Goal: Task Accomplishment & Management: Complete application form

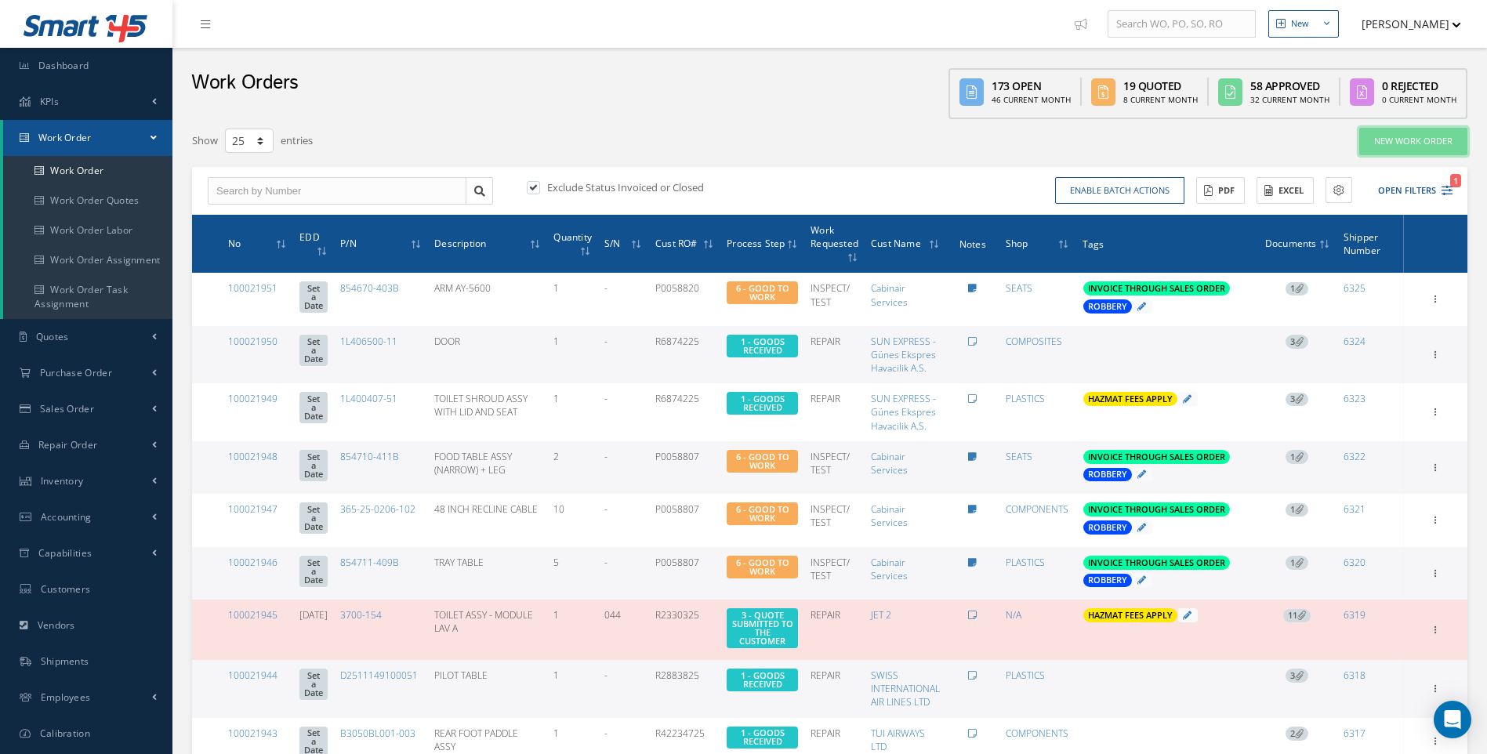
click at [1424, 149] on link "New Work Order" at bounding box center [1413, 141] width 108 height 27
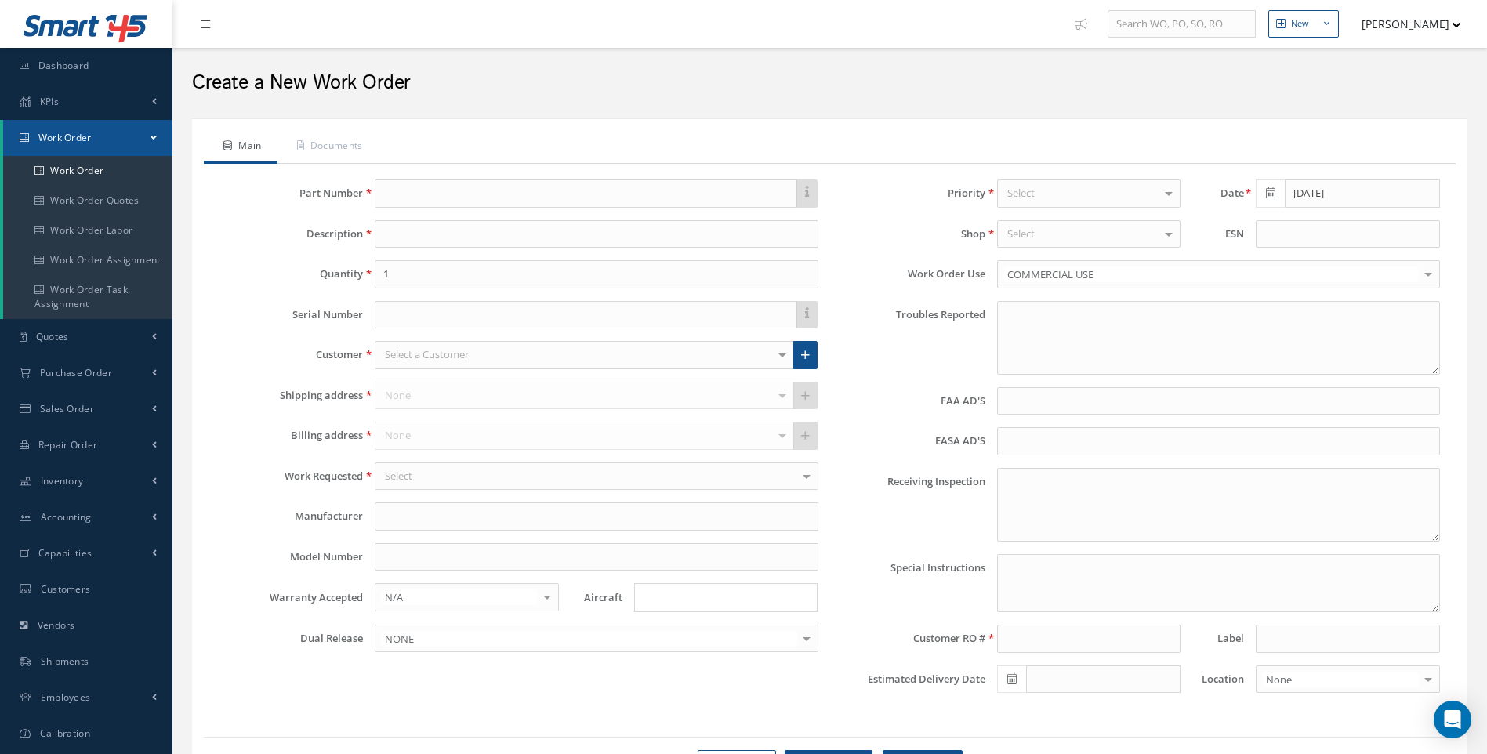
type textarea "NONE"
type input "NONE"
type textarea "NO VISUAL DAMAGE"
type textarea "PLEASE SEE R.O. FOR DETAILS"
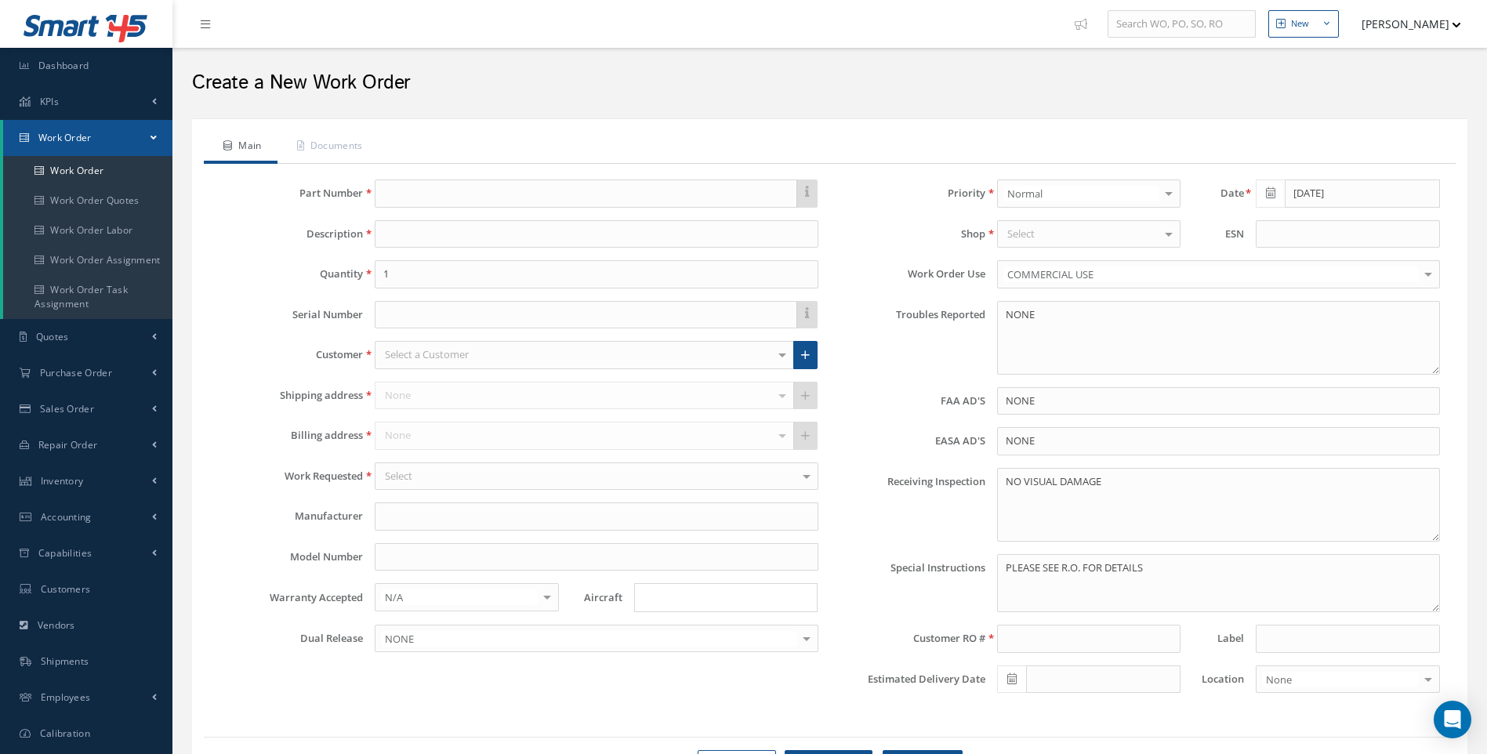
click at [346, 187] on label "Part Number" at bounding box center [285, 193] width 155 height 12
click at [427, 190] on input "text" at bounding box center [586, 193] width 422 height 28
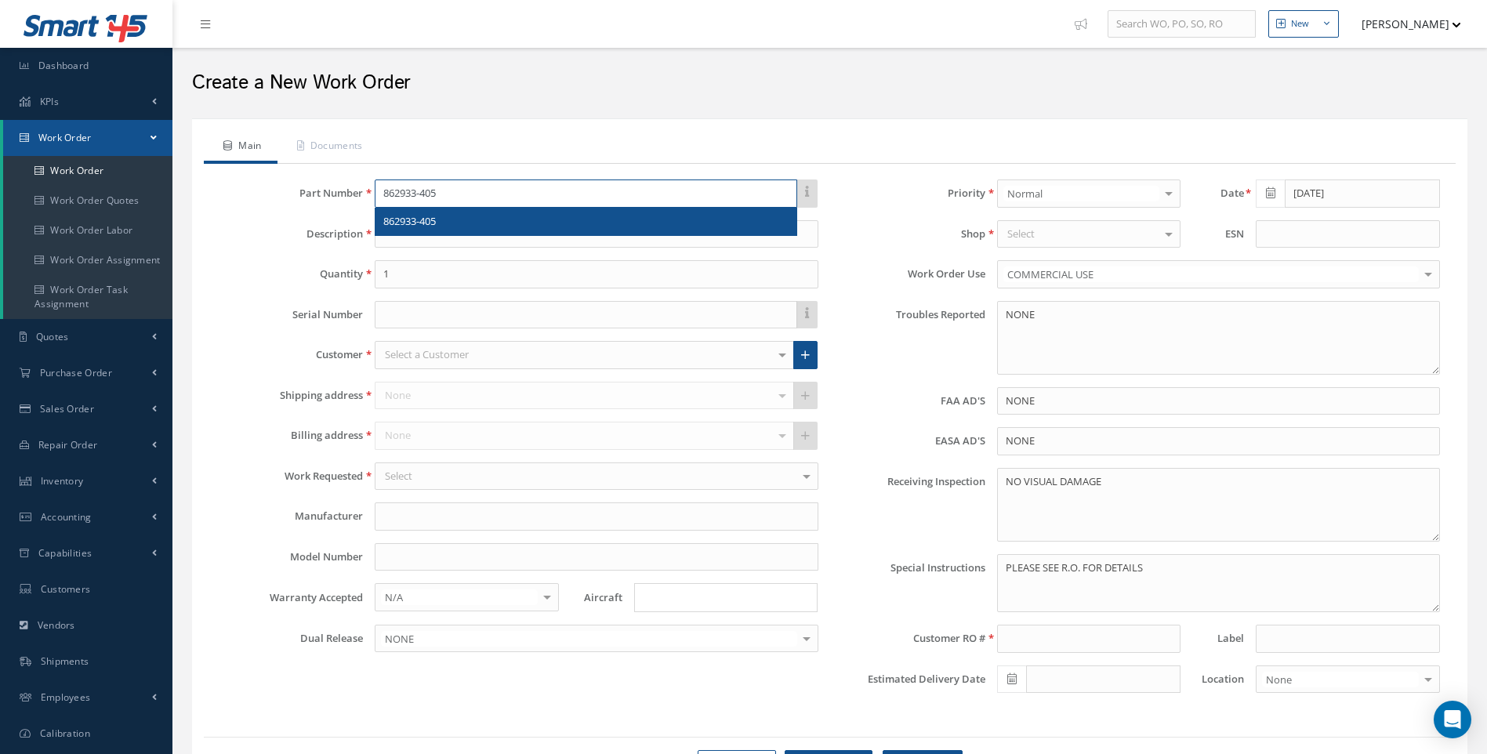
type input "862933-405"
click at [415, 218] on span "862933-405" at bounding box center [409, 221] width 53 height 14
type input "ACTUATOR LEGREST"
type input "SAFRAN"
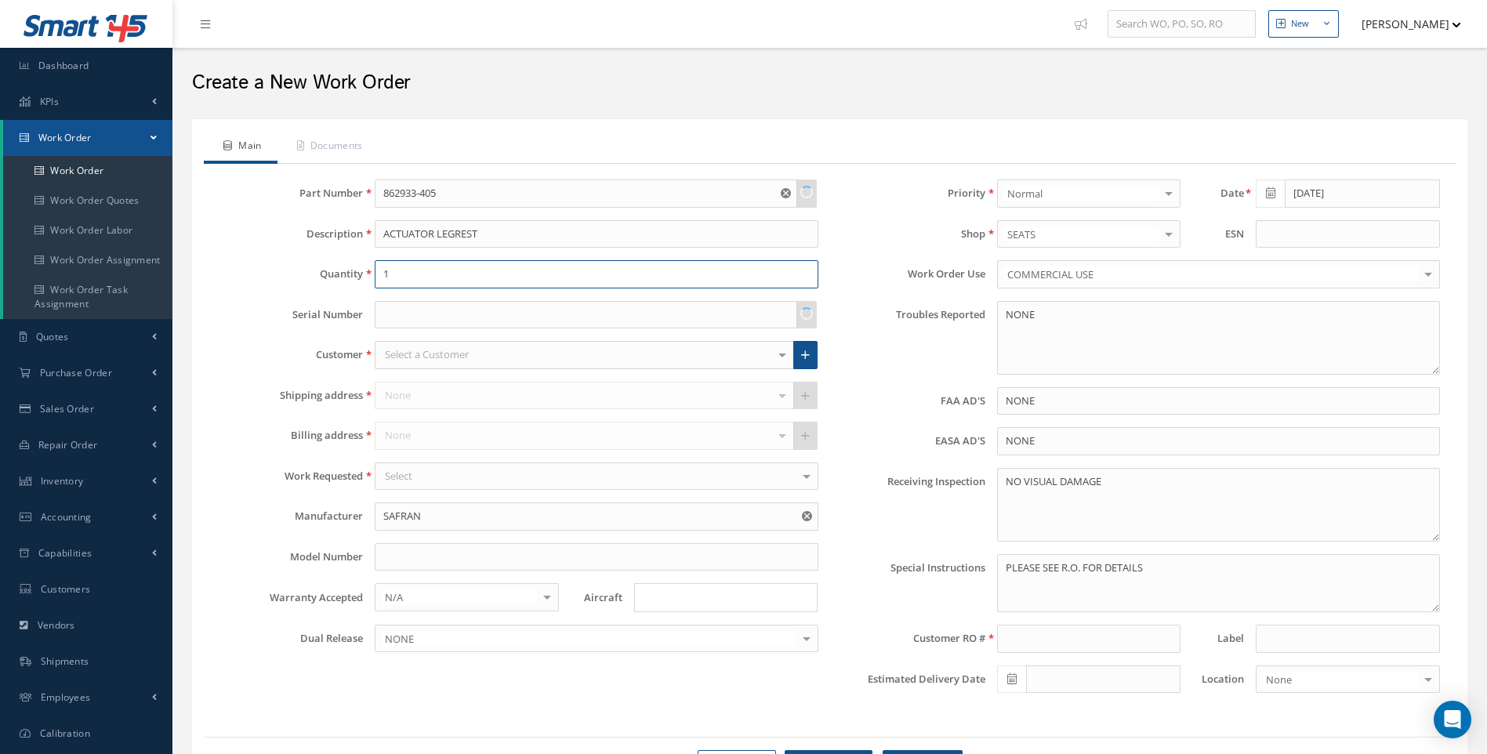
drag, startPoint x: 405, startPoint y: 273, endPoint x: 349, endPoint y: 285, distance: 57.8
click at [349, 285] on div "Quantity 1" at bounding box center [519, 274] width 622 height 28
type input "3"
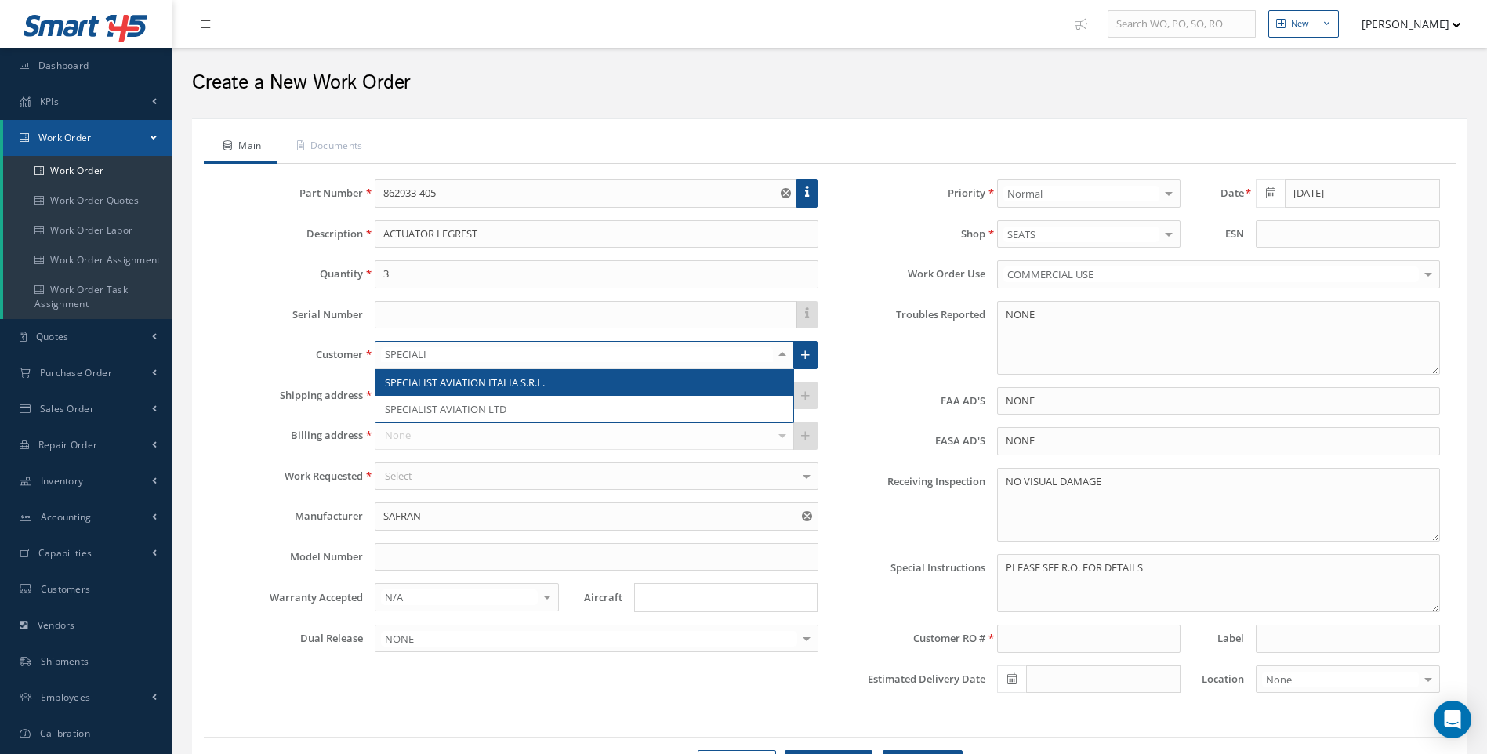
type input "SPECIAL"
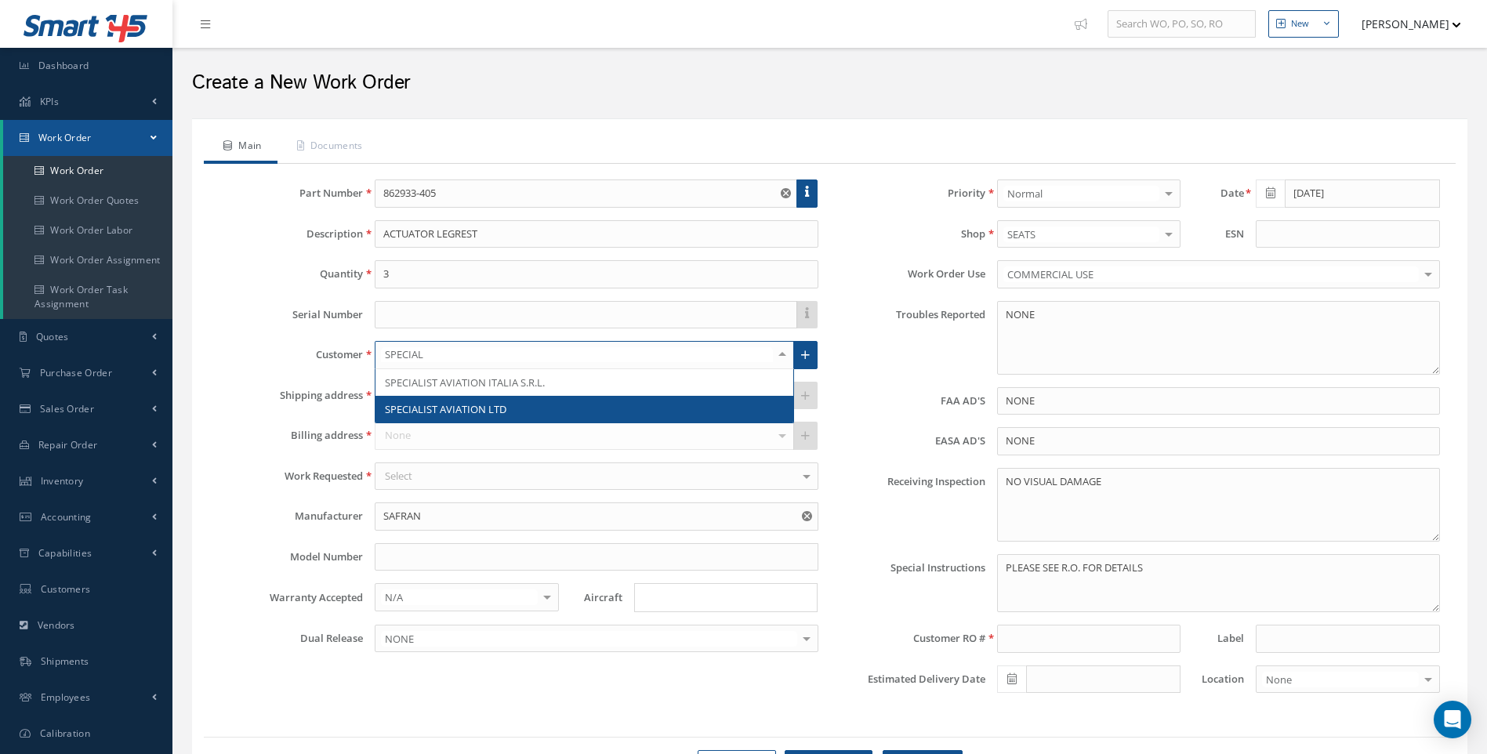
click at [446, 410] on span "SPECIALIST AVIATION LTD" at bounding box center [445, 409] width 121 height 14
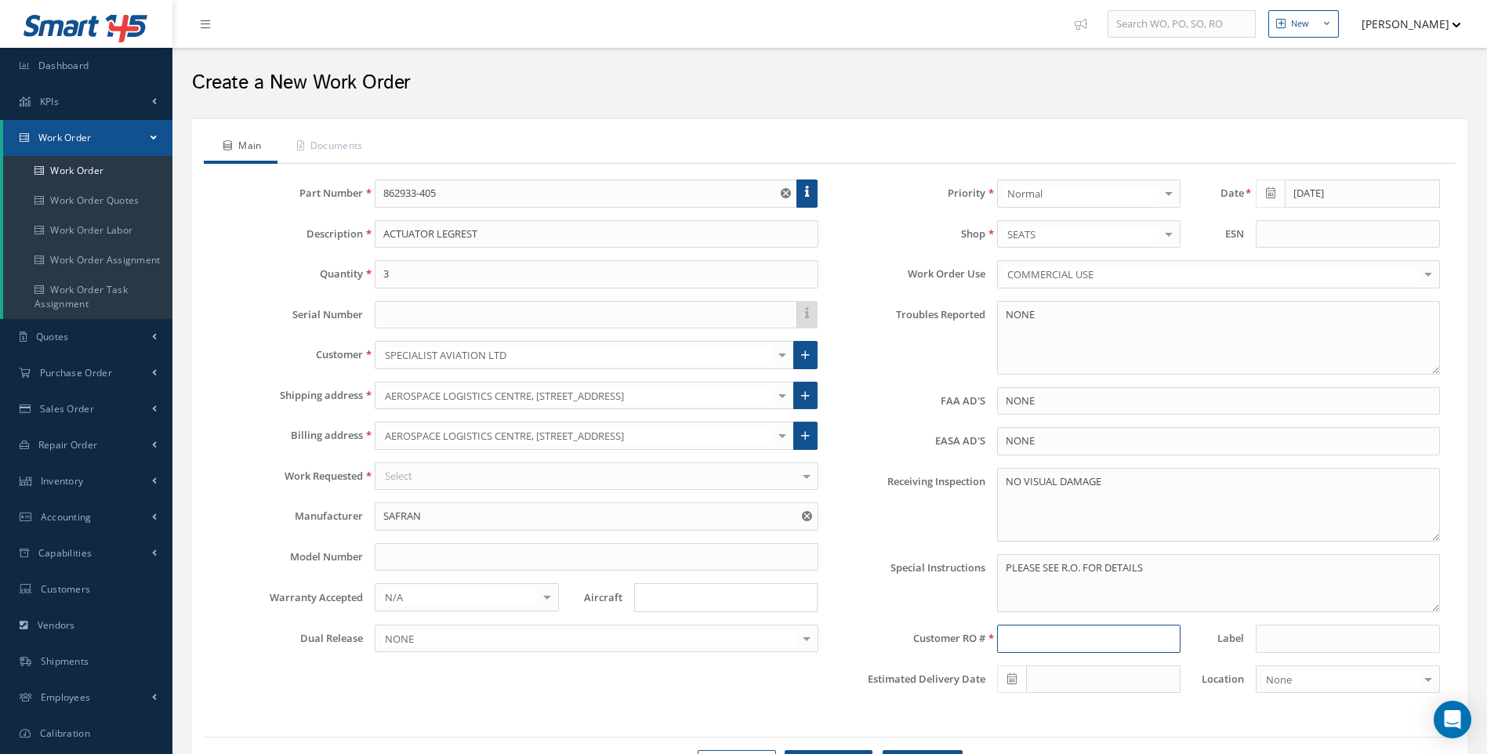
click at [1023, 643] on input at bounding box center [1088, 639] width 183 height 28
type input "023421"
click at [1171, 234] on div at bounding box center [1169, 234] width 22 height 26
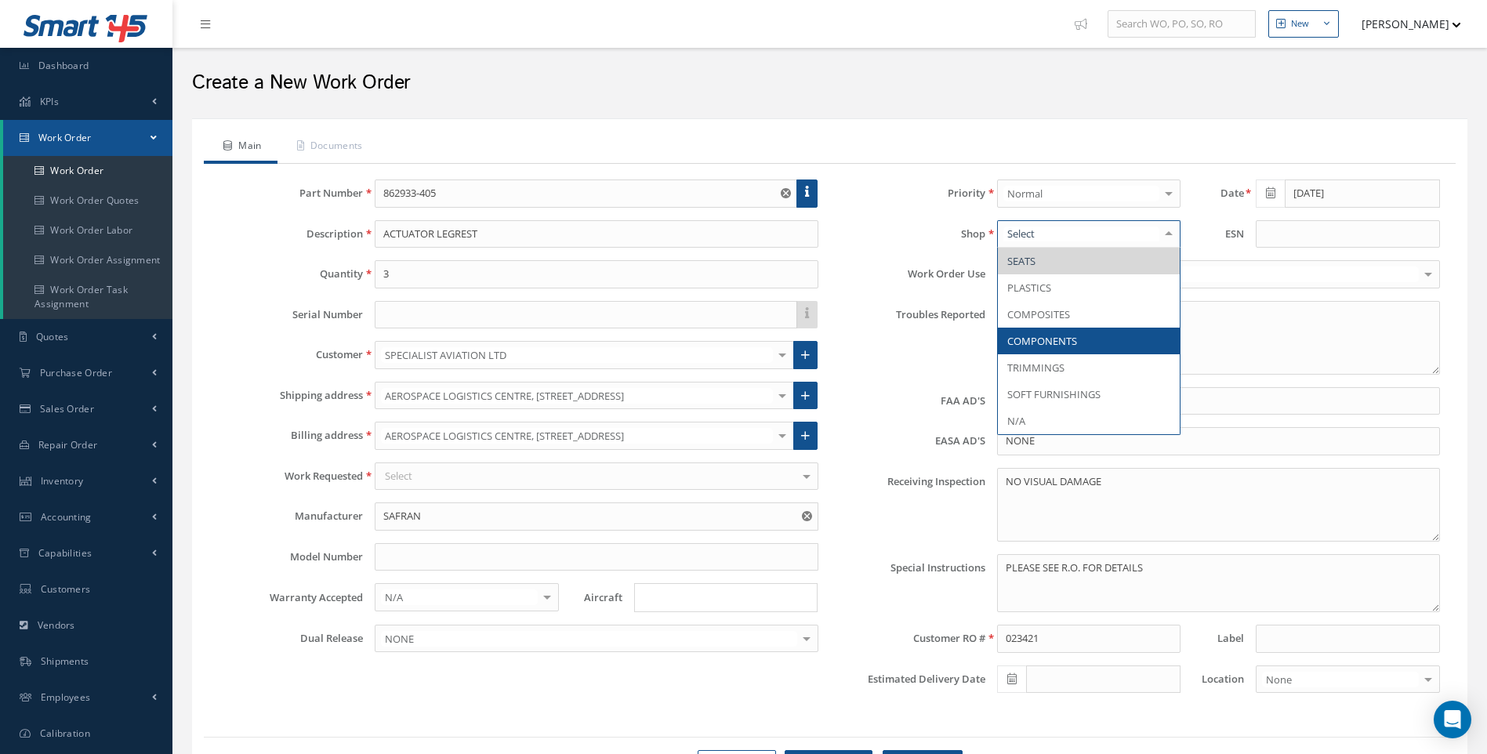
click at [1067, 337] on span "COMPONENTS" at bounding box center [1042, 341] width 70 height 14
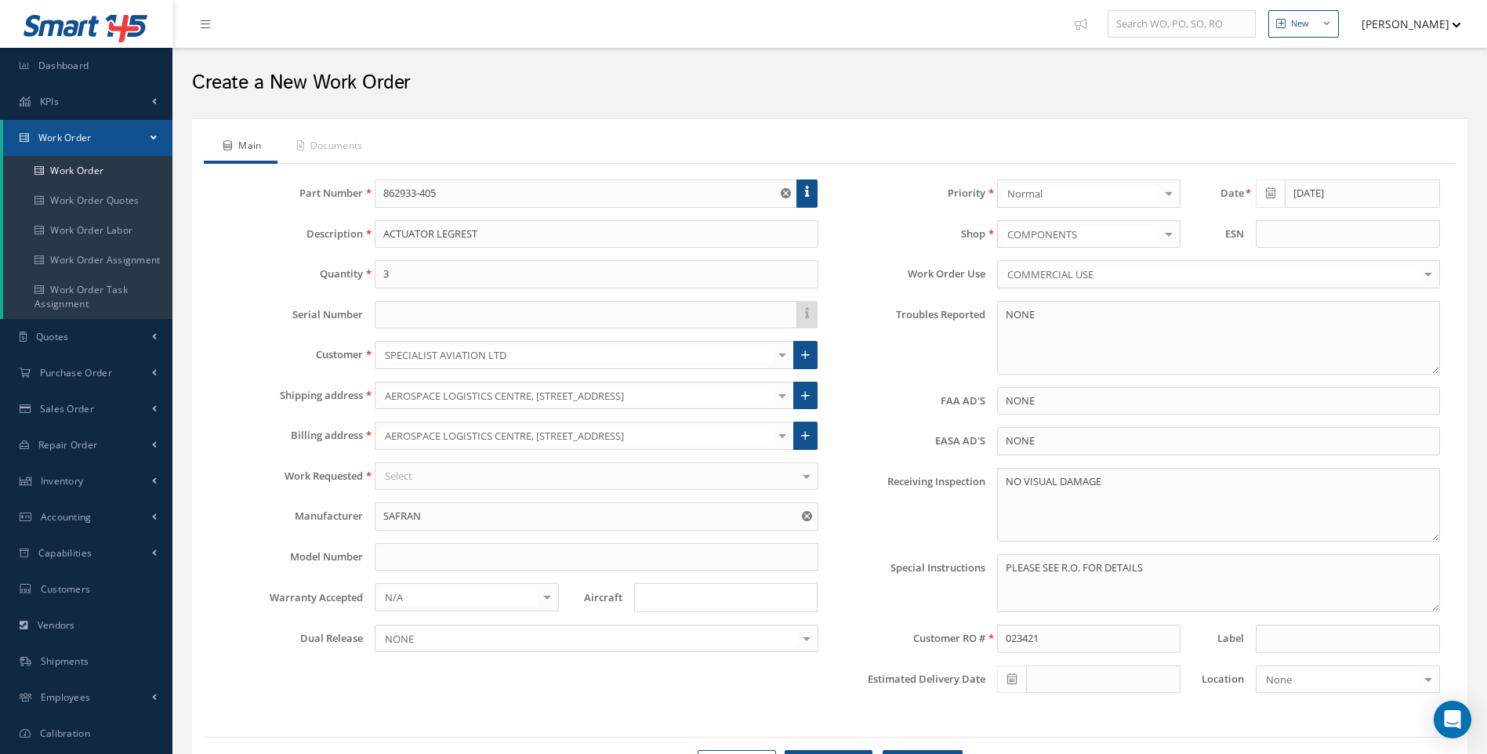
click at [421, 481] on div "Select" at bounding box center [596, 476] width 443 height 28
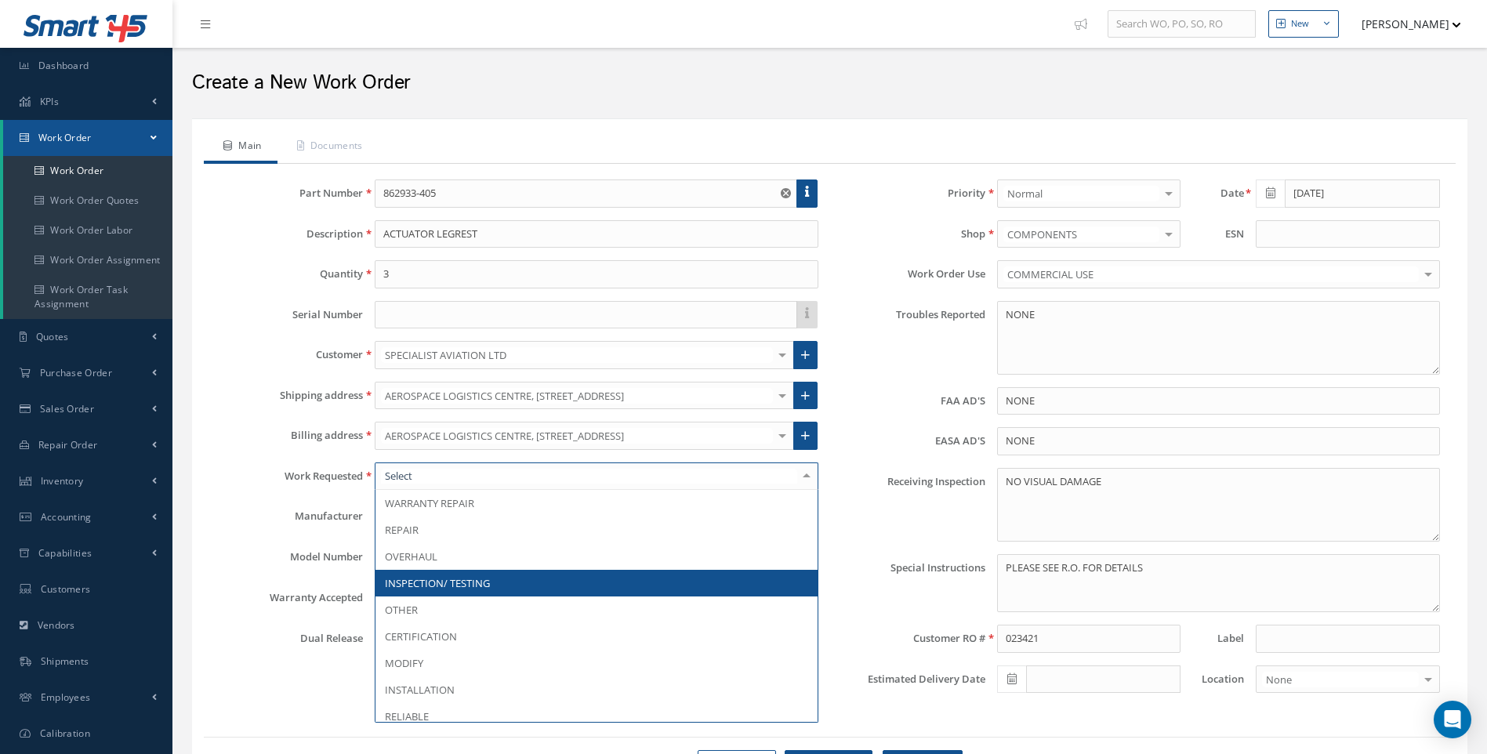
click at [450, 578] on span "INSPECTION/ TESTING" at bounding box center [437, 583] width 105 height 14
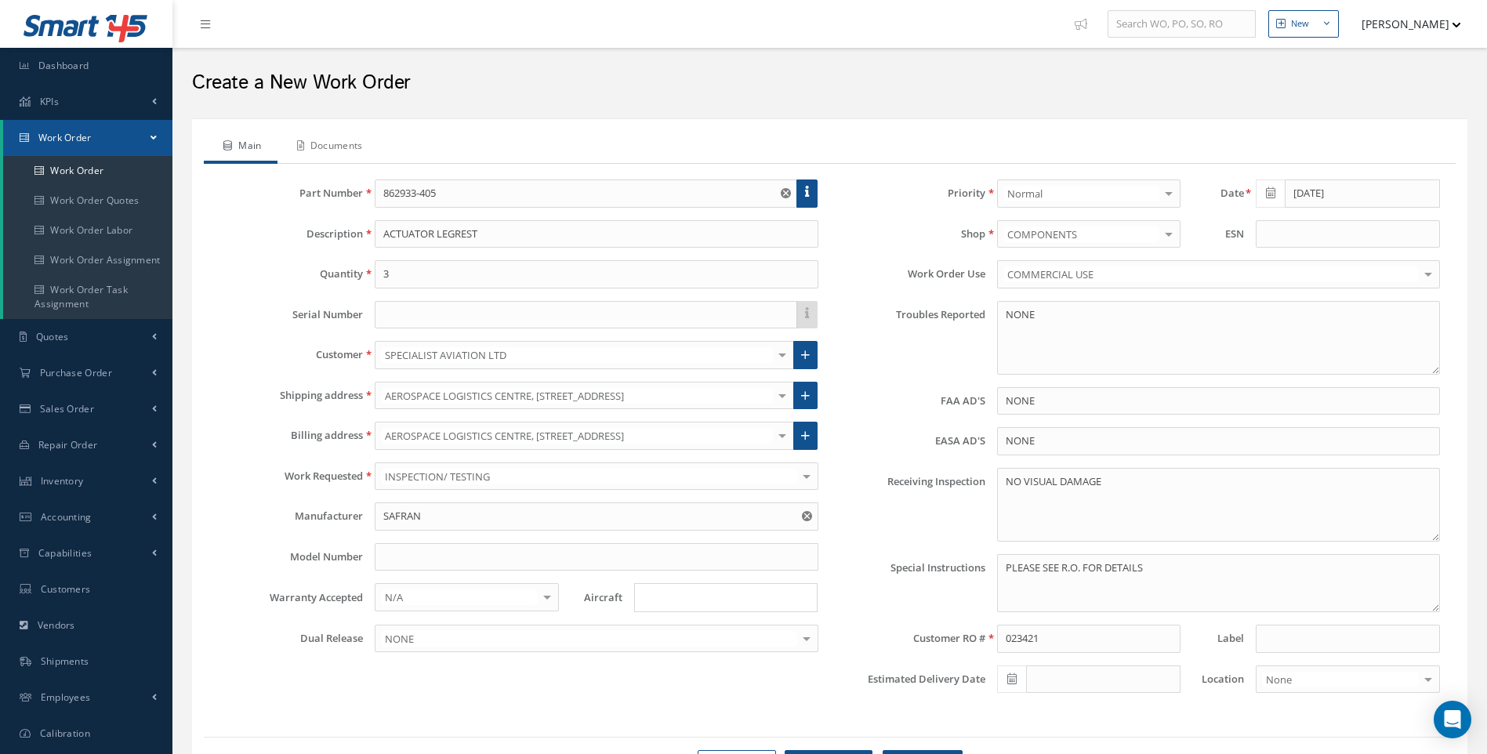
click at [339, 149] on link "Documents" at bounding box center [327, 147] width 101 height 33
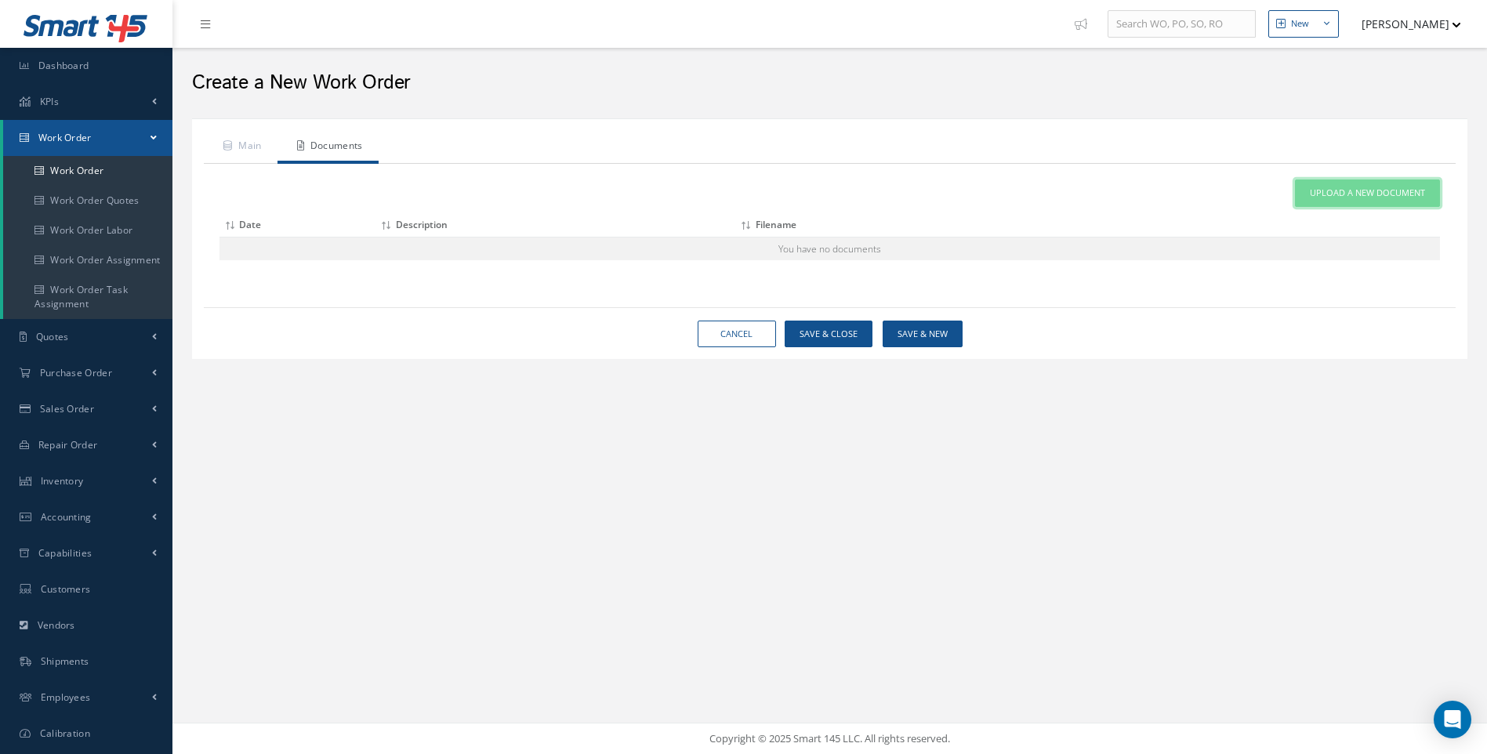
click at [1333, 195] on span "Upload a New Document" at bounding box center [1367, 193] width 115 height 13
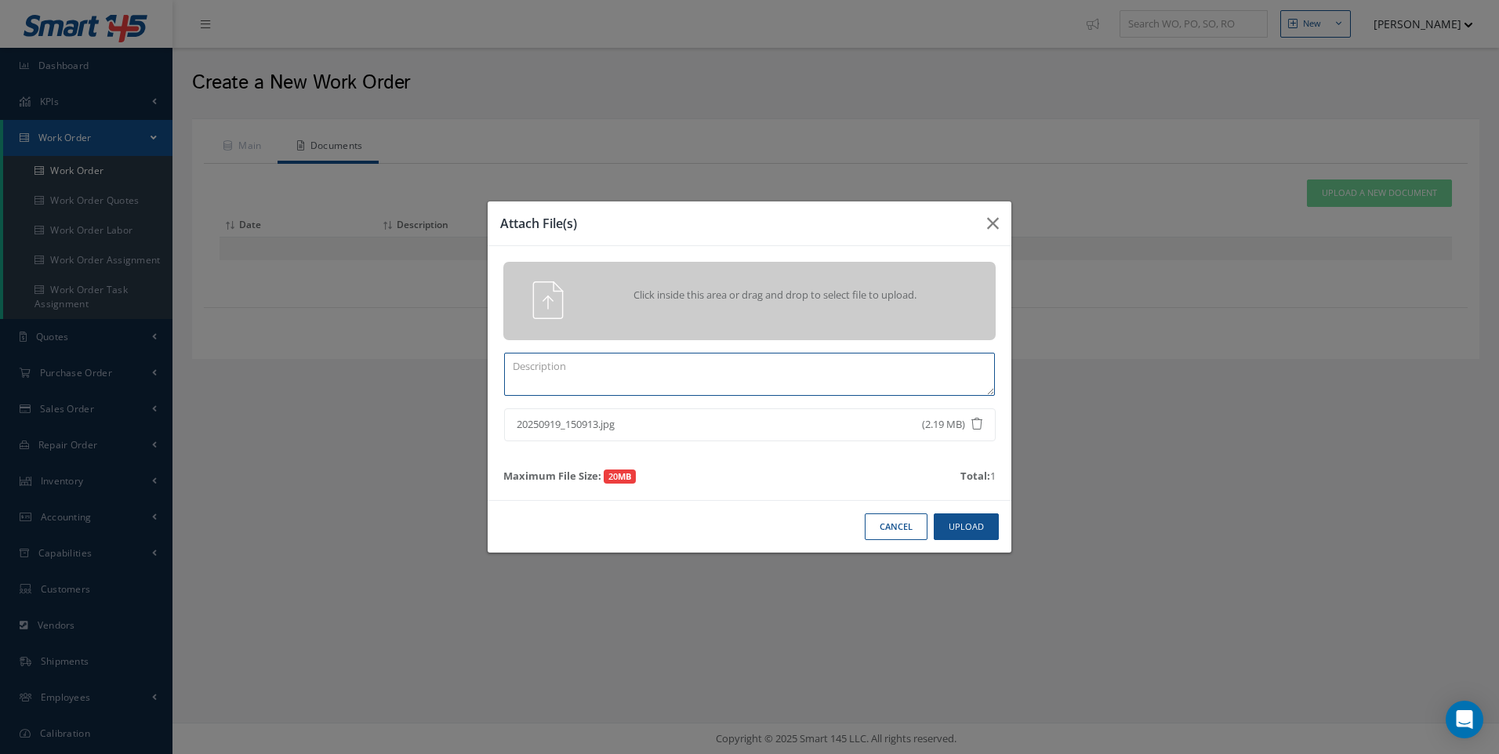
click at [633, 371] on textarea at bounding box center [749, 374] width 491 height 43
click at [954, 529] on button "Upload" at bounding box center [965, 526] width 65 height 27
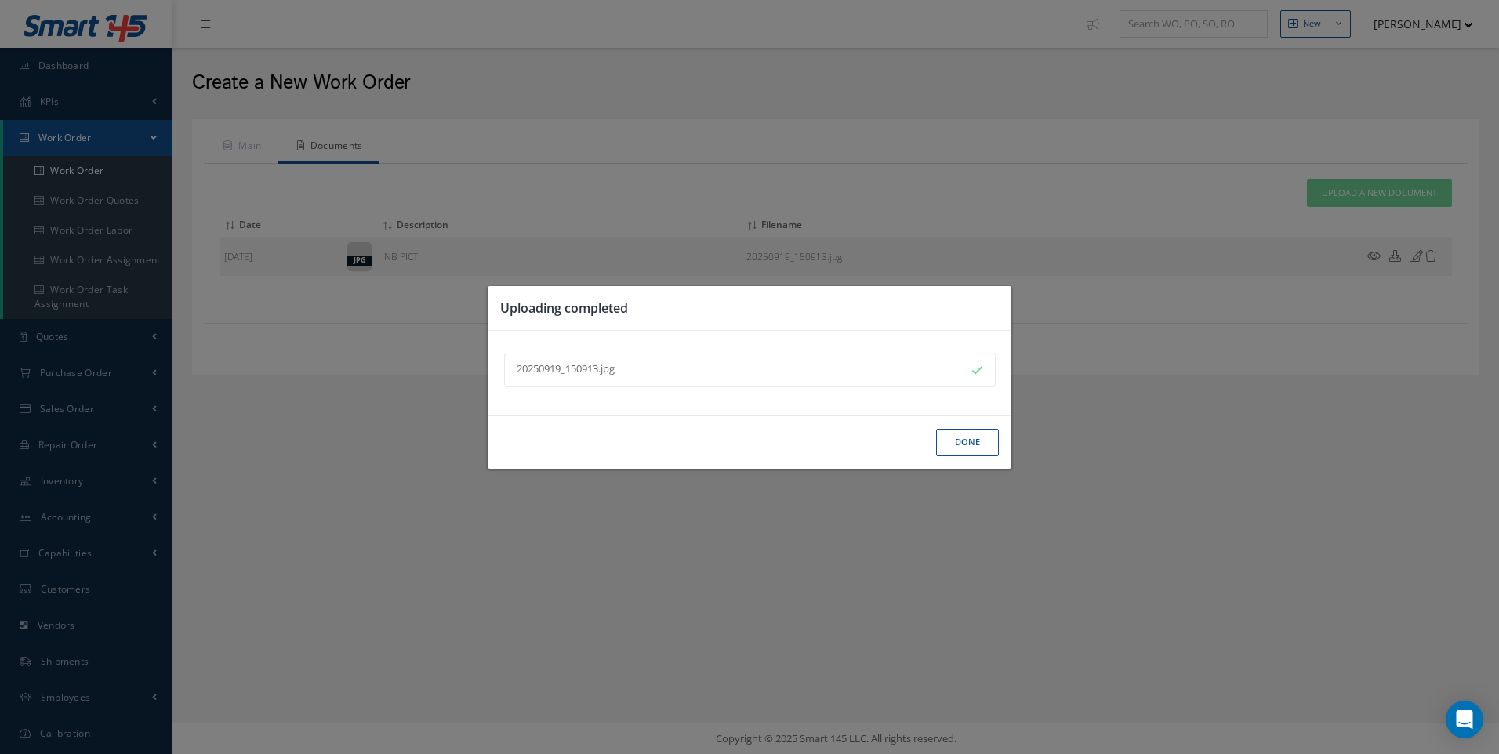
click at [946, 432] on button "Done" at bounding box center [967, 442] width 63 height 27
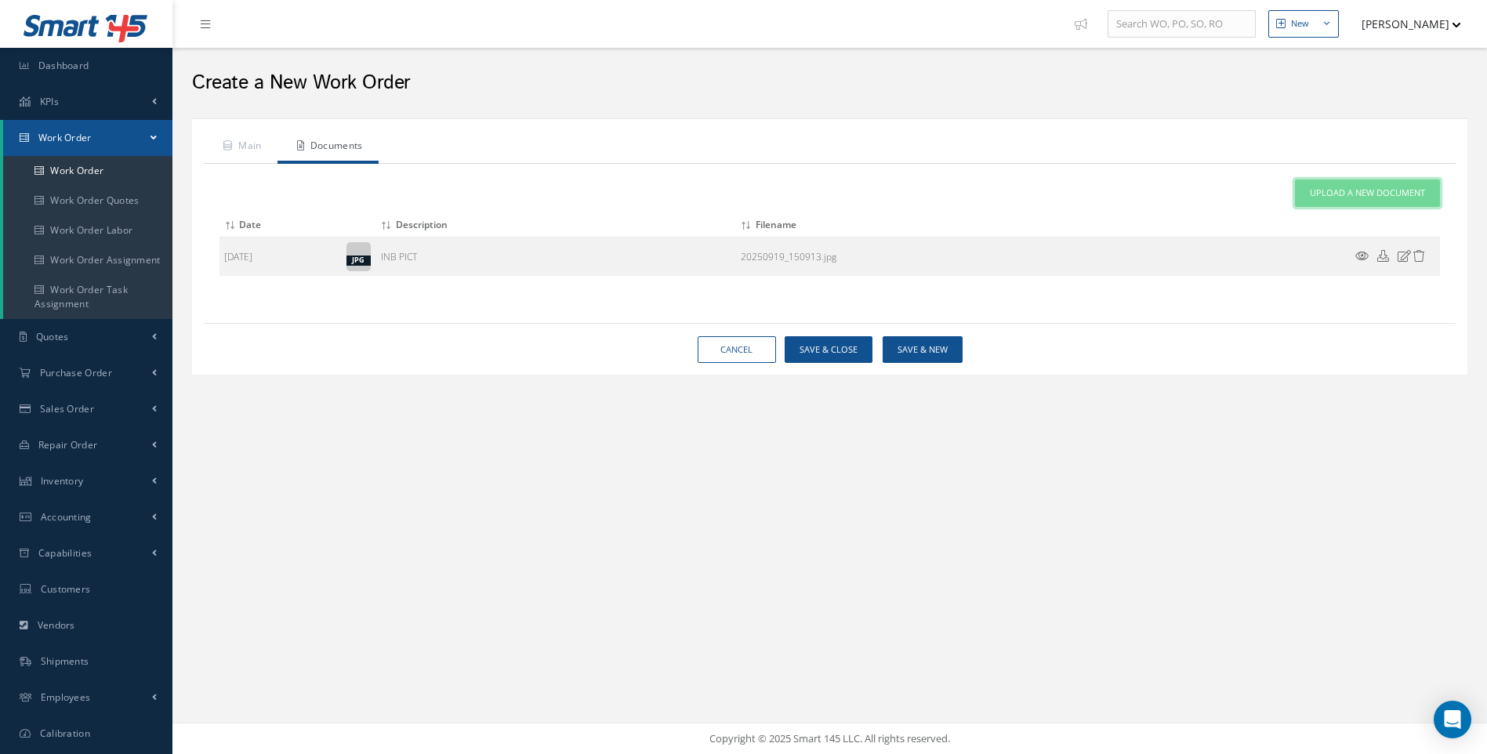
click at [1340, 196] on span "Upload a New Document" at bounding box center [1367, 193] width 115 height 13
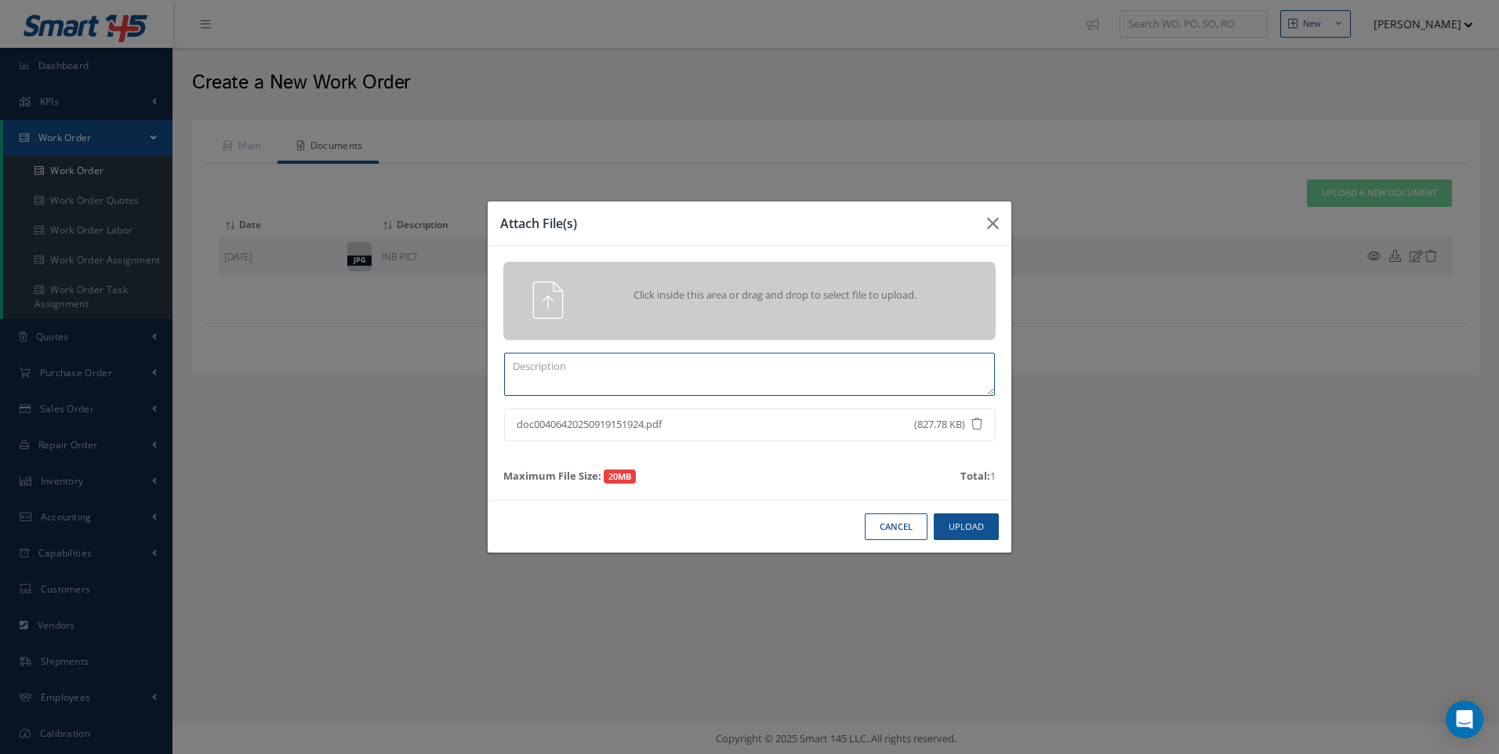
click at [560, 372] on textarea at bounding box center [749, 374] width 491 height 43
type textarea "PO 023421"
click at [966, 524] on button "Upload" at bounding box center [965, 526] width 65 height 27
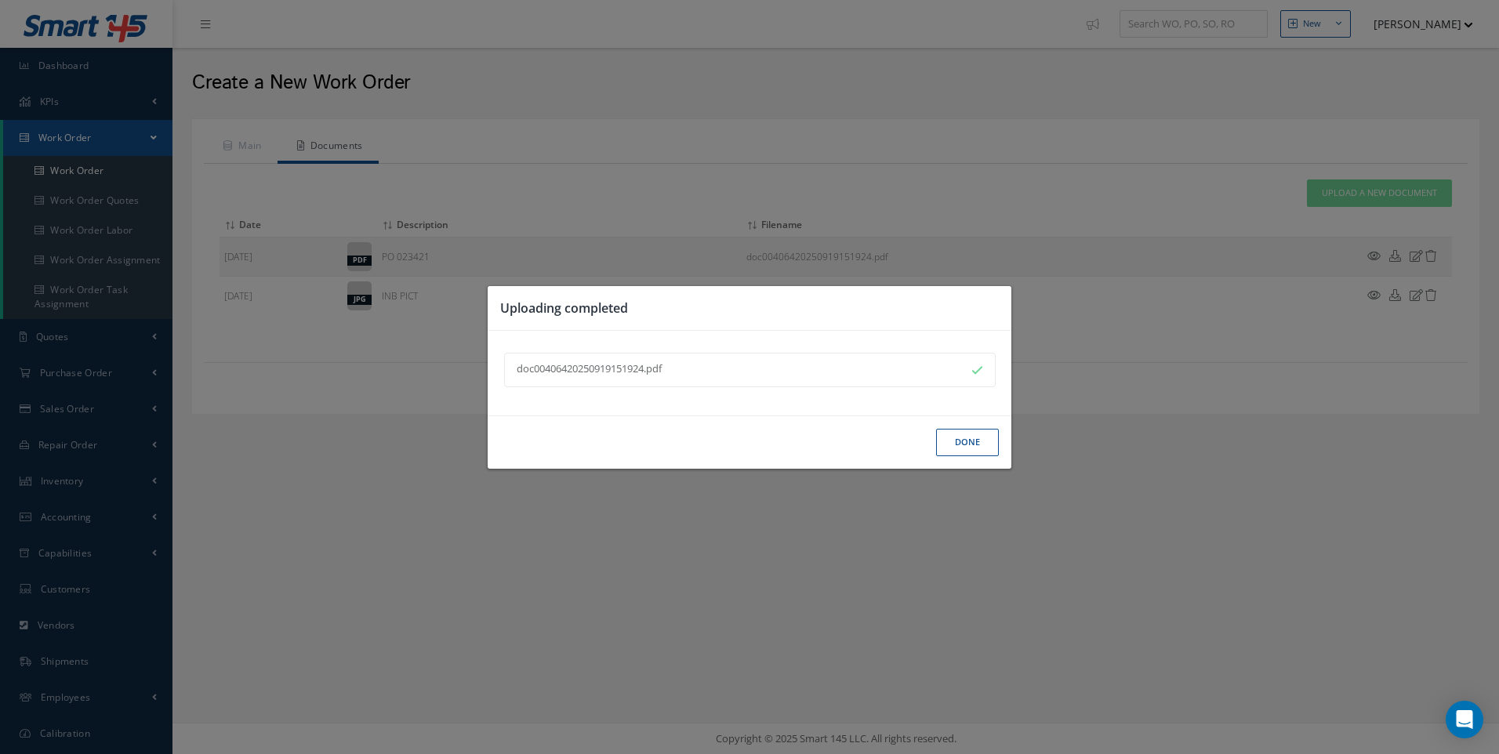
click at [963, 439] on button "Done" at bounding box center [967, 442] width 63 height 27
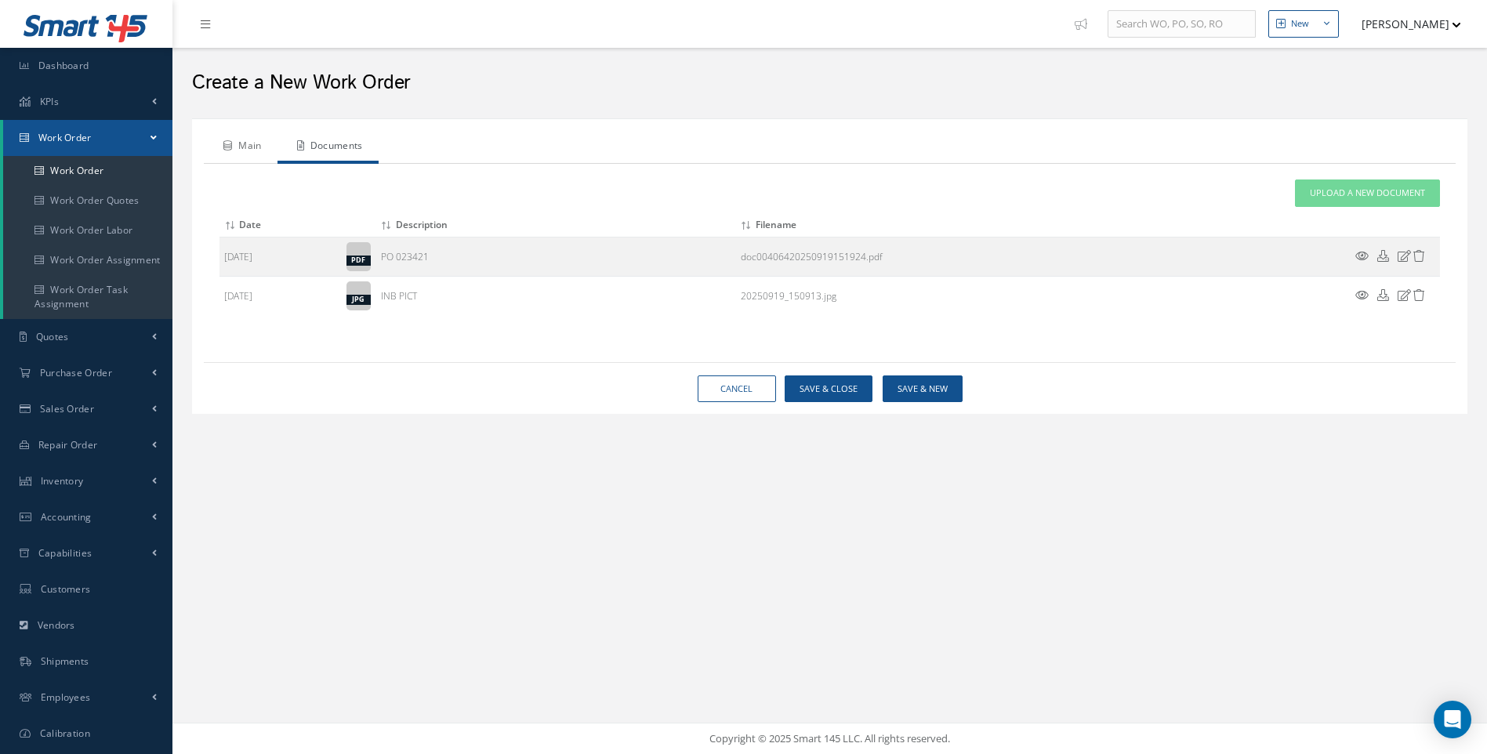
click at [232, 145] on link "Main" at bounding box center [241, 147] width 74 height 33
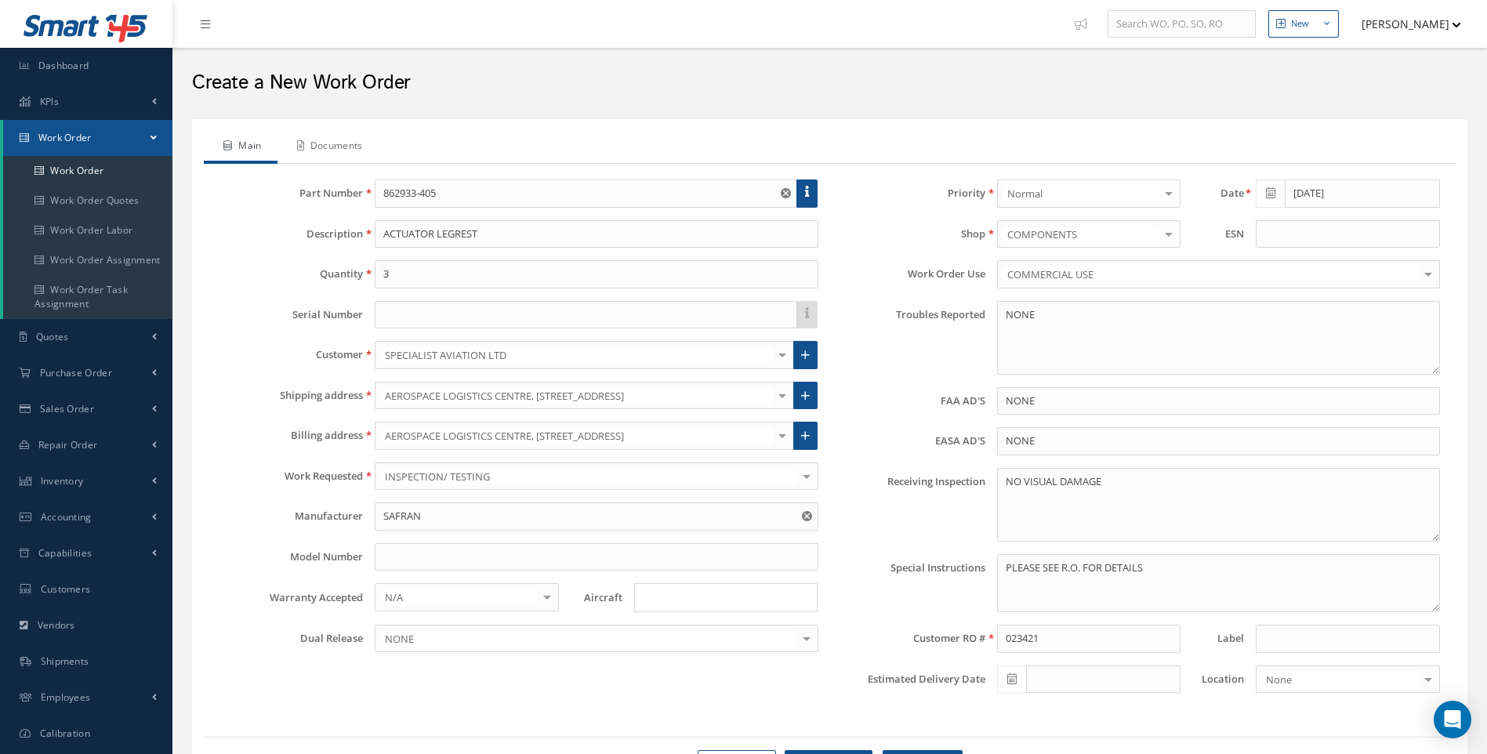
click at [360, 150] on link "Documents" at bounding box center [327, 147] width 101 height 33
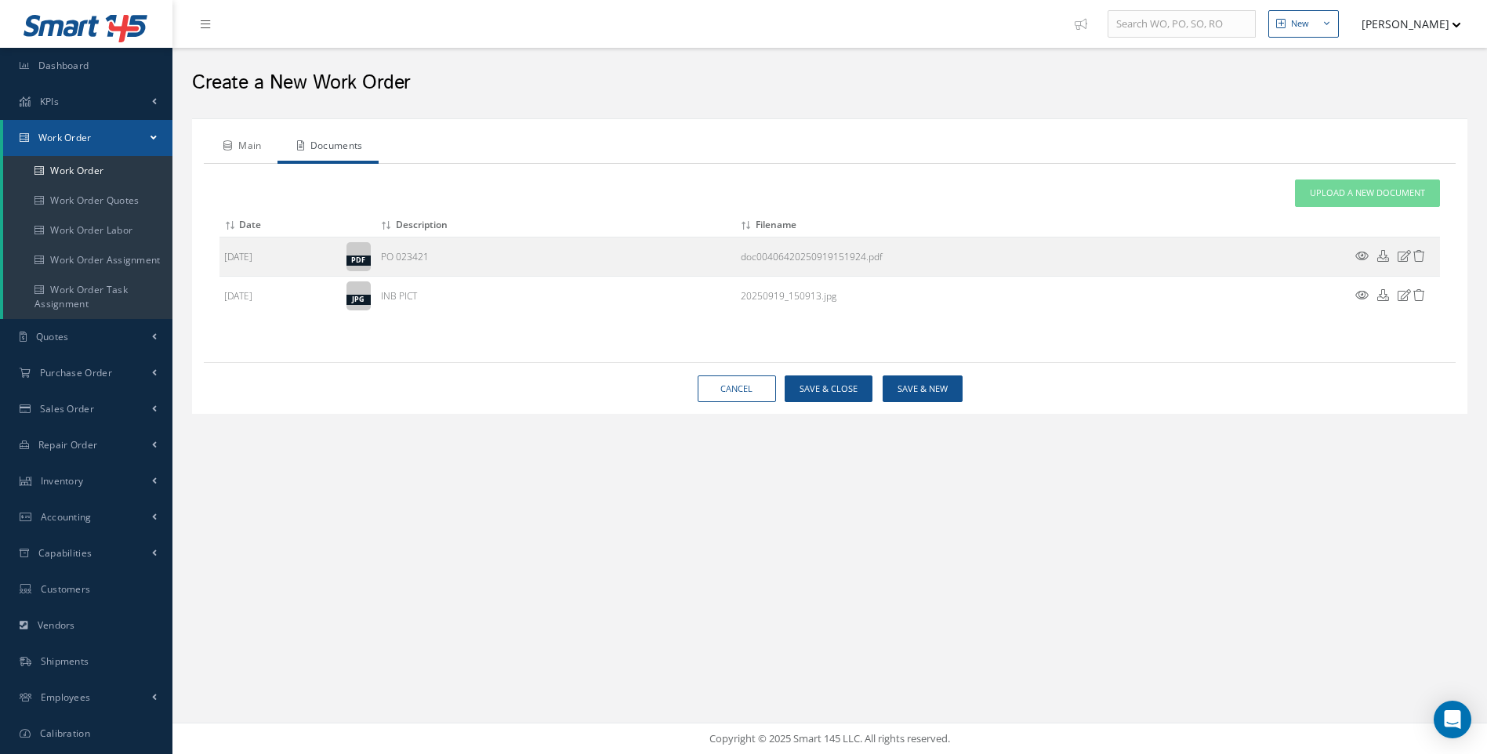
click at [258, 149] on link "Main" at bounding box center [241, 147] width 74 height 33
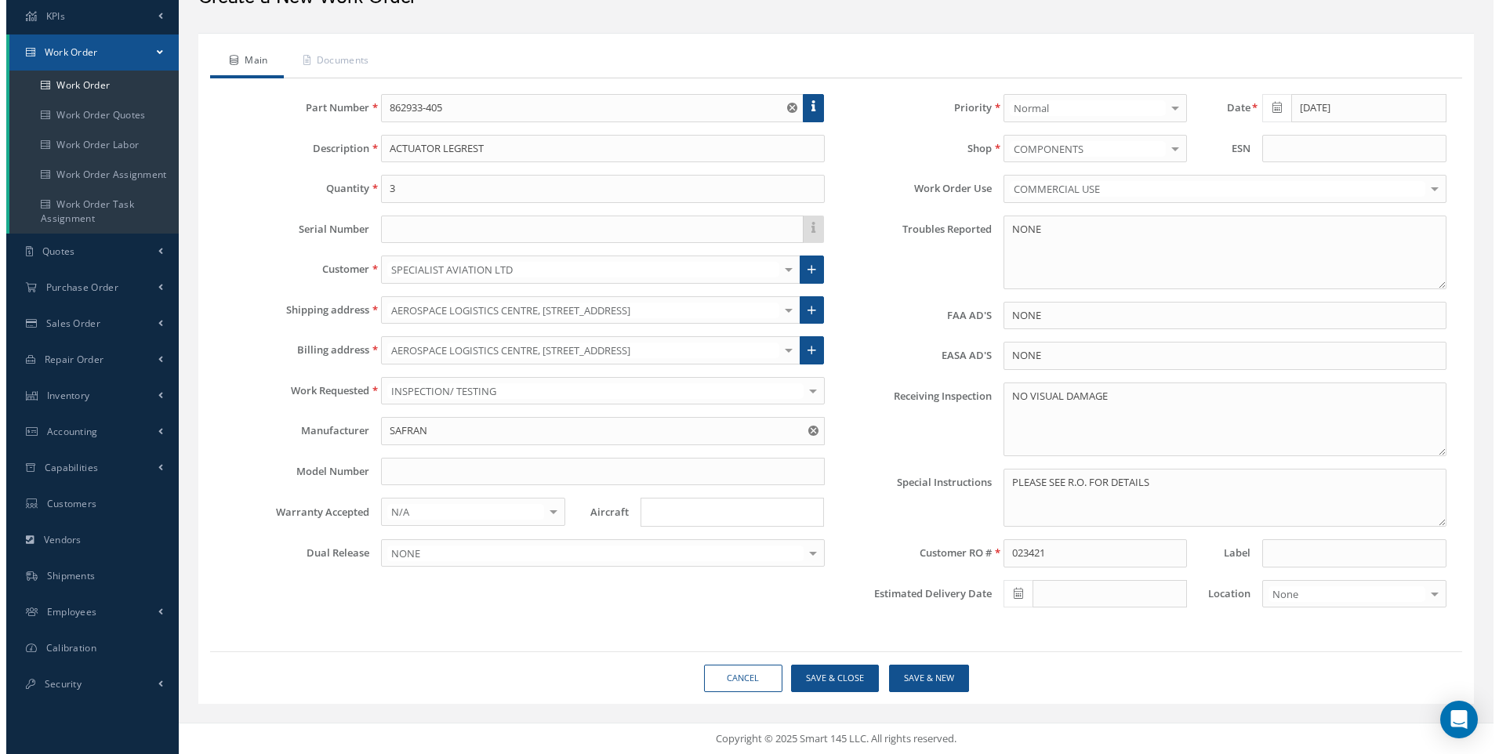
scroll to position [86, 0]
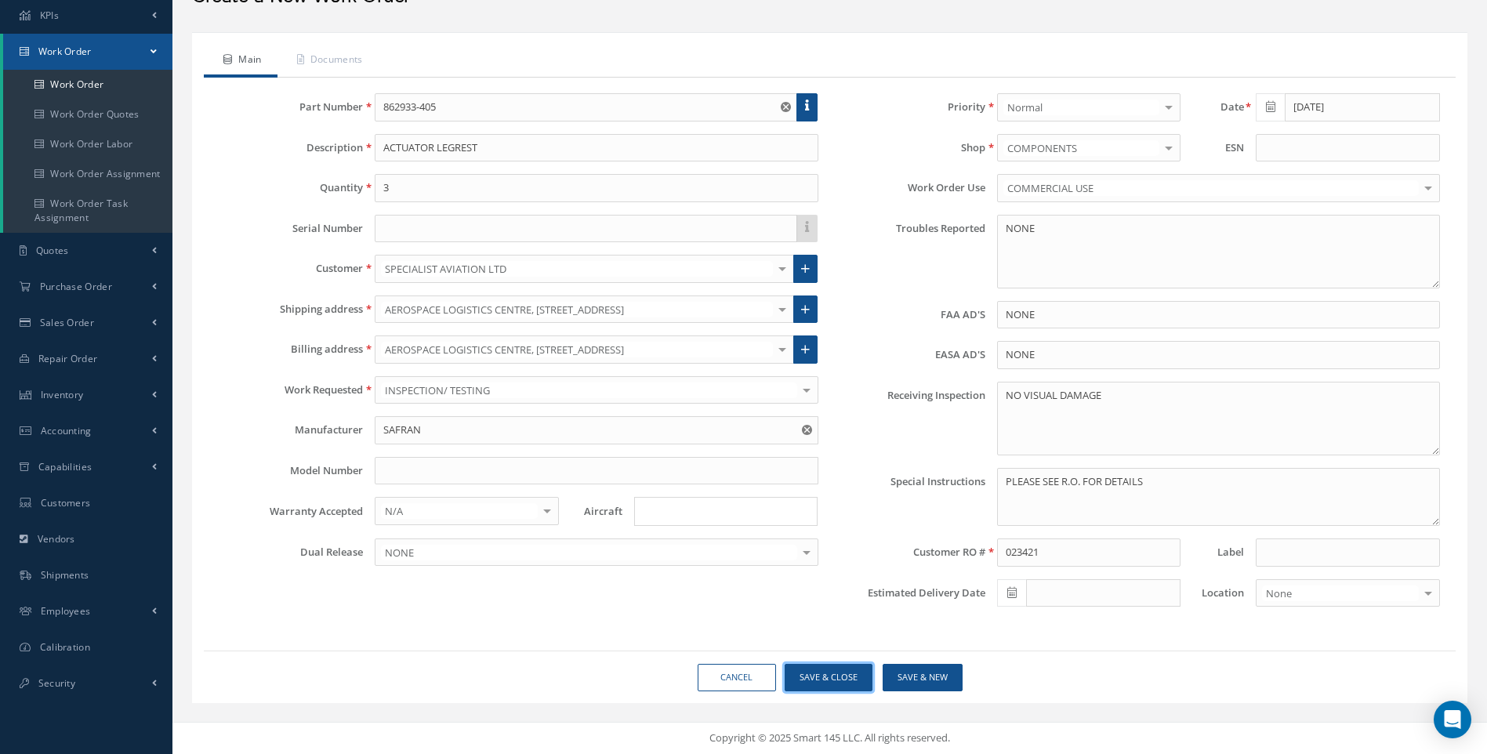
click at [856, 680] on button "Save & Close" at bounding box center [829, 677] width 88 height 27
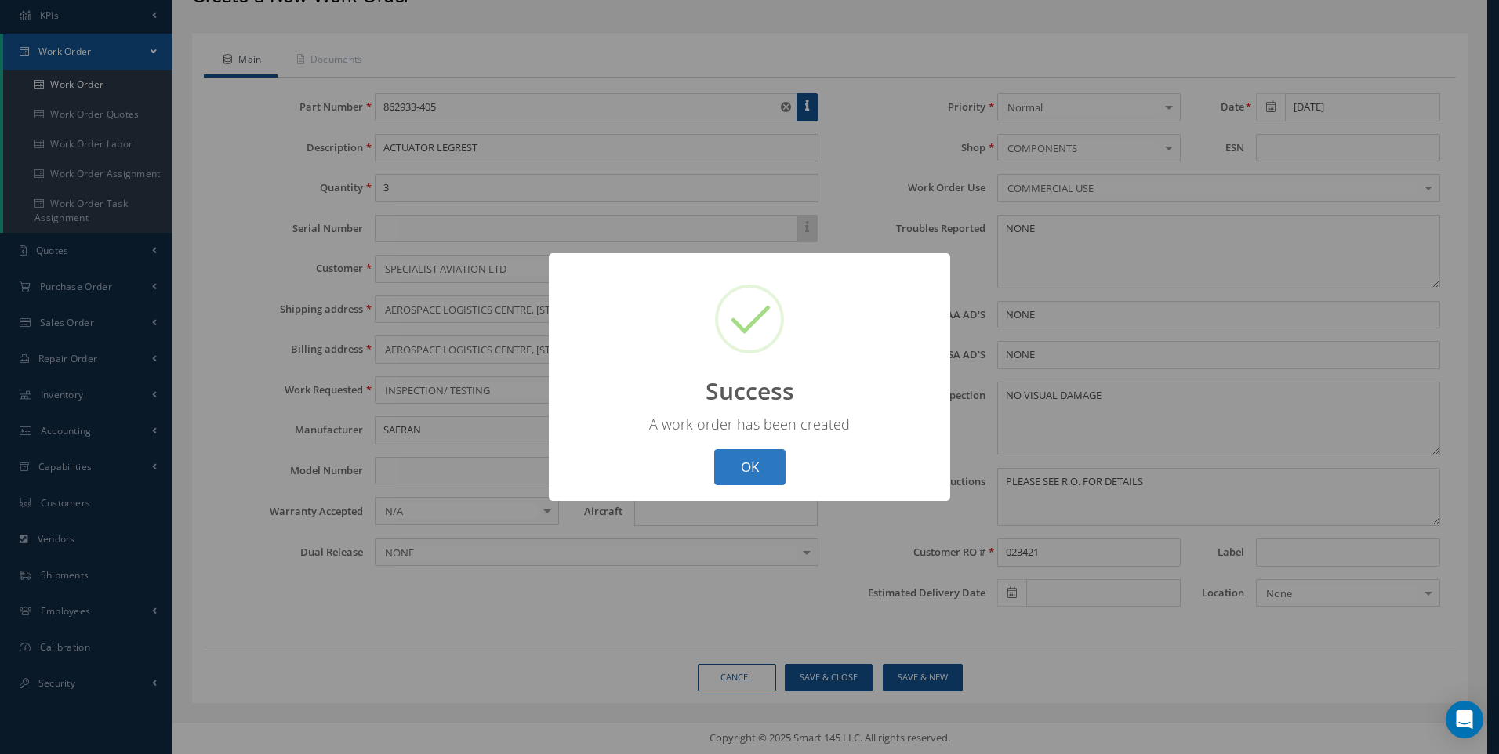
click at [746, 474] on button "OK" at bounding box center [749, 467] width 71 height 37
select select "25"
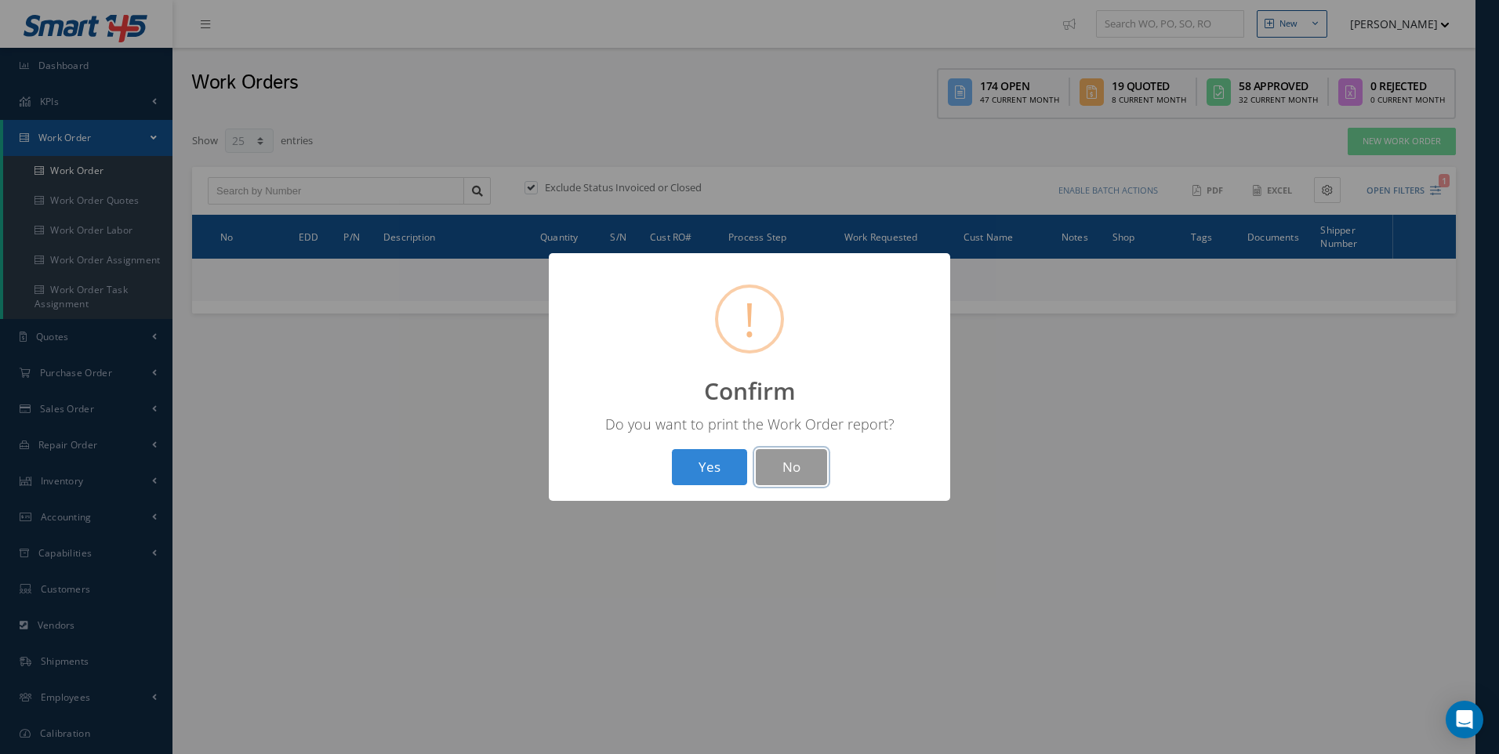
click at [799, 466] on button "No" at bounding box center [791, 467] width 71 height 37
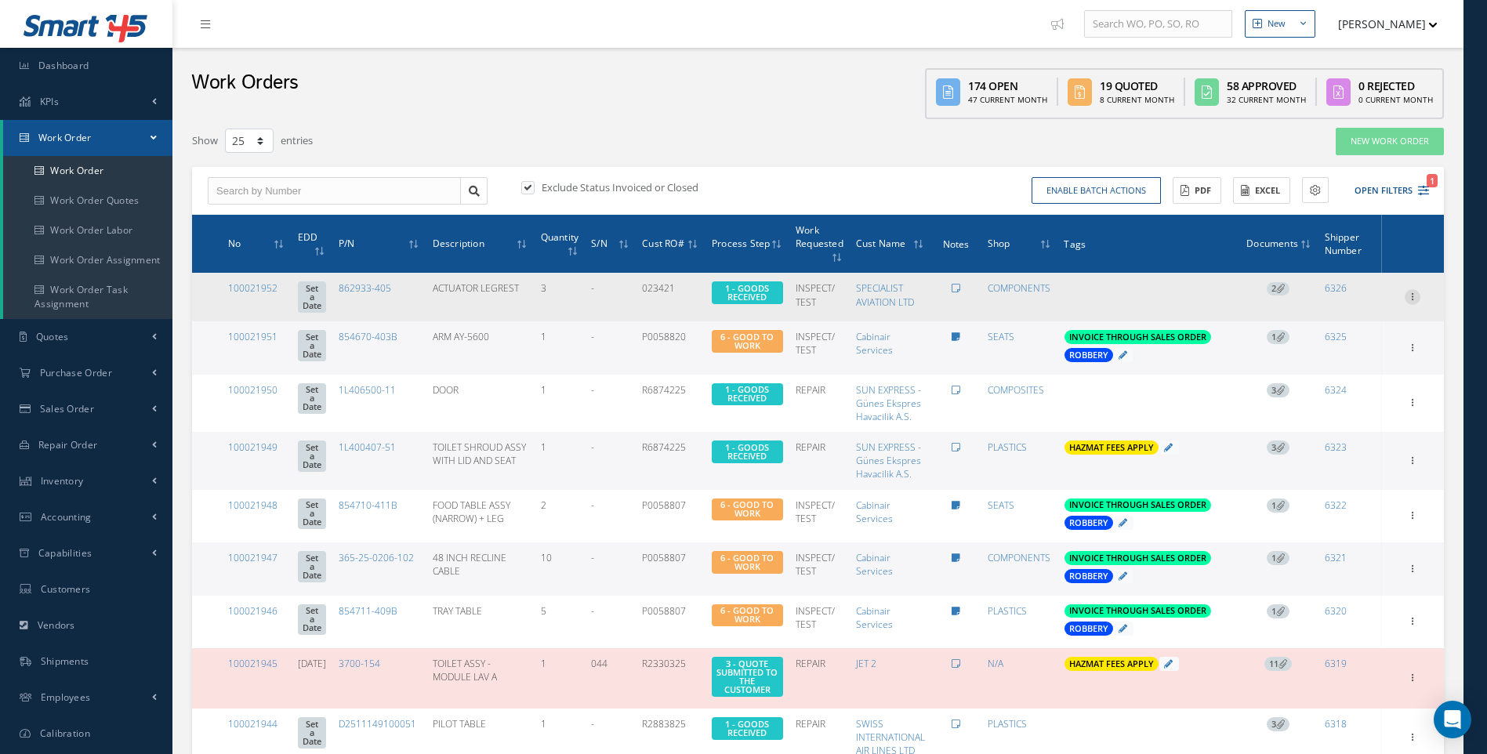
click at [1419, 295] on icon at bounding box center [1413, 295] width 16 height 13
click at [1316, 326] on link "Edit" at bounding box center [1340, 327] width 124 height 20
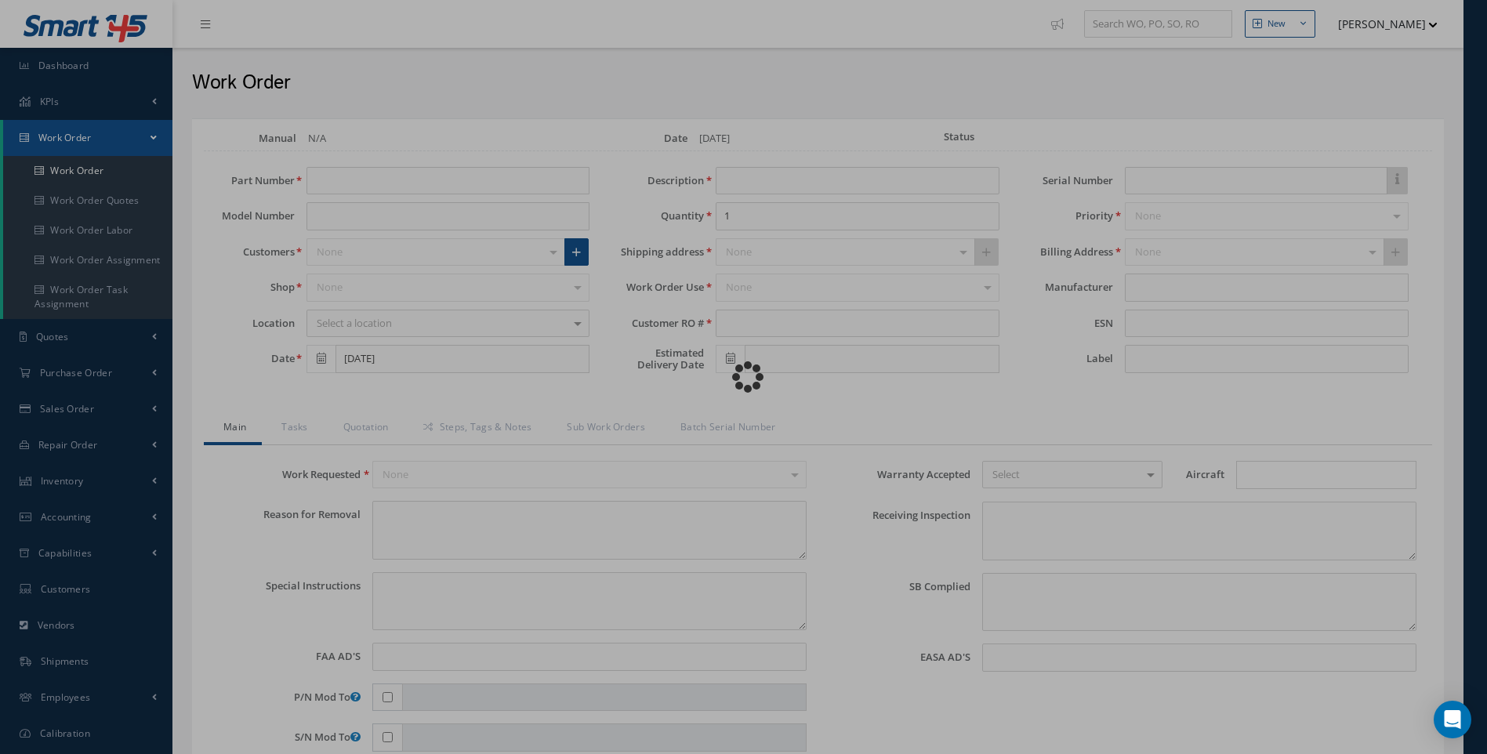
type input "862933-405"
type input "ACTUATOR LEGREST"
type input "3"
type input "023421"
type textarea "NONE"
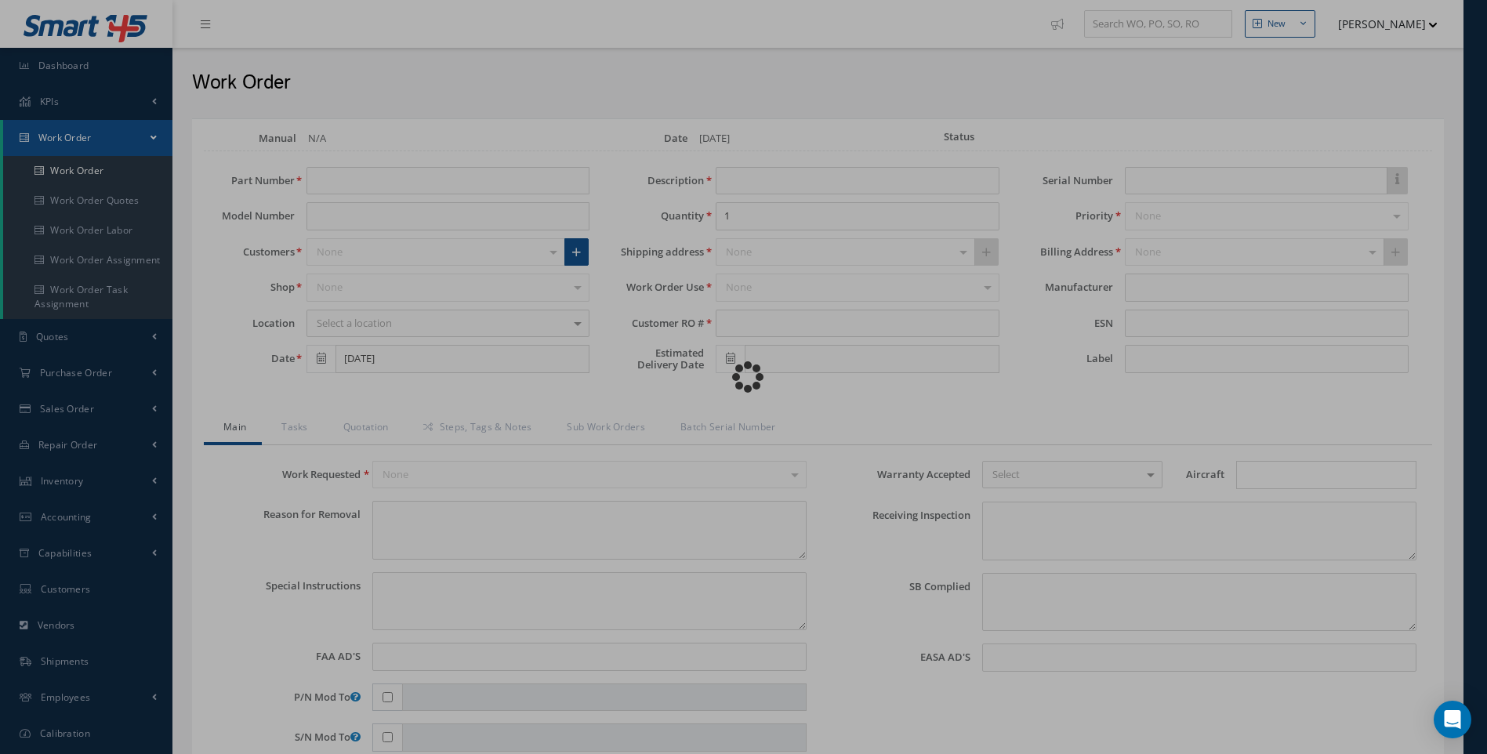
type textarea "PLEASE SEE R.O. FOR DETAILS"
type input "NONE"
type textarea "NO VISUAL DAMAGE"
type textarea "NONE"
type input "NONE"
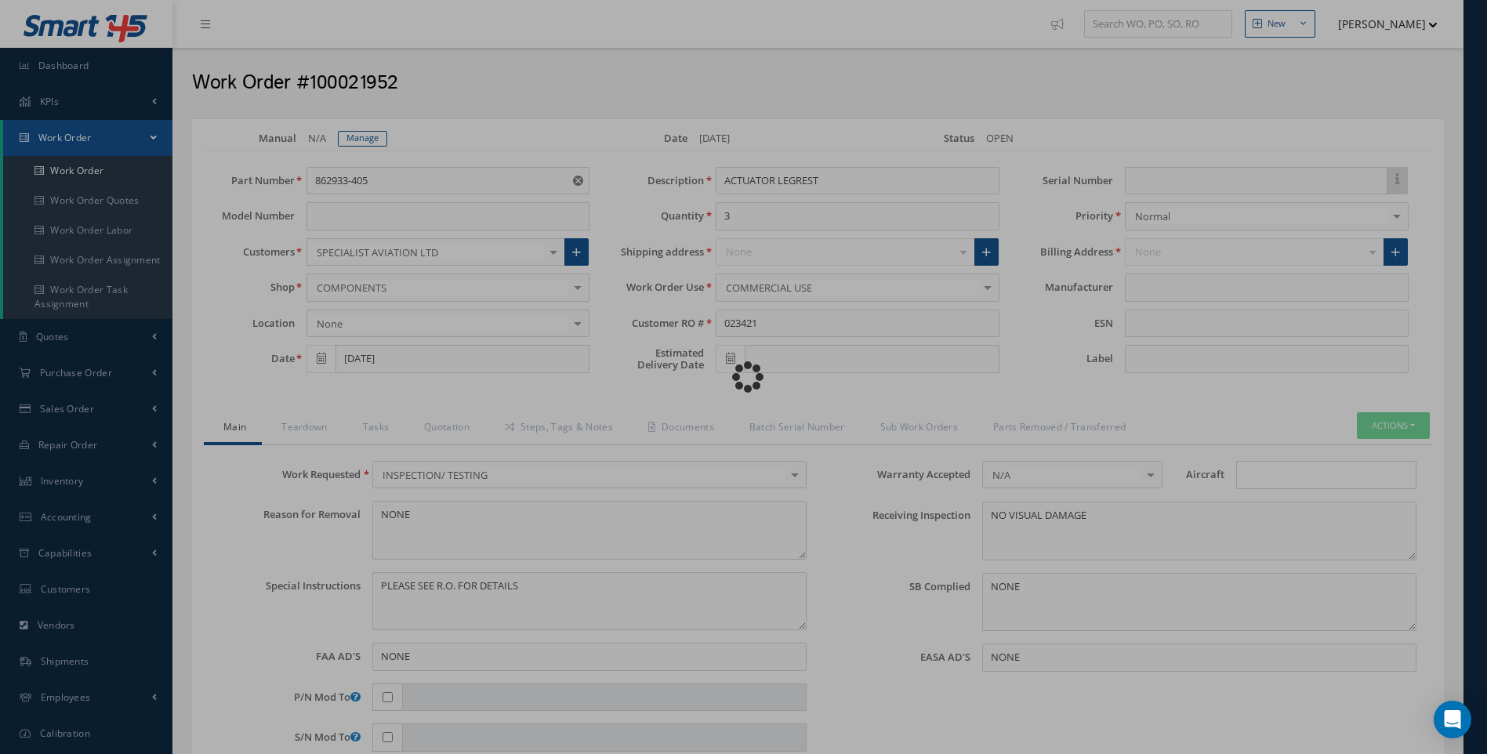
type input "SAFRAN"
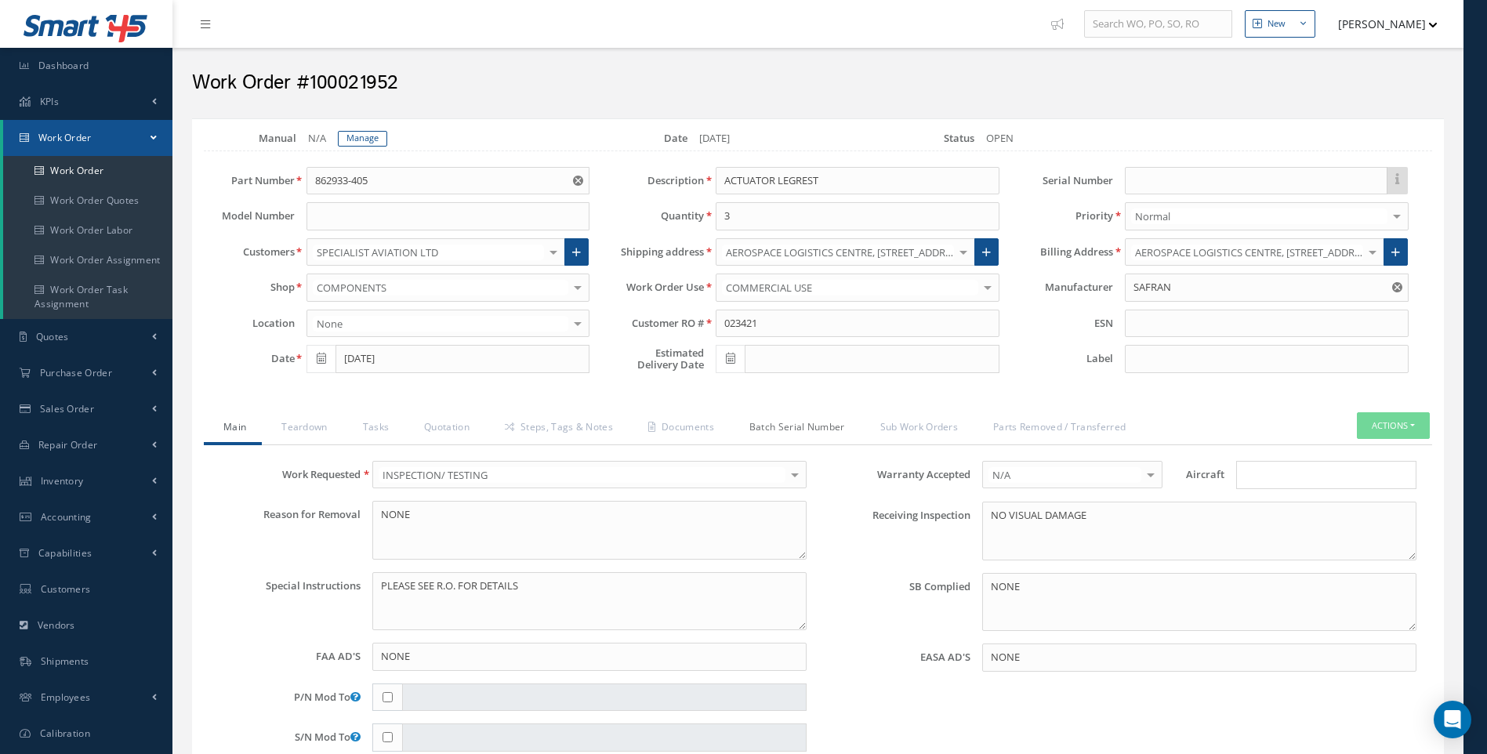
click at [789, 422] on link "Batch Serial Number" at bounding box center [795, 428] width 131 height 33
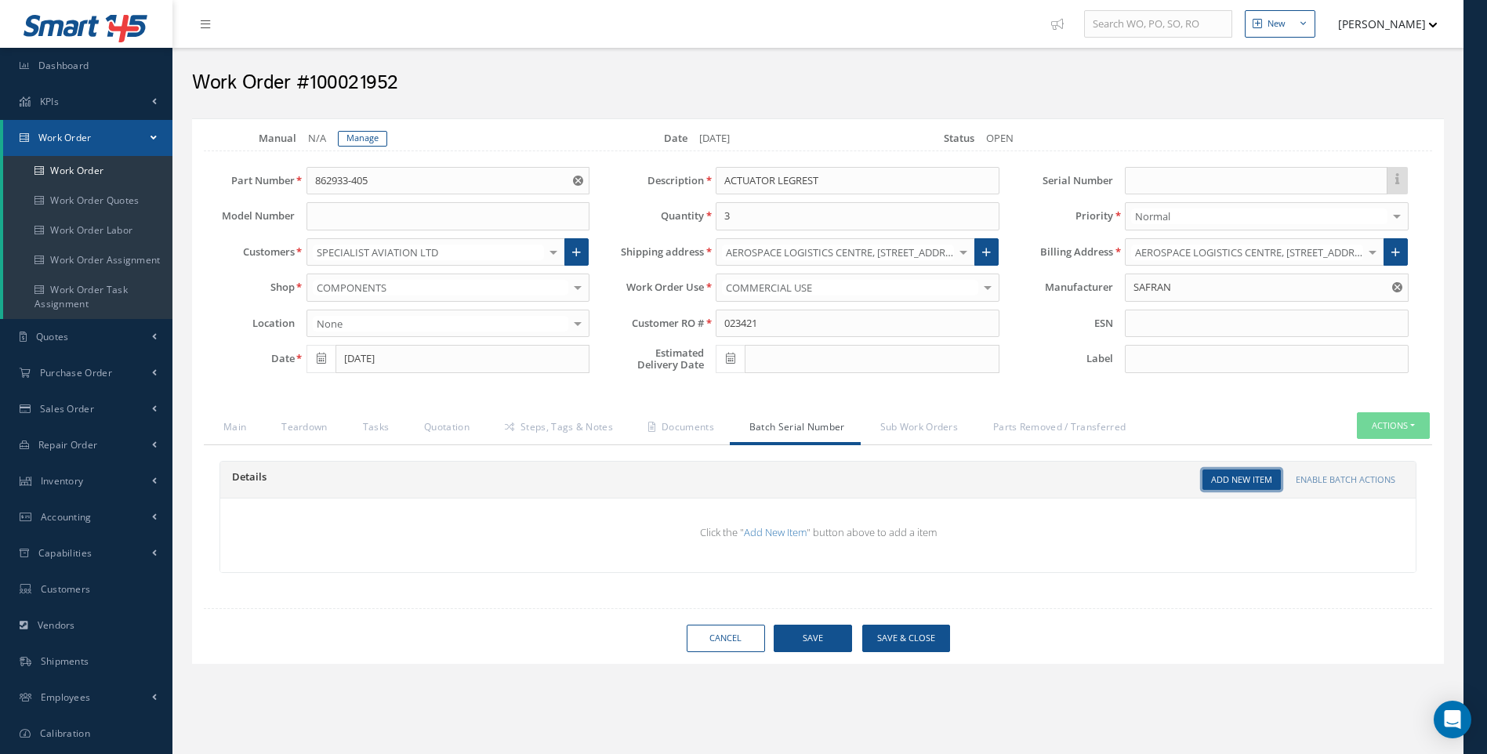
click at [1223, 476] on link "Add New Item" at bounding box center [1241, 479] width 78 height 21
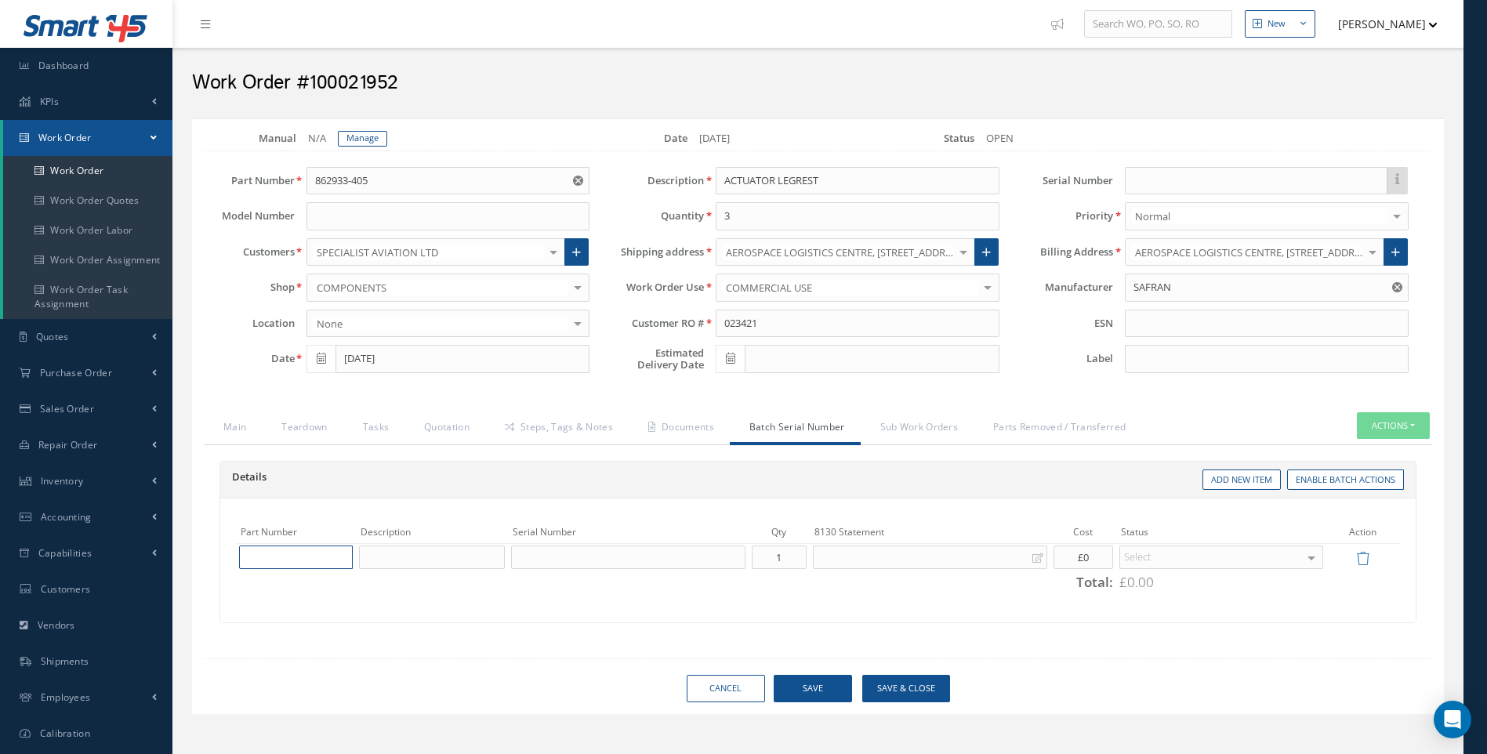
click at [271, 555] on input "text" at bounding box center [296, 558] width 114 height 24
type input "862933-405"
click at [266, 582] on span "862933-405" at bounding box center [274, 581] width 53 height 13
type input "ACTUATOR LEGREST"
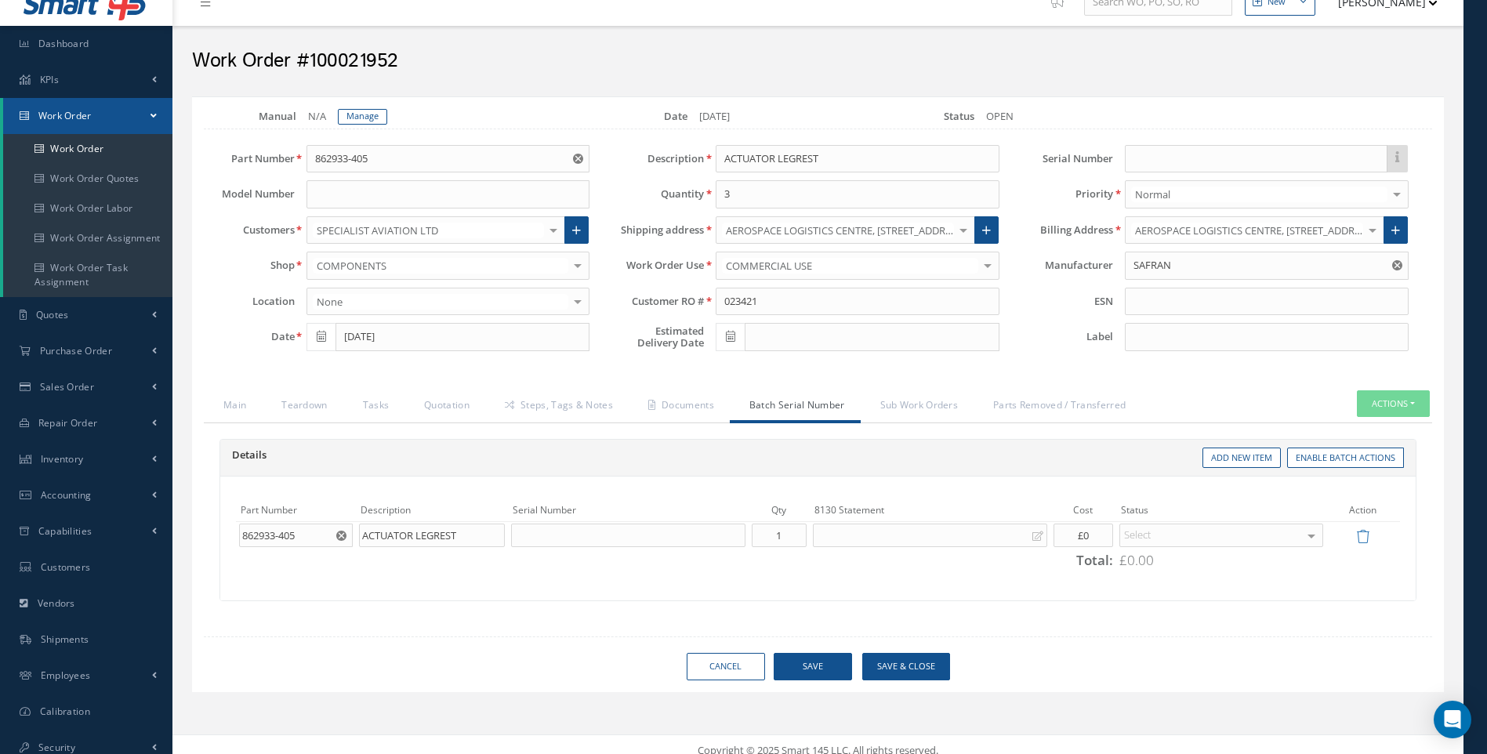
scroll to position [34, 0]
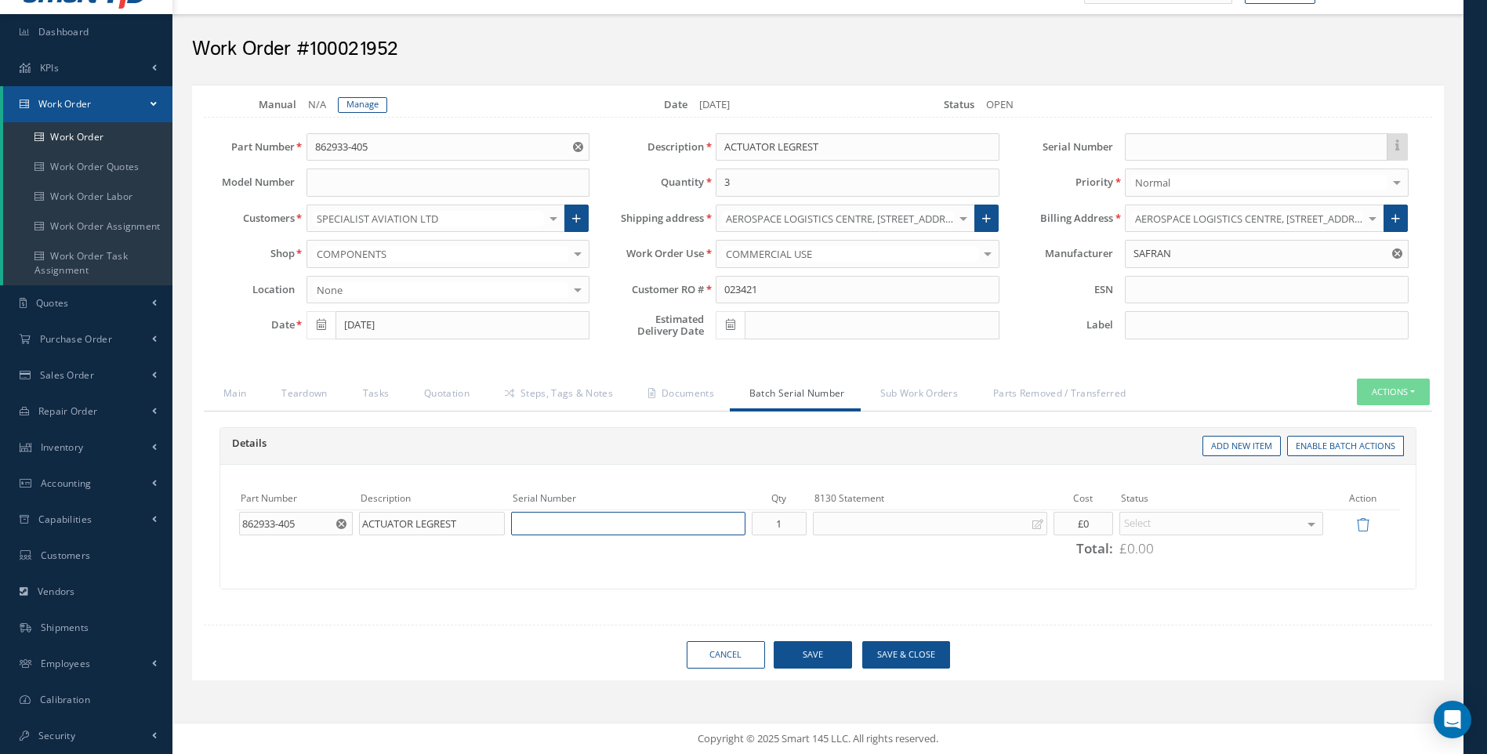
click at [542, 524] on input "text" at bounding box center [628, 524] width 234 height 24
type input "01013"
drag, startPoint x: 302, startPoint y: 524, endPoint x: 230, endPoint y: 527, distance: 71.4
click at [230, 527] on div "Part Number Description Serial Number Qty 8130 Statement Cost Status Action 862…" at bounding box center [817, 524] width 1187 height 74
click at [1230, 437] on link "Add New Item" at bounding box center [1241, 446] width 78 height 21
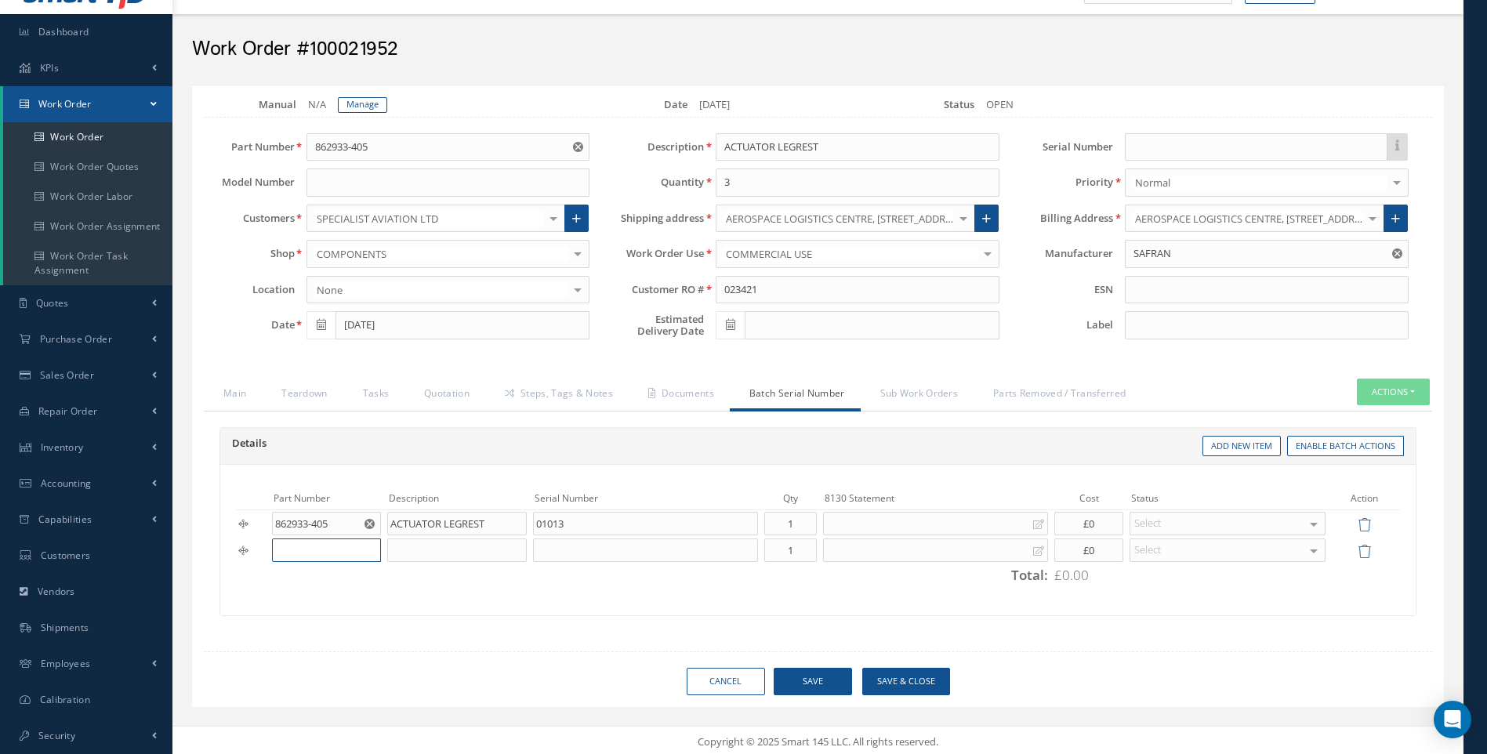
click at [309, 554] on input "text" at bounding box center [326, 550] width 109 height 24
paste input "862933-405"
type input "862933-405"
click at [426, 547] on input "text" at bounding box center [457, 550] width 140 height 24
type input "ACTUATOR LEGREST"
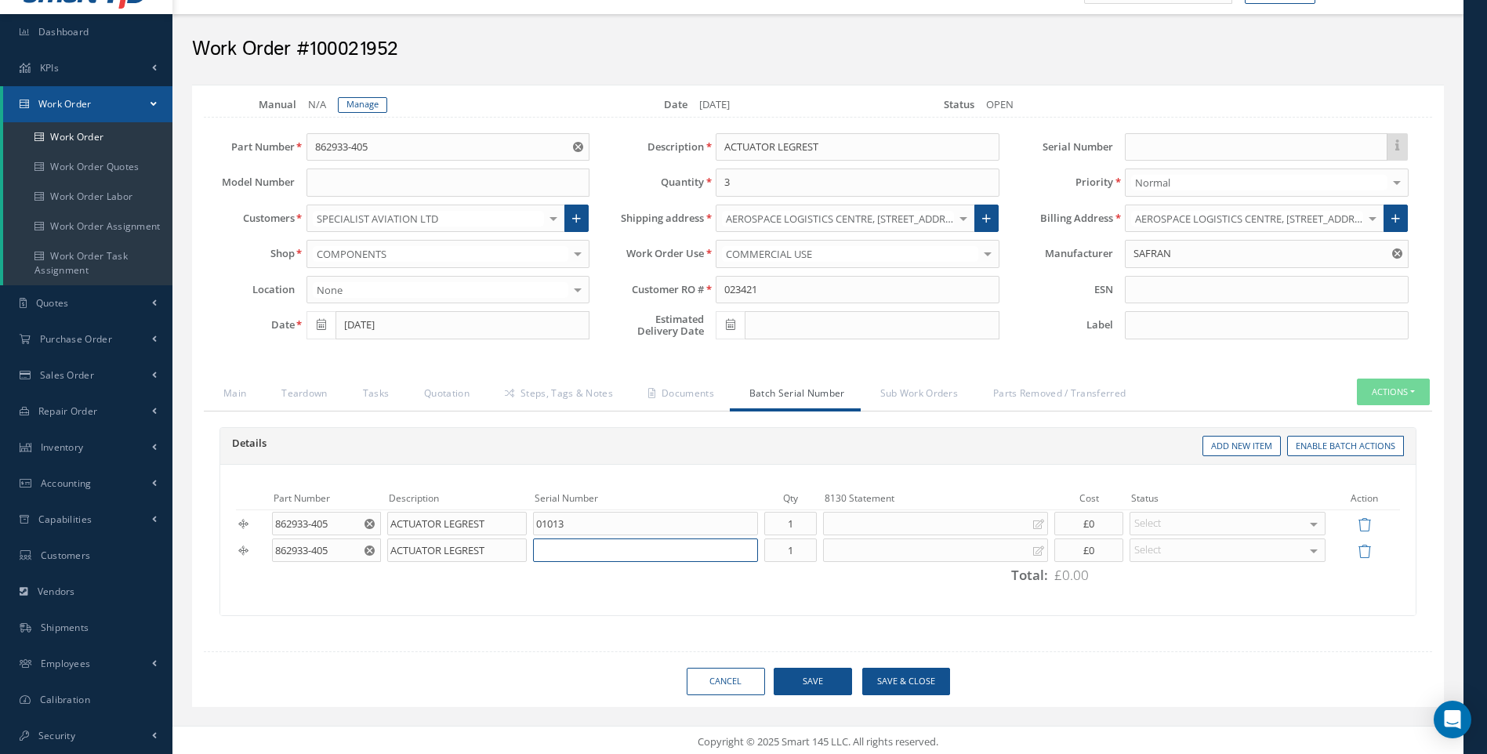
click at [570, 553] on input "text" at bounding box center [645, 550] width 225 height 24
type input "00762"
click at [1240, 445] on link "Add New Item" at bounding box center [1241, 446] width 78 height 21
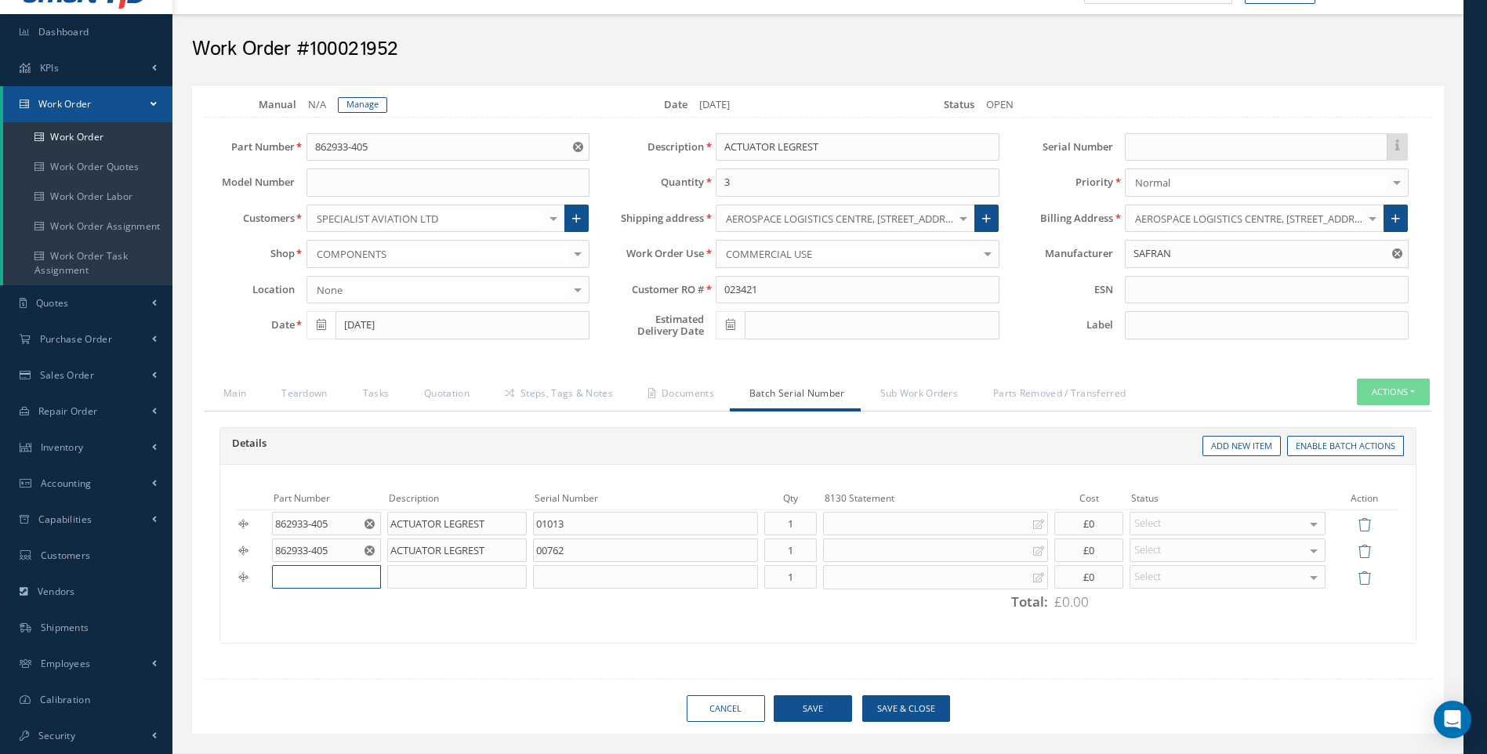
click at [344, 582] on input "text" at bounding box center [326, 577] width 109 height 24
paste input "862933-405"
type input "862933-405"
click at [430, 573] on input "text" at bounding box center [457, 577] width 140 height 24
type input "ACTUATOR LEGREST"
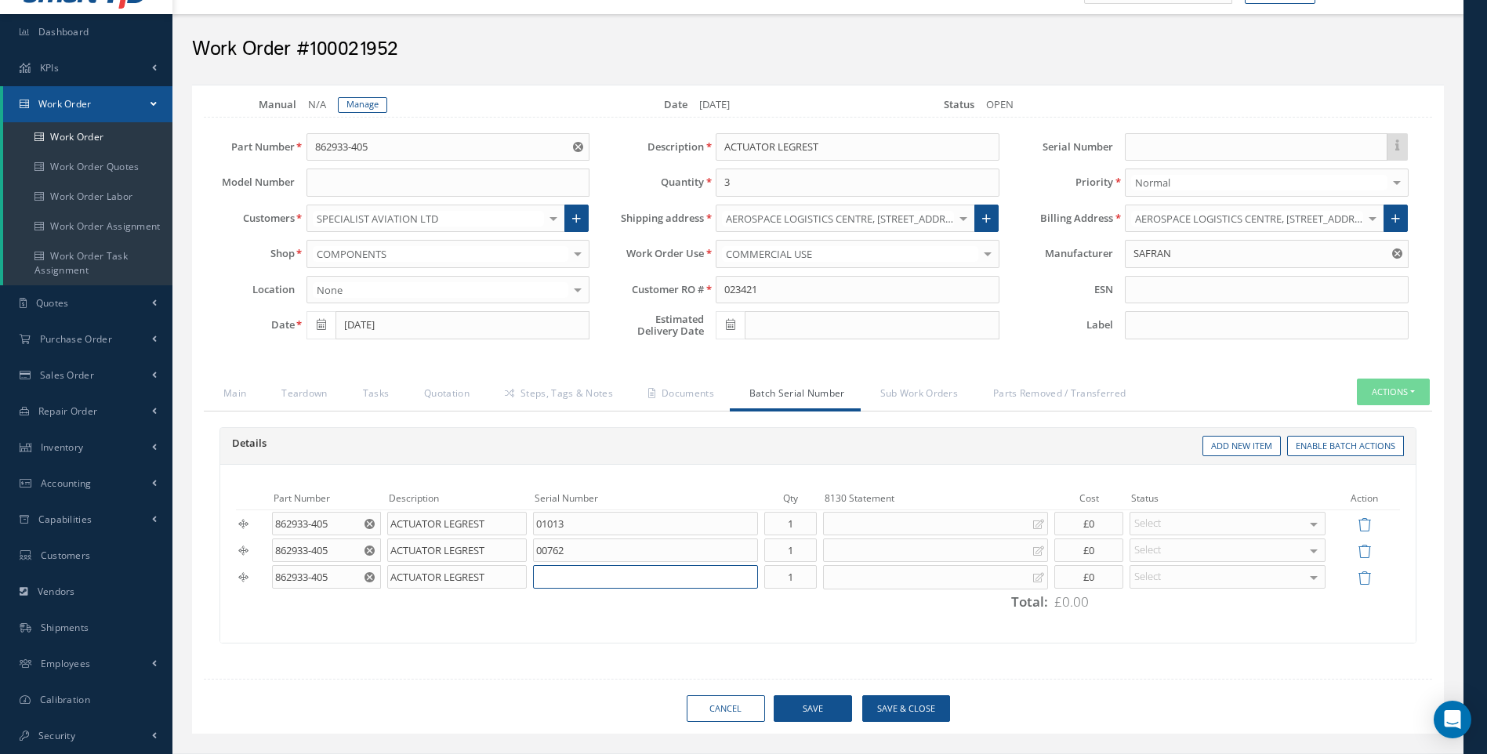
click at [539, 576] on input "text" at bounding box center [645, 577] width 225 height 24
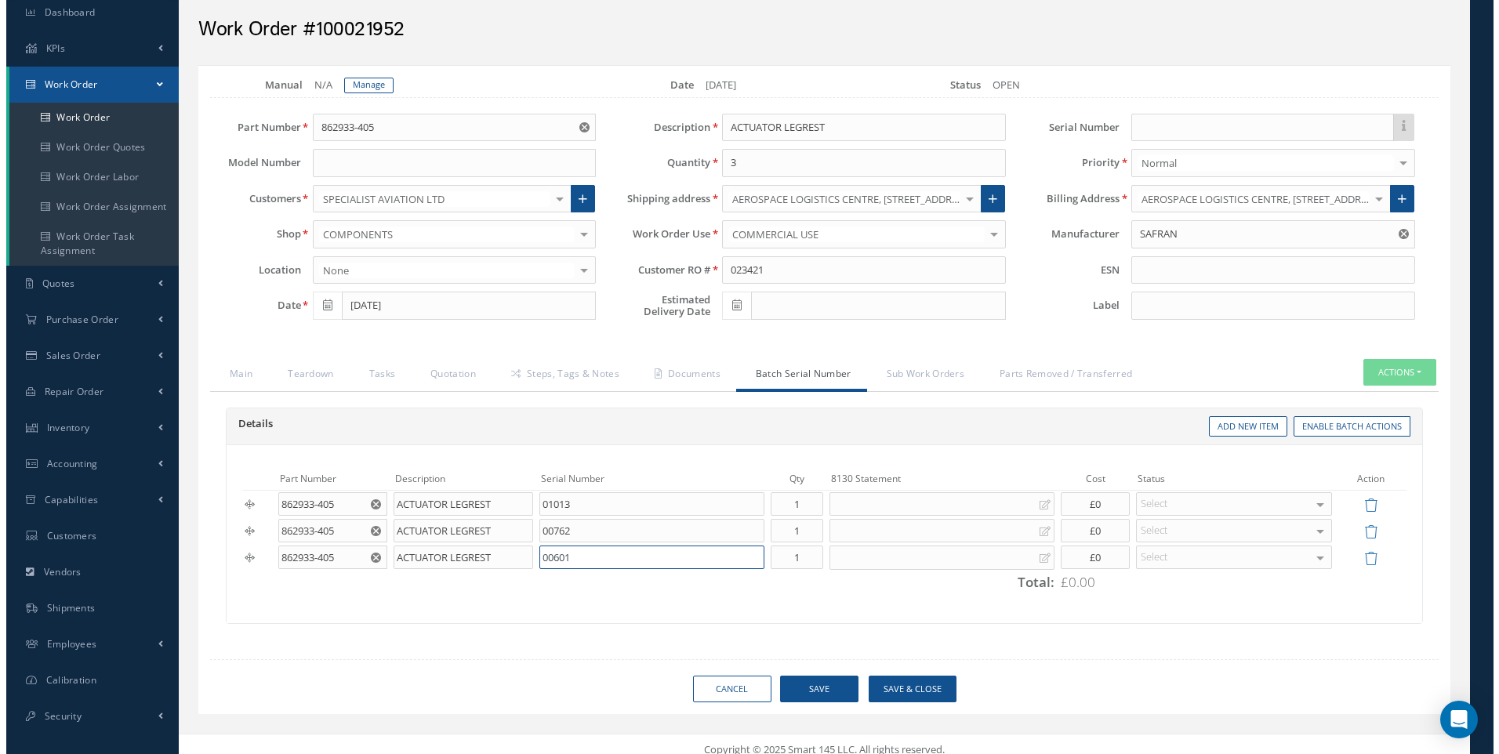
scroll to position [64, 0]
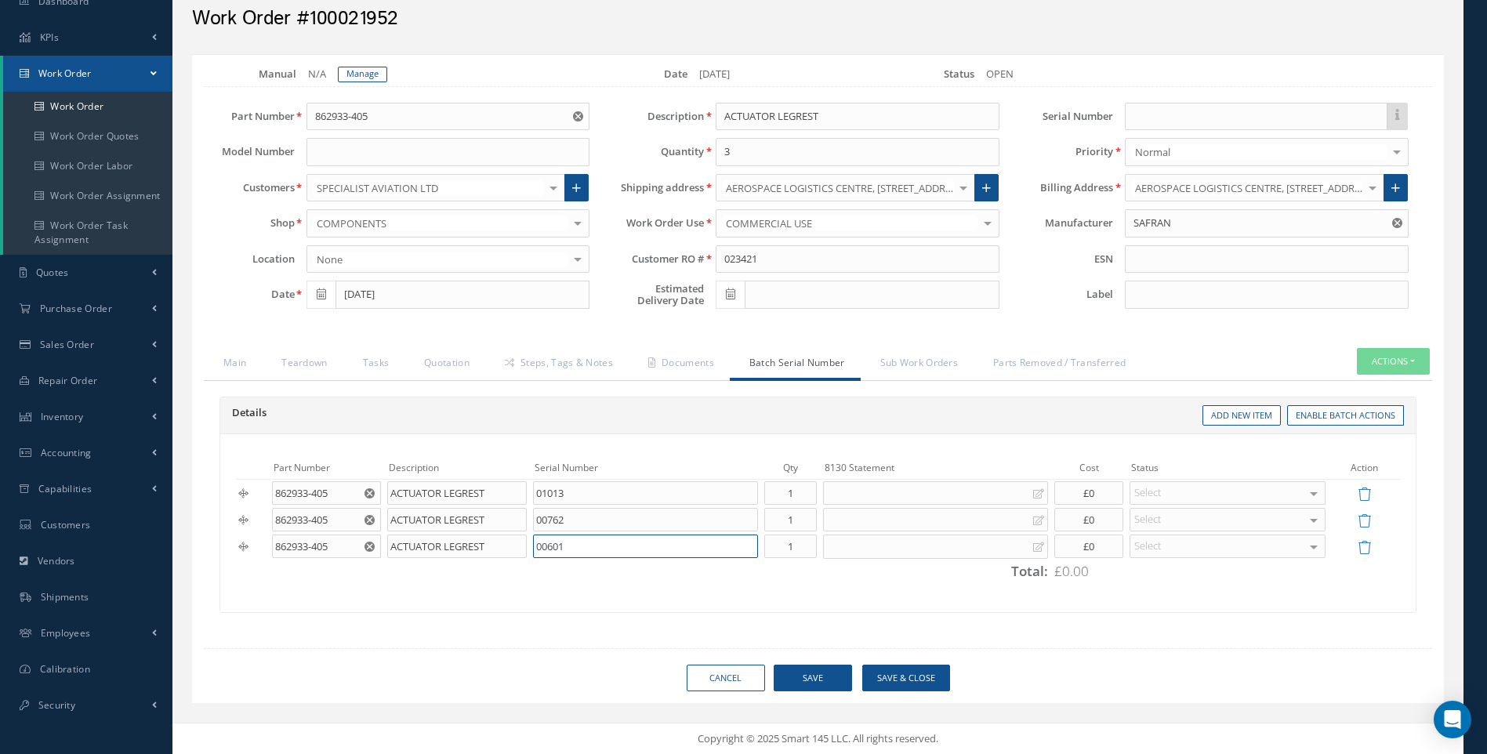
type input "00601"
click at [904, 675] on button "Save & Close" at bounding box center [906, 678] width 88 height 27
type input "SAFRAN"
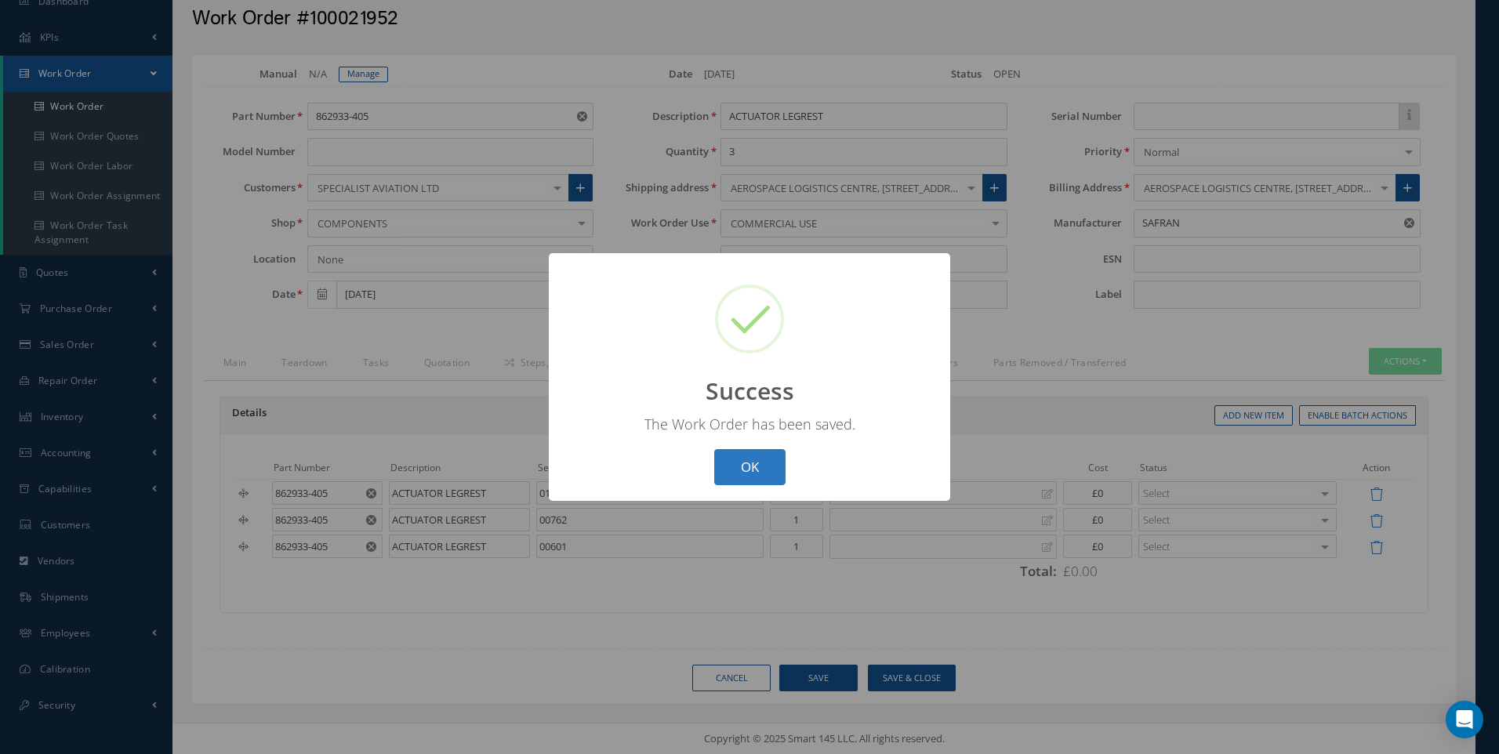
click at [757, 457] on button "OK" at bounding box center [749, 467] width 71 height 37
select select "25"
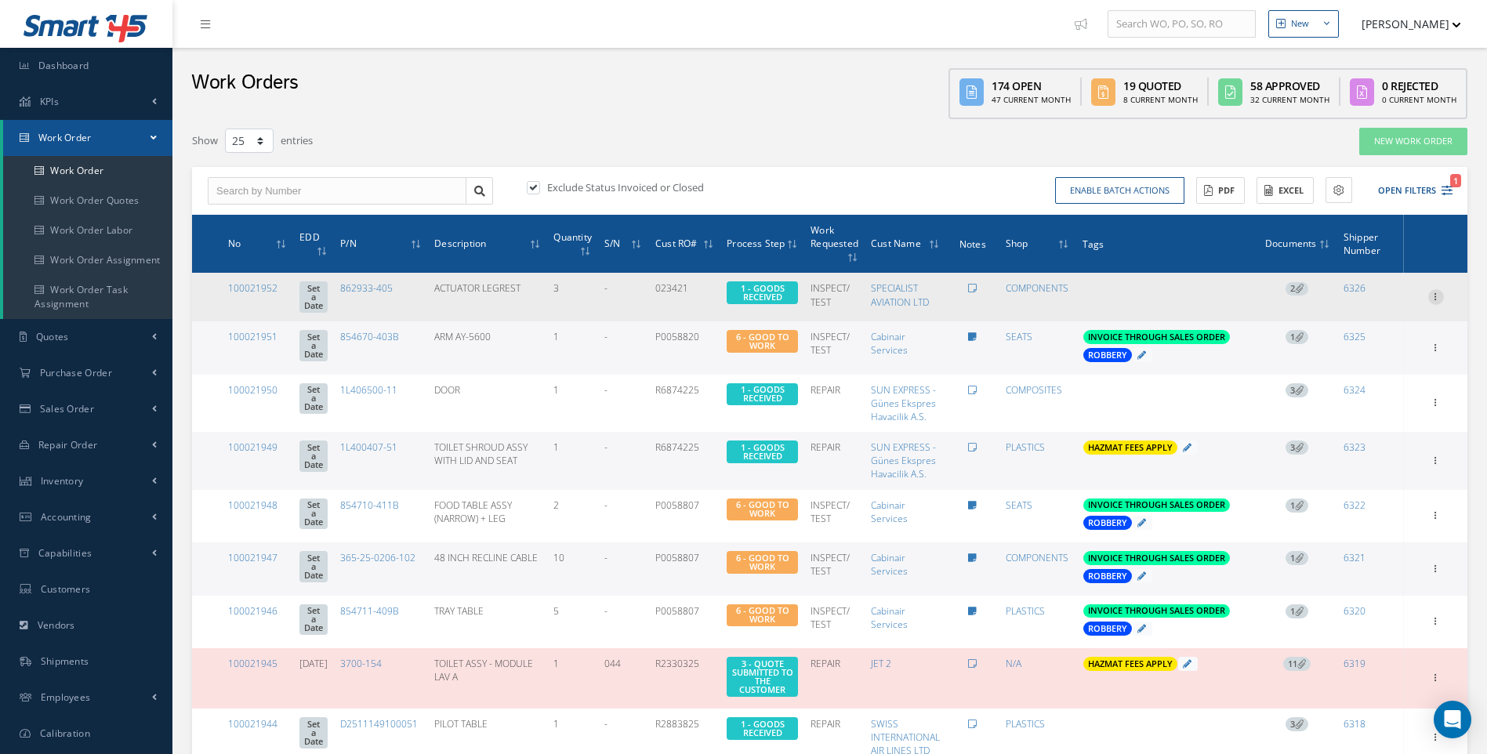
click at [1439, 291] on icon at bounding box center [1436, 295] width 16 height 13
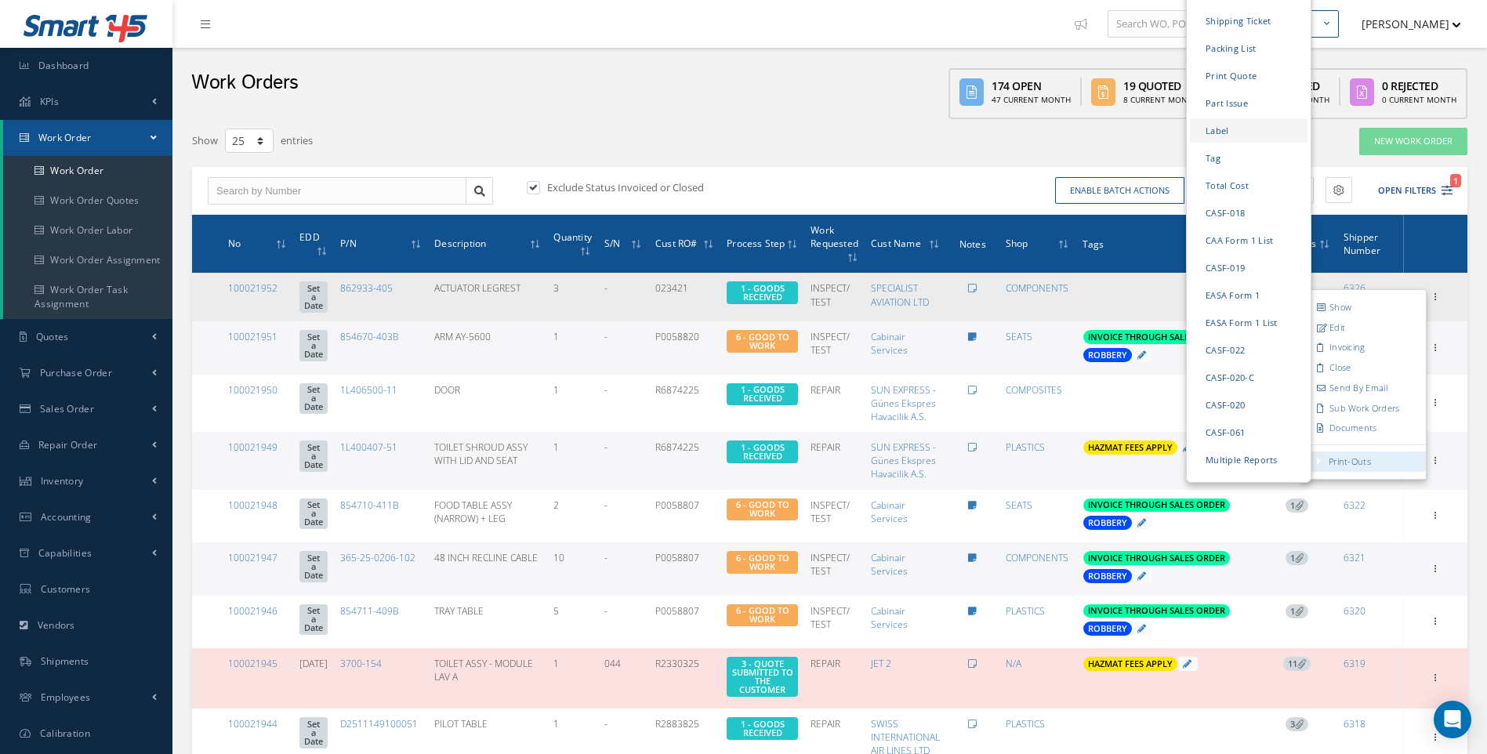
click at [1228, 118] on link "Label" at bounding box center [1249, 130] width 118 height 24
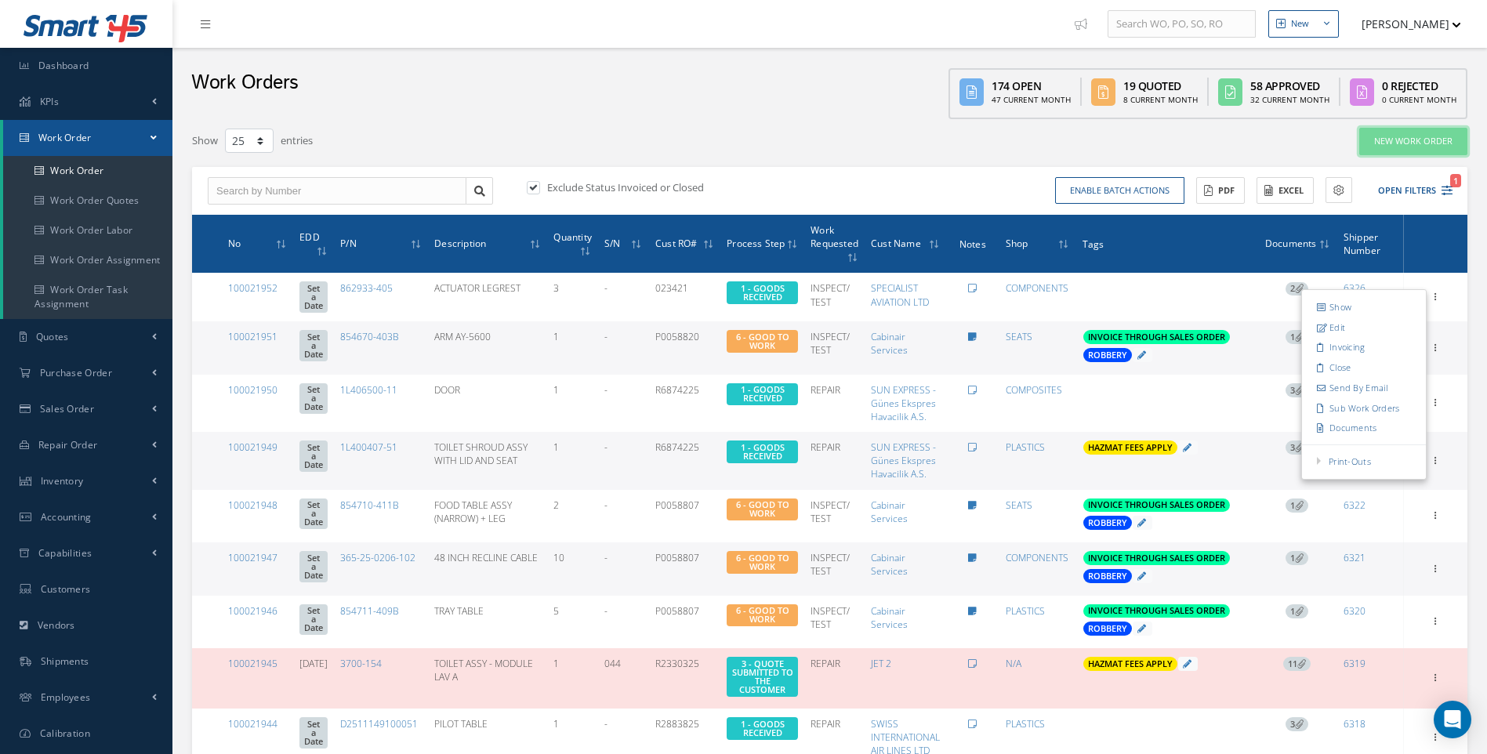
click at [1411, 145] on link "New Work Order" at bounding box center [1413, 141] width 108 height 27
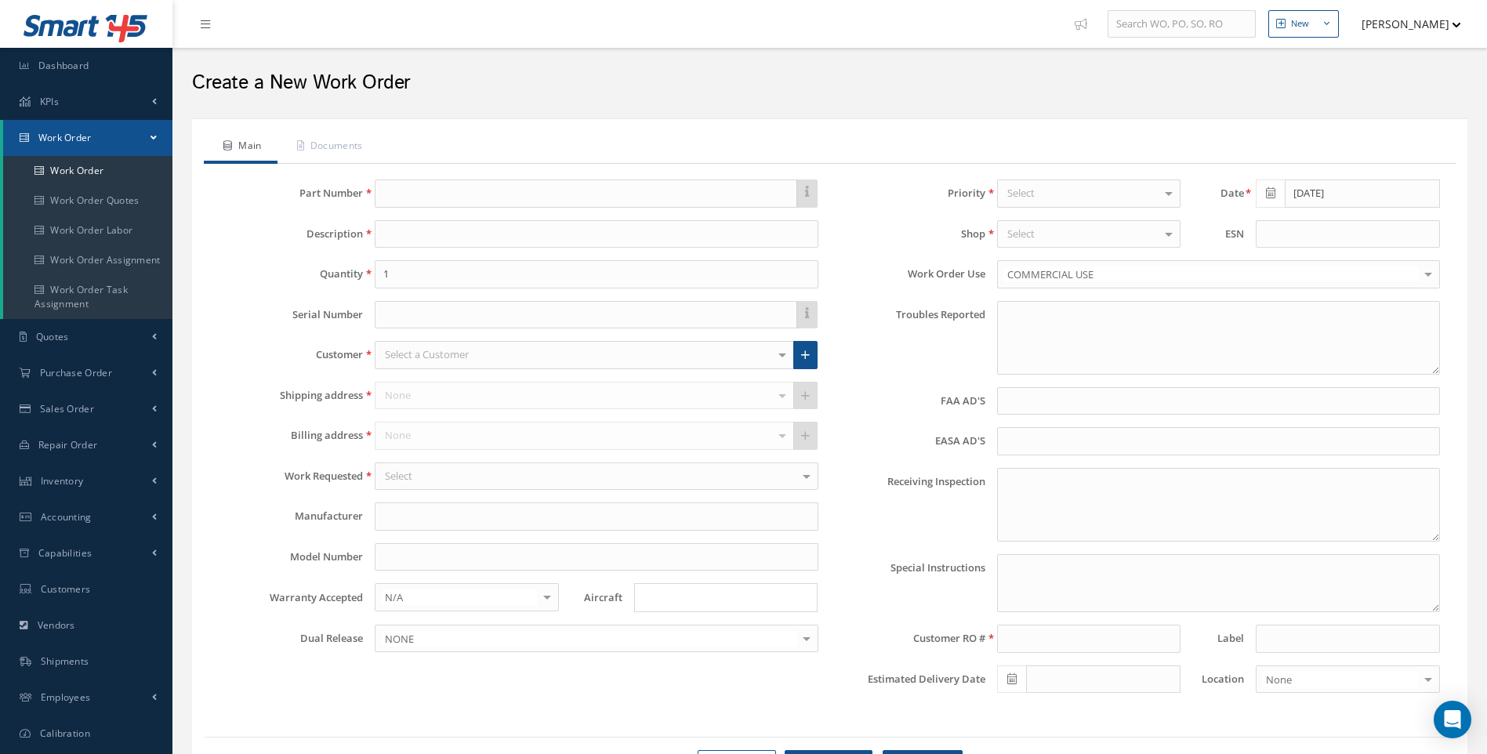
type textarea "NONE"
type input "NONE"
type textarea "NO VISUAL DAMAGE"
type textarea "PLEASE SEE R.O. FOR DETAILS"
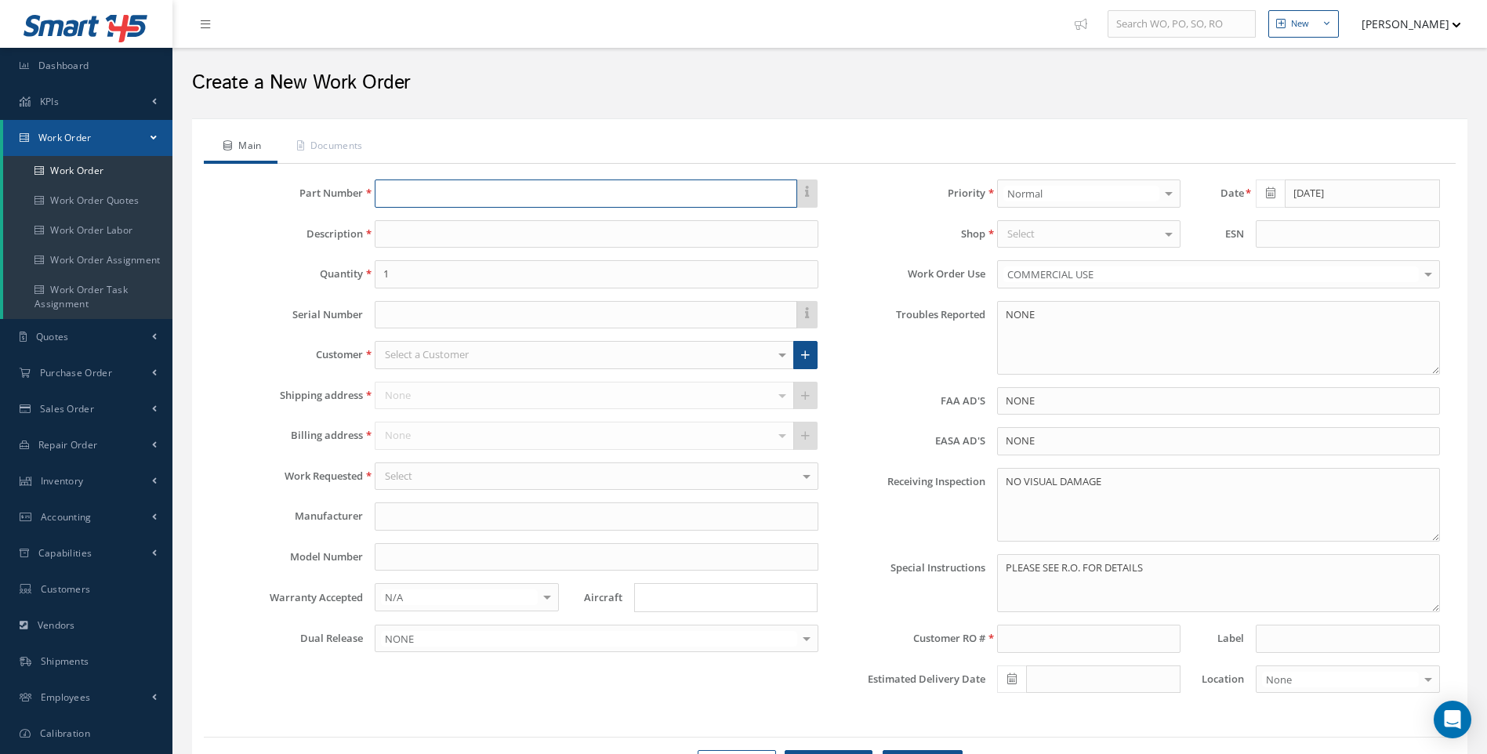
click at [406, 197] on input "text" at bounding box center [586, 193] width 422 height 28
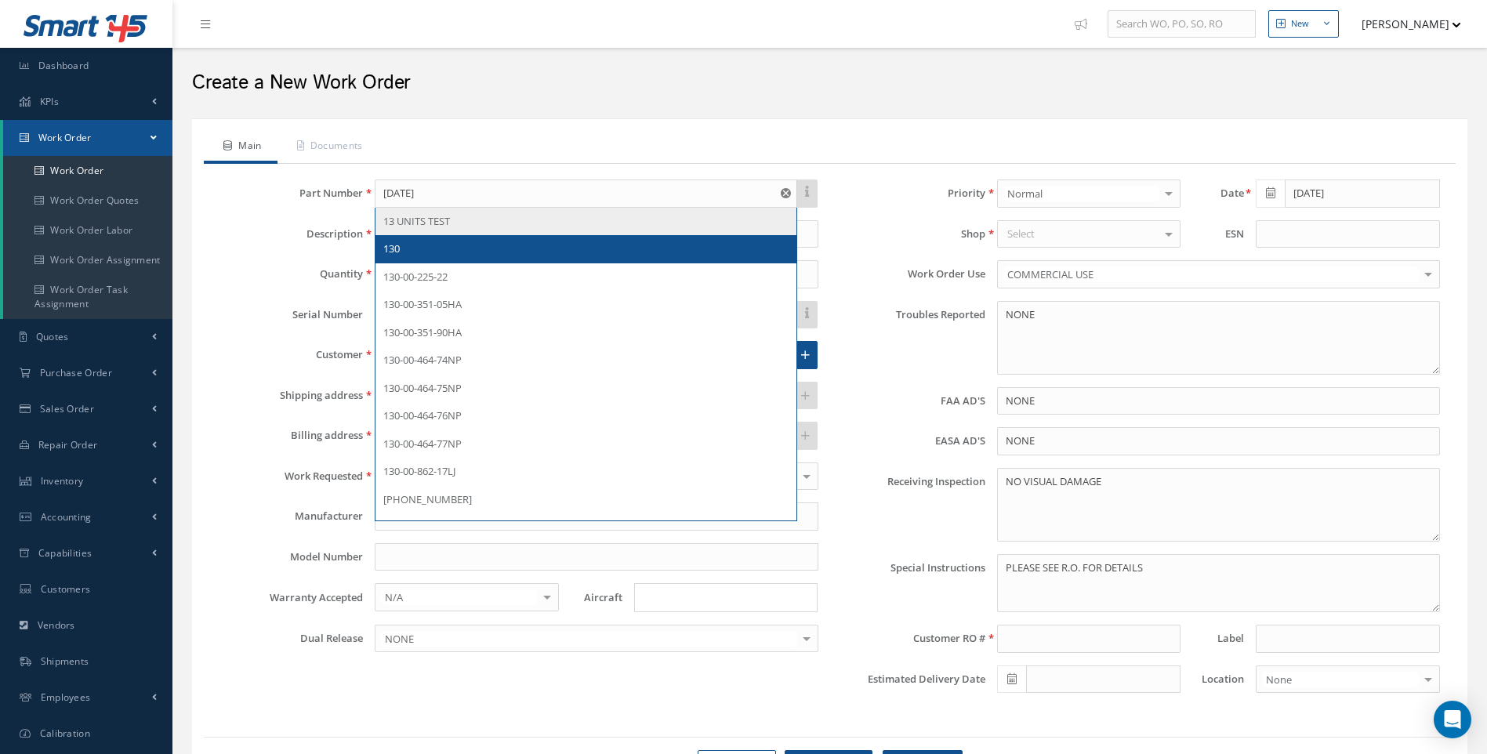
click at [425, 228] on div "13 UNITS TEST" at bounding box center [585, 222] width 404 height 16
type input "13 UNITS TEST"
type input "PROFORMA"
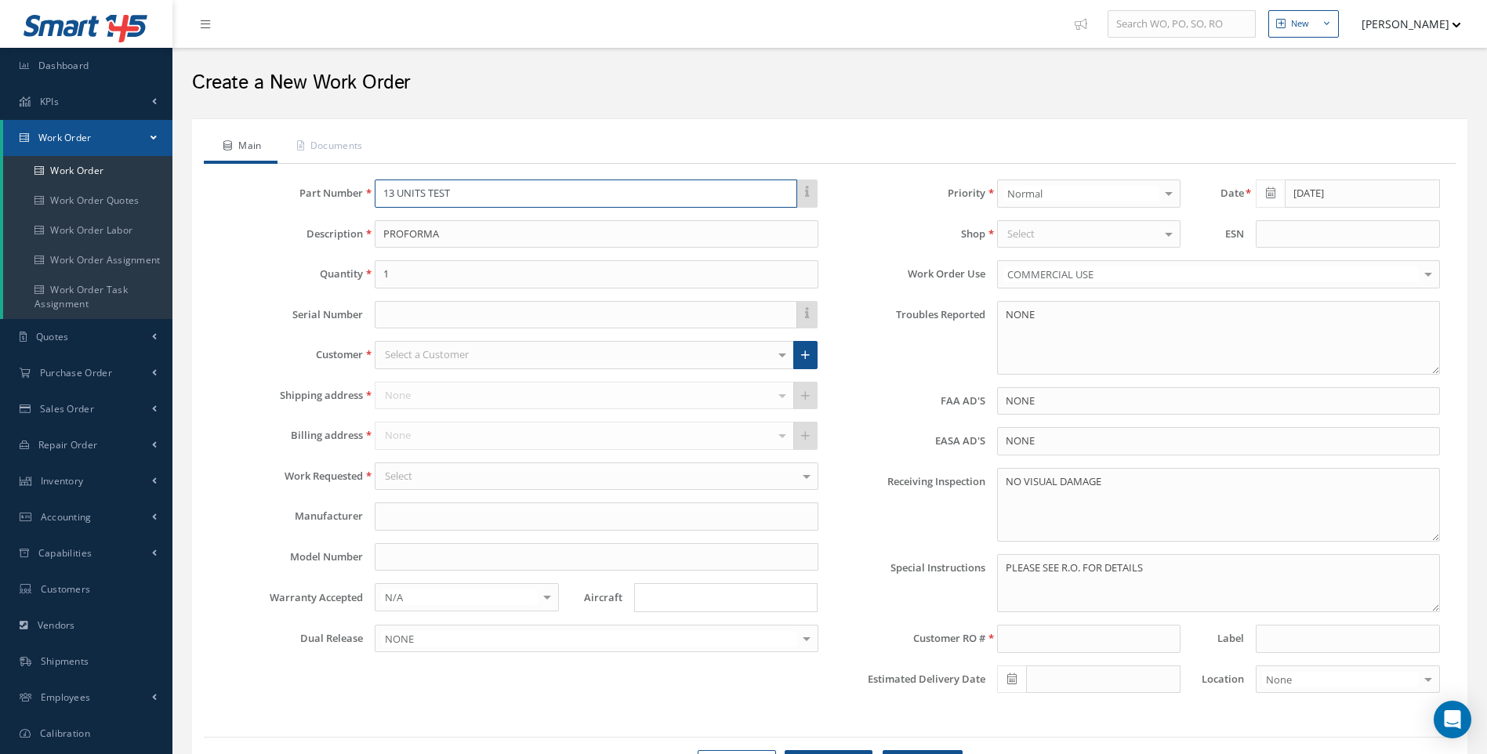
drag, startPoint x: 458, startPoint y: 190, endPoint x: 277, endPoint y: 170, distance: 182.2
click at [277, 170] on div "This part number doesn't have an up to date manual, and as a result, a work ord…" at bounding box center [830, 442] width 1252 height 557
type input "1"
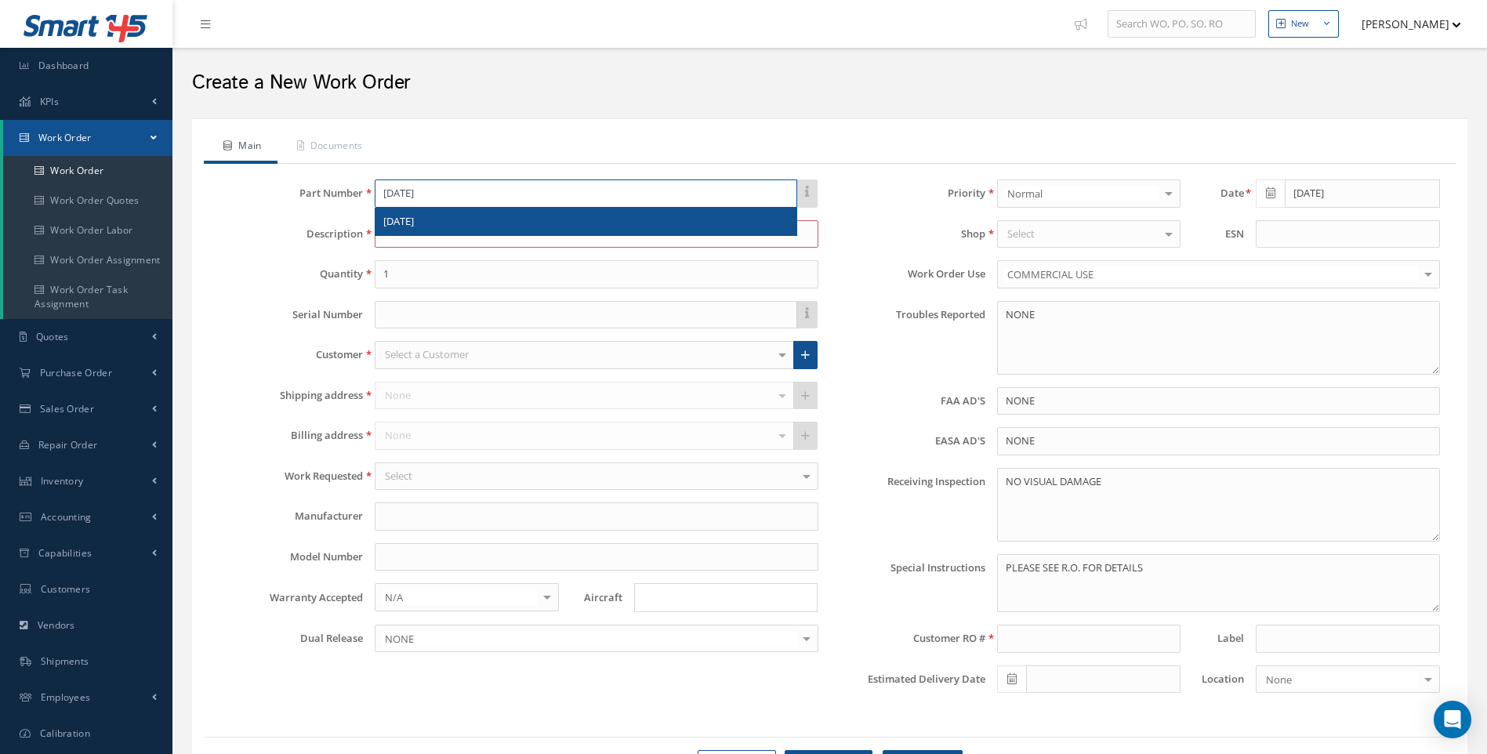
type input "[DATE]"
click at [414, 227] on span "[DATE]" at bounding box center [398, 221] width 31 height 14
type input "OUTLET UNIT, AC"
type input "SAFRAN"
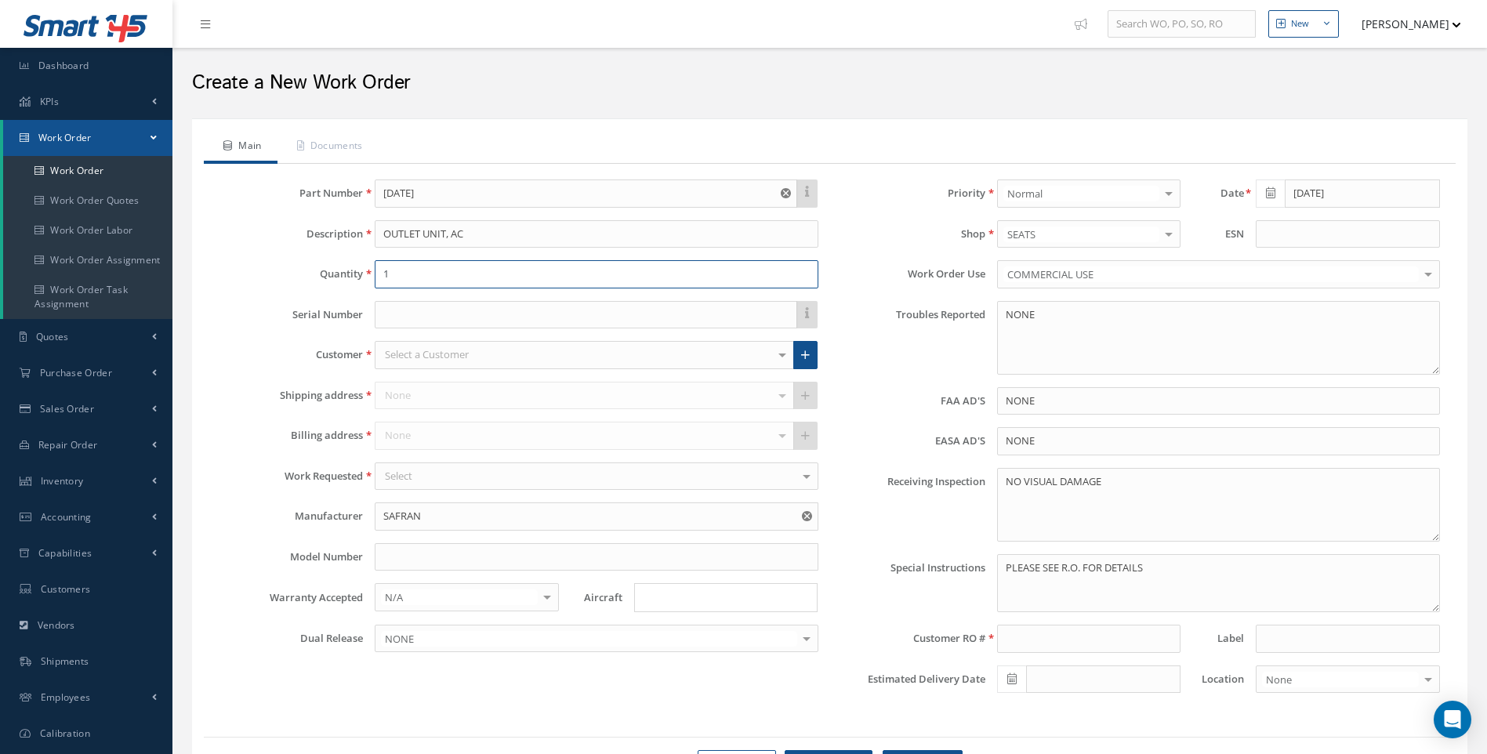
drag, startPoint x: 431, startPoint y: 277, endPoint x: 358, endPoint y: 277, distance: 72.9
click at [358, 277] on div "Quantity 1" at bounding box center [519, 274] width 622 height 28
type input "59"
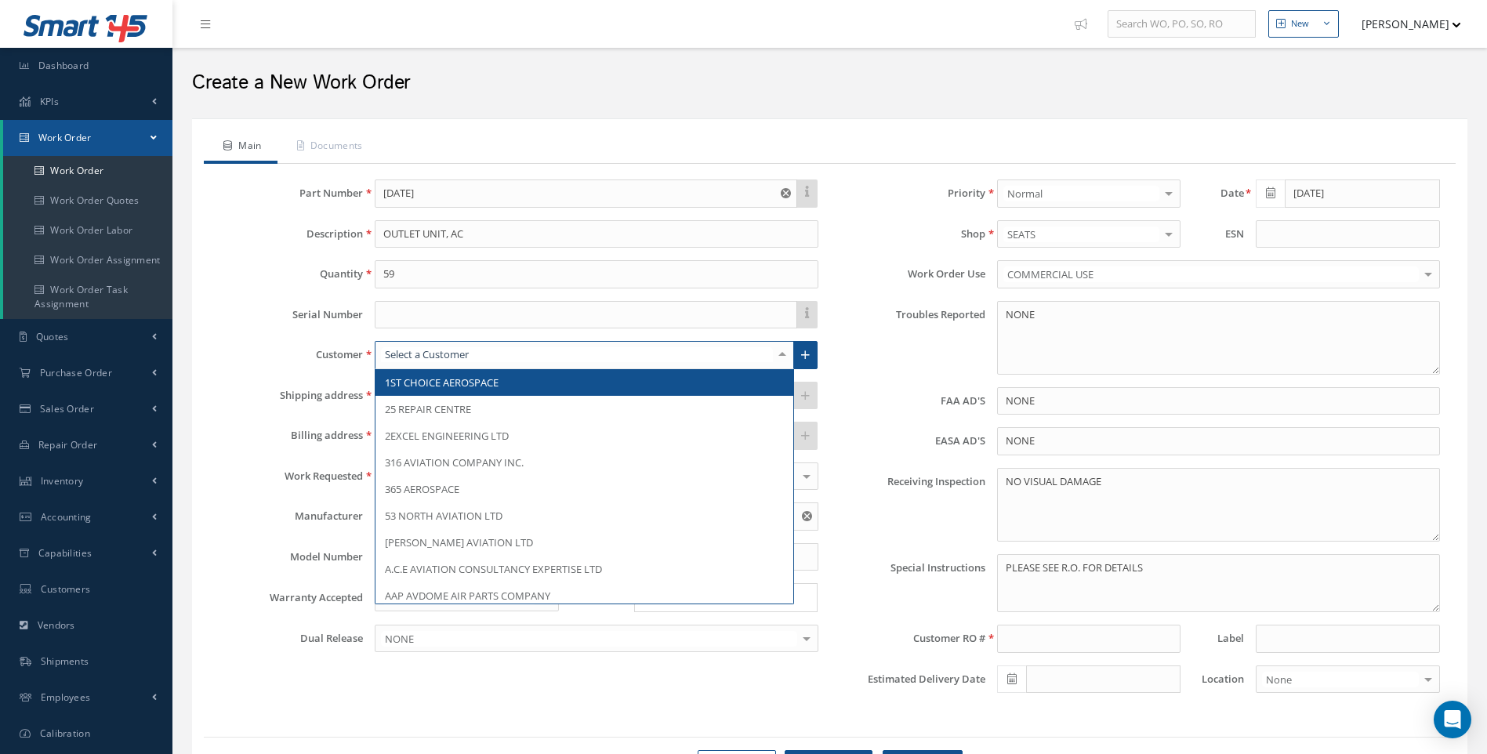
click at [411, 346] on div at bounding box center [584, 355] width 419 height 28
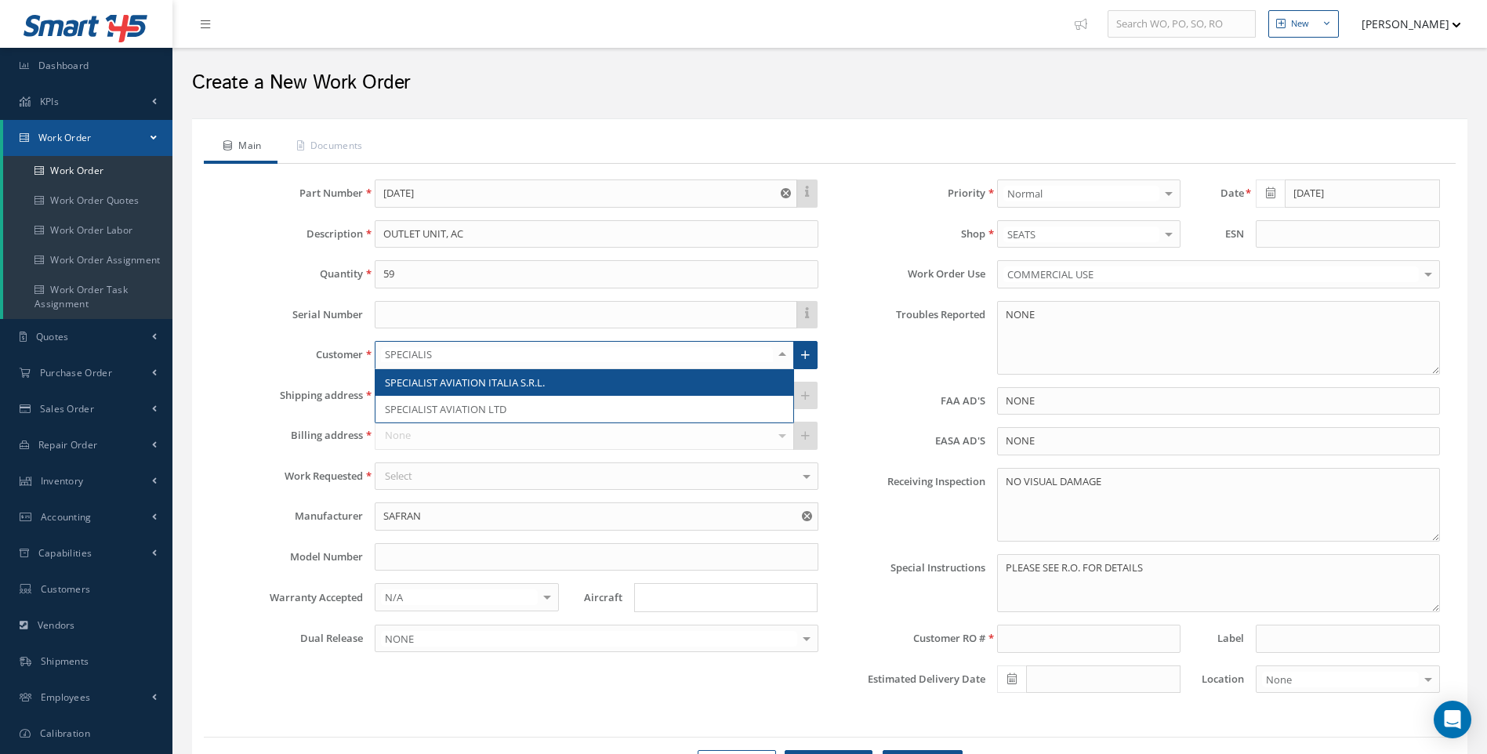
type input "SPECIALIST"
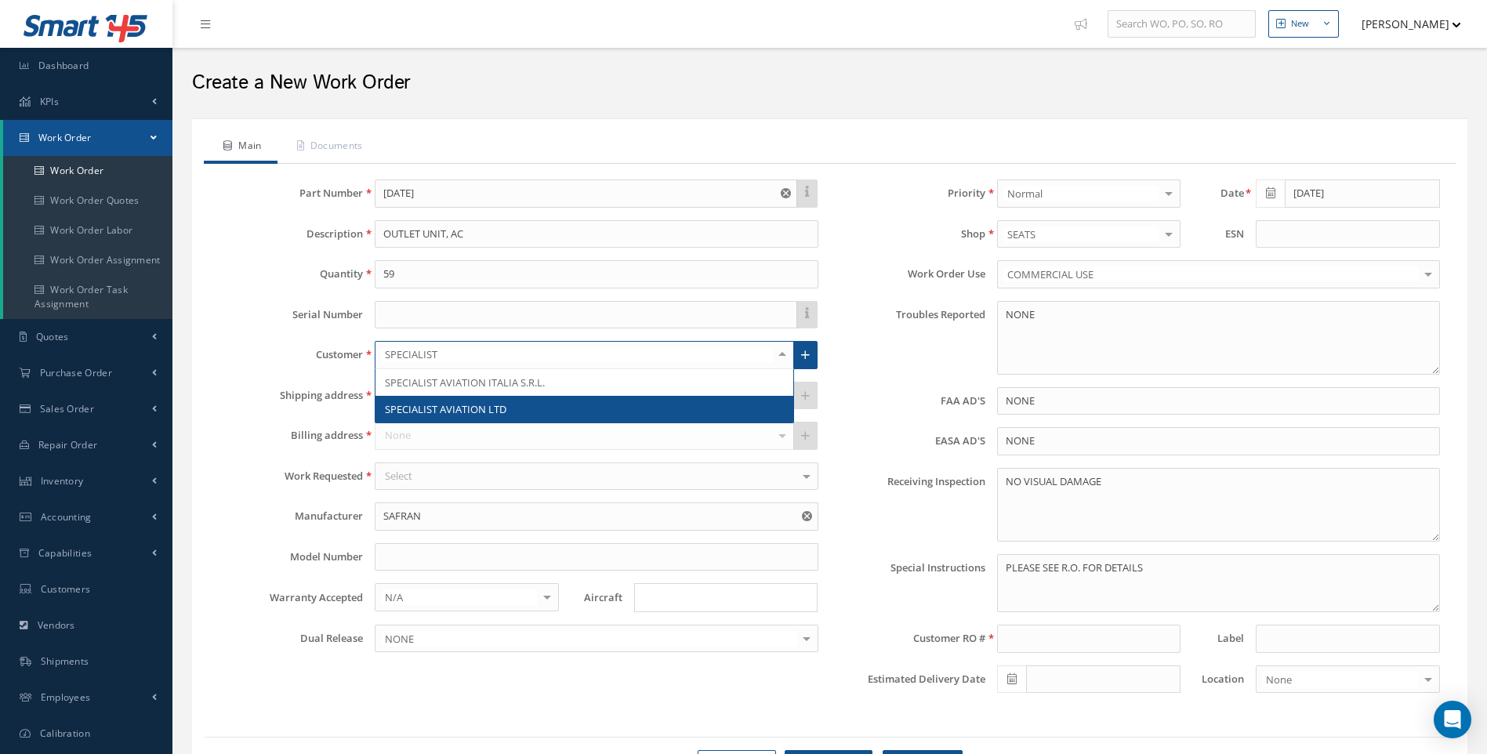
click at [419, 404] on span "SPECIALIST AVIATION LTD" at bounding box center [445, 409] width 121 height 14
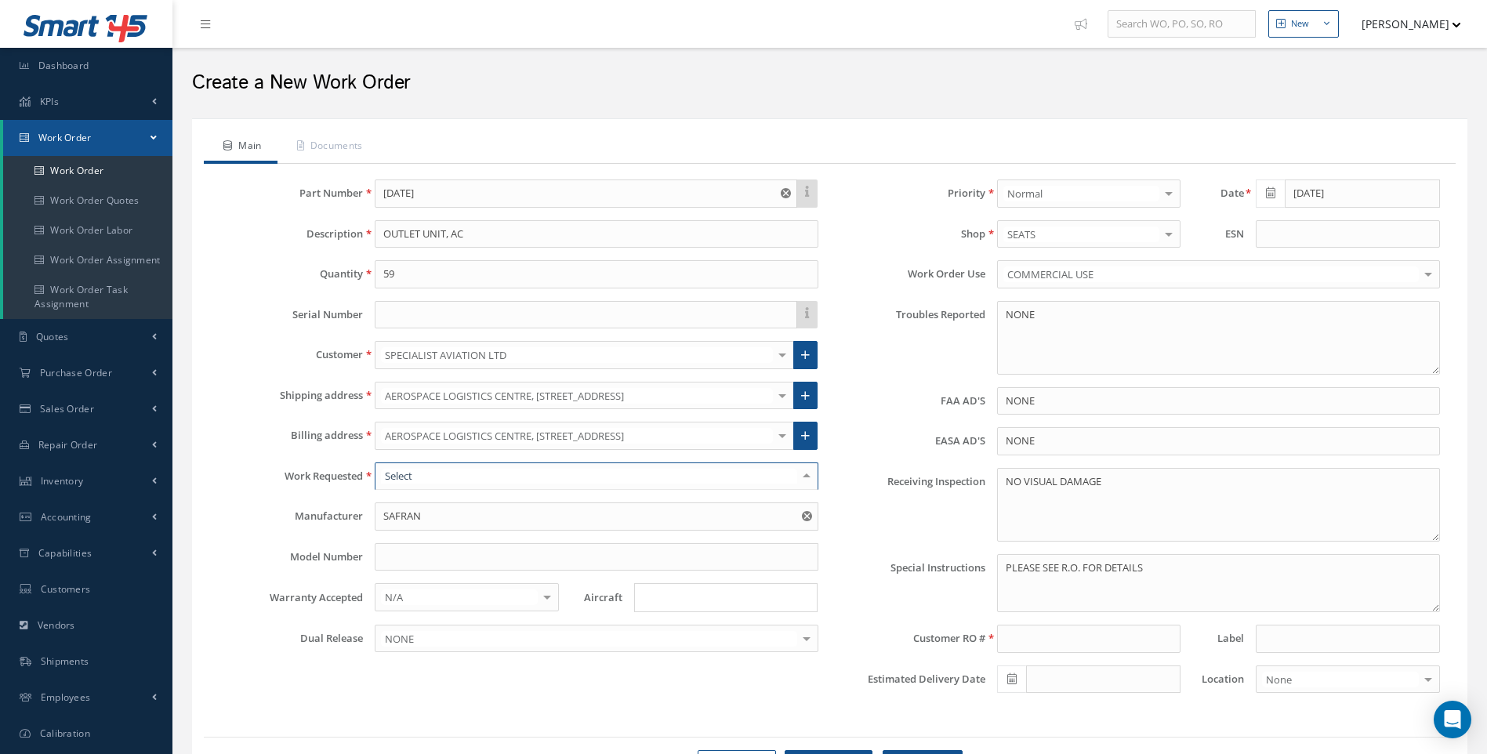
click at [417, 475] on div at bounding box center [596, 476] width 443 height 28
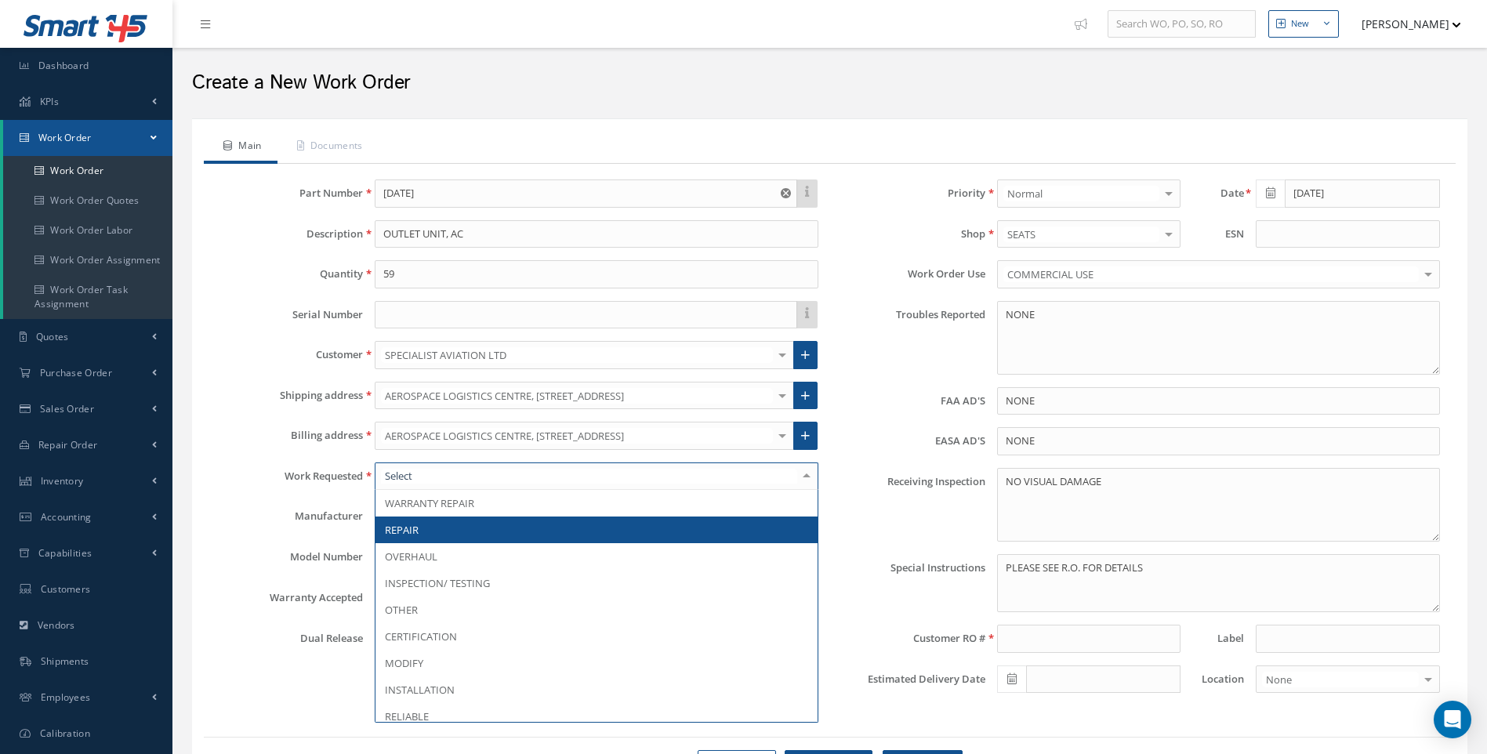
click at [411, 526] on span "REPAIR" at bounding box center [402, 530] width 34 height 14
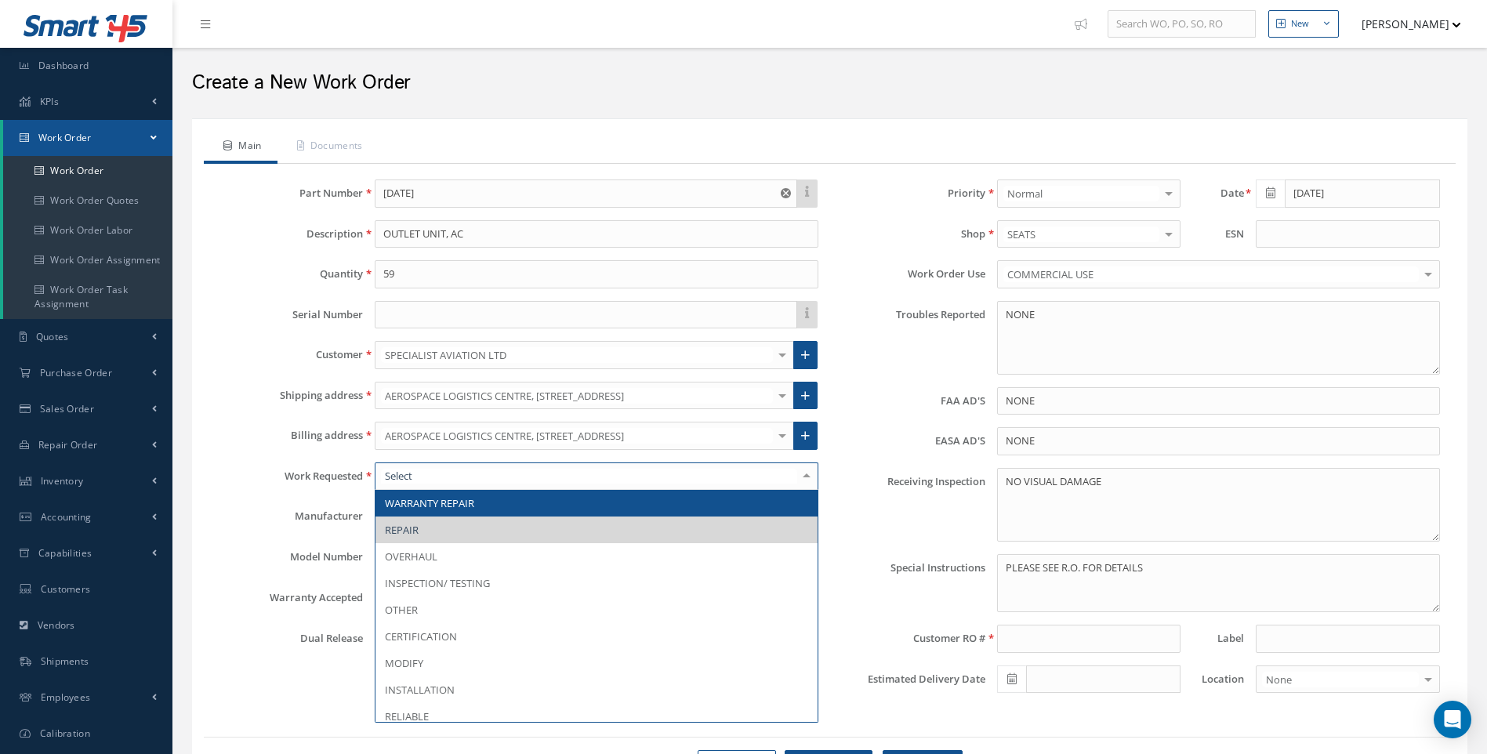
drag, startPoint x: 454, startPoint y: 478, endPoint x: 345, endPoint y: 473, distance: 109.1
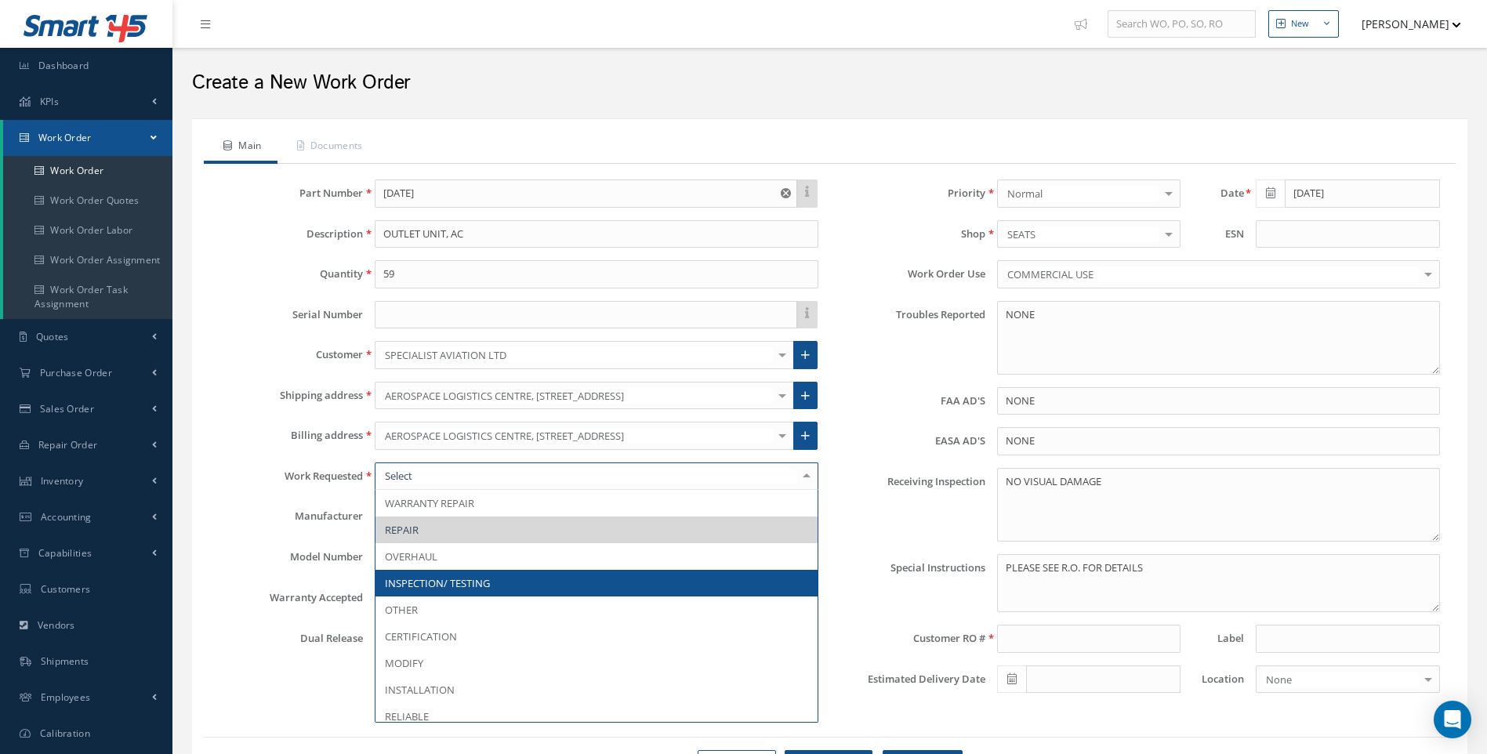
click at [469, 587] on span "INSPECTION/ TESTING" at bounding box center [437, 583] width 105 height 14
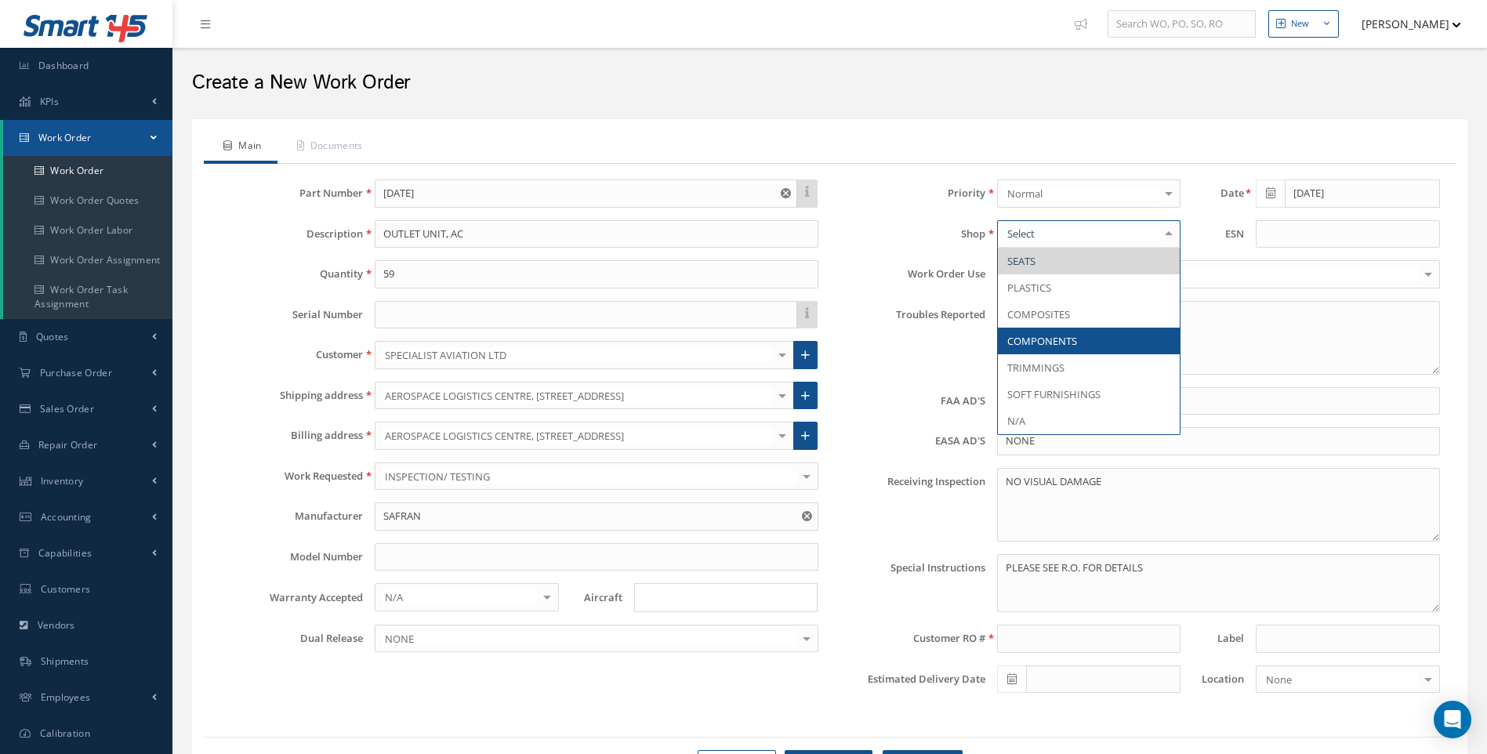
click at [1030, 344] on span "COMPONENTS" at bounding box center [1042, 341] width 70 height 14
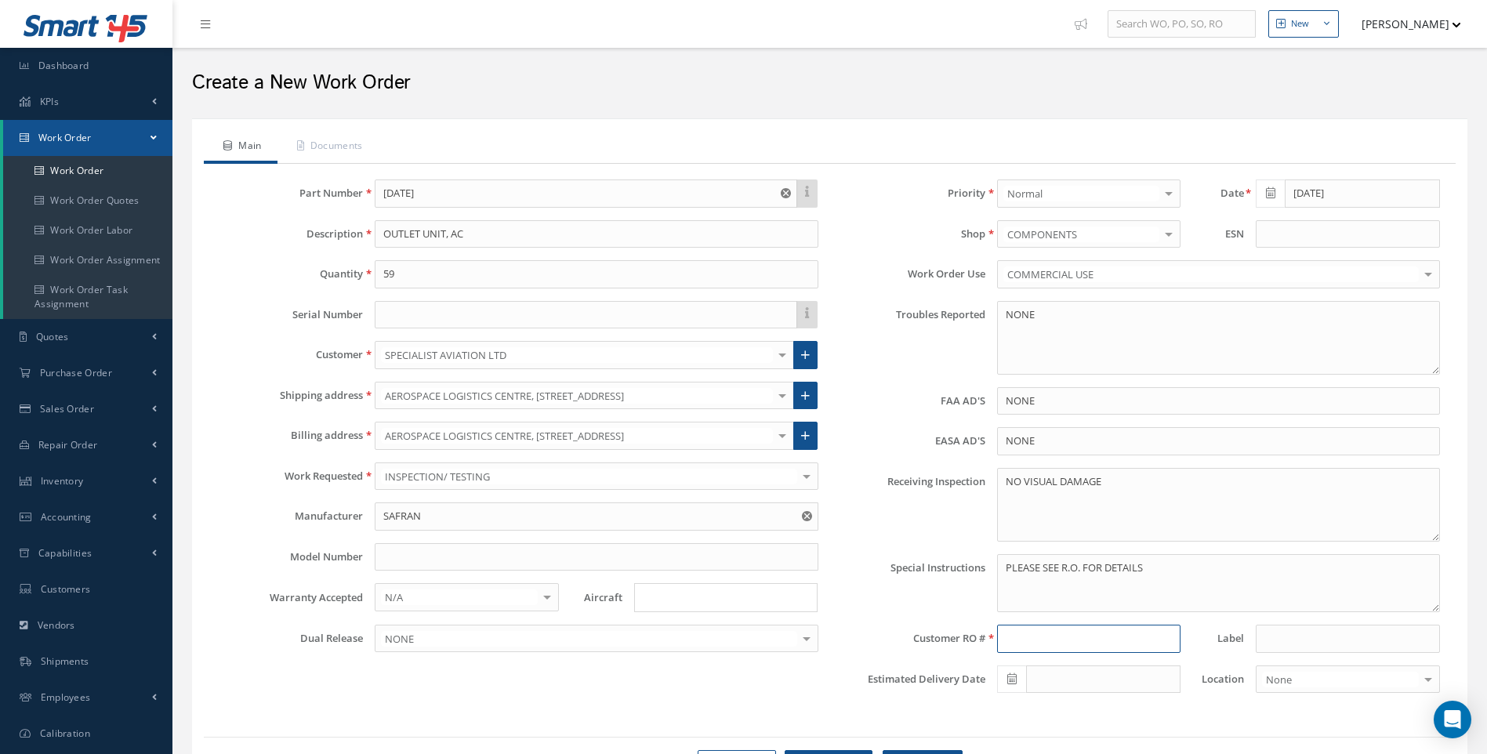
click at [1018, 641] on input at bounding box center [1088, 639] width 183 height 28
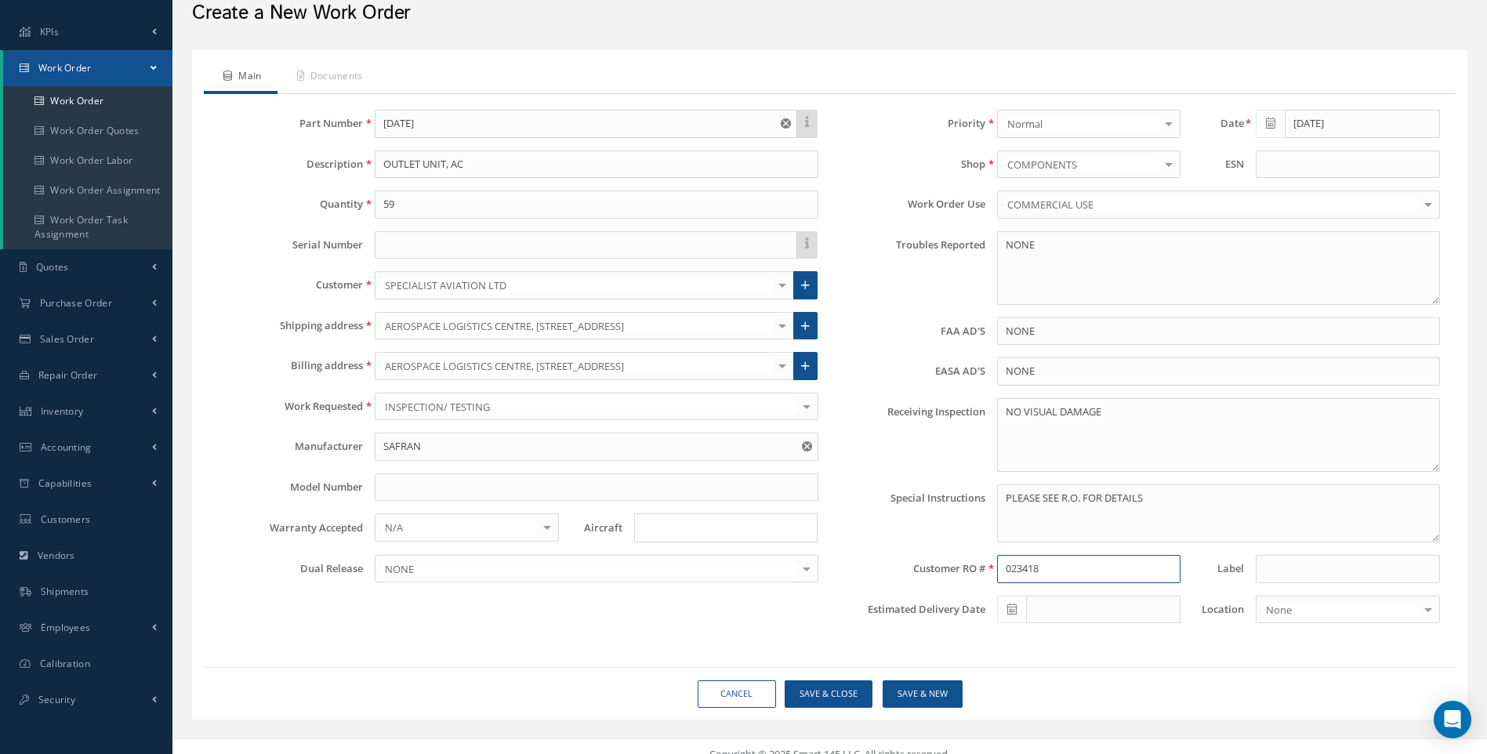
scroll to position [86, 0]
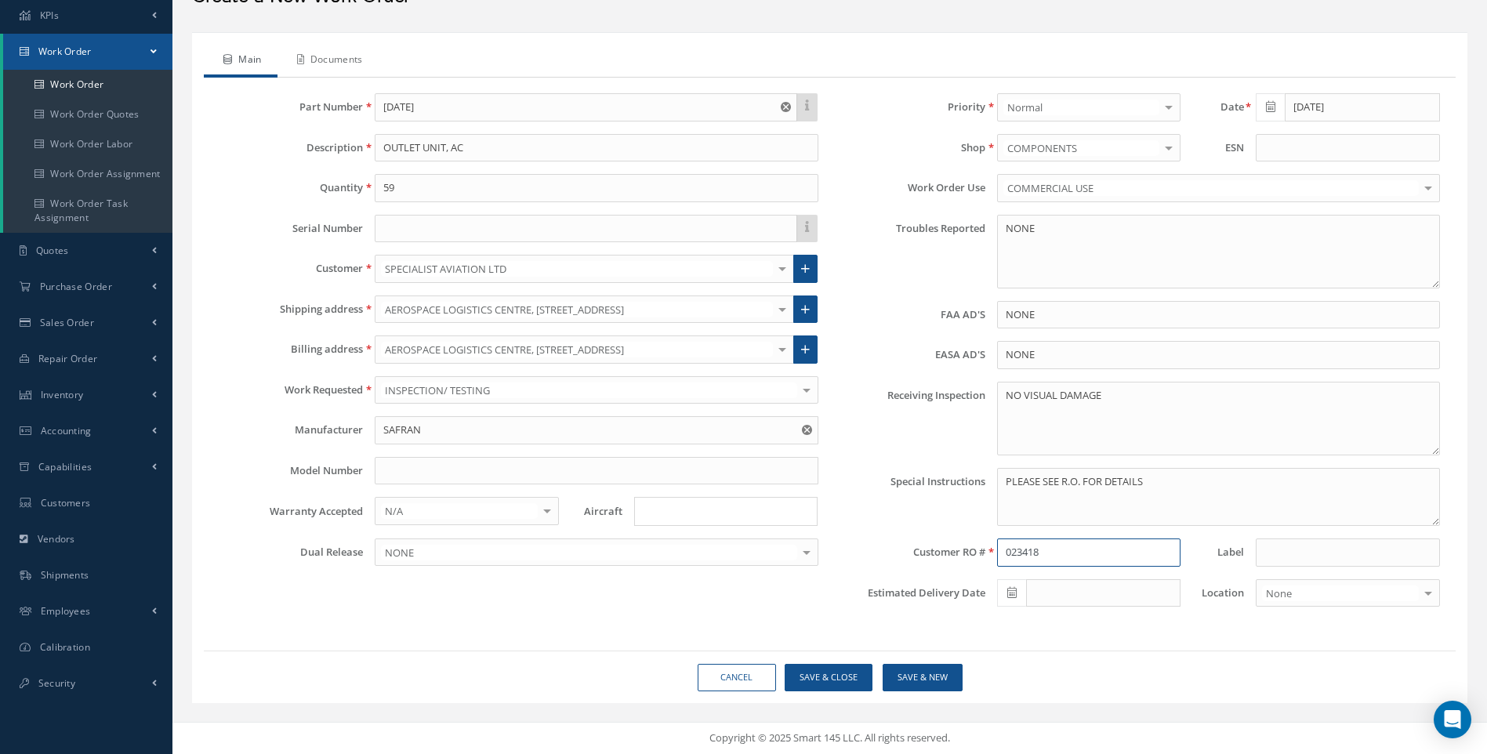
type input "023418"
click at [346, 59] on link "Documents" at bounding box center [327, 61] width 101 height 33
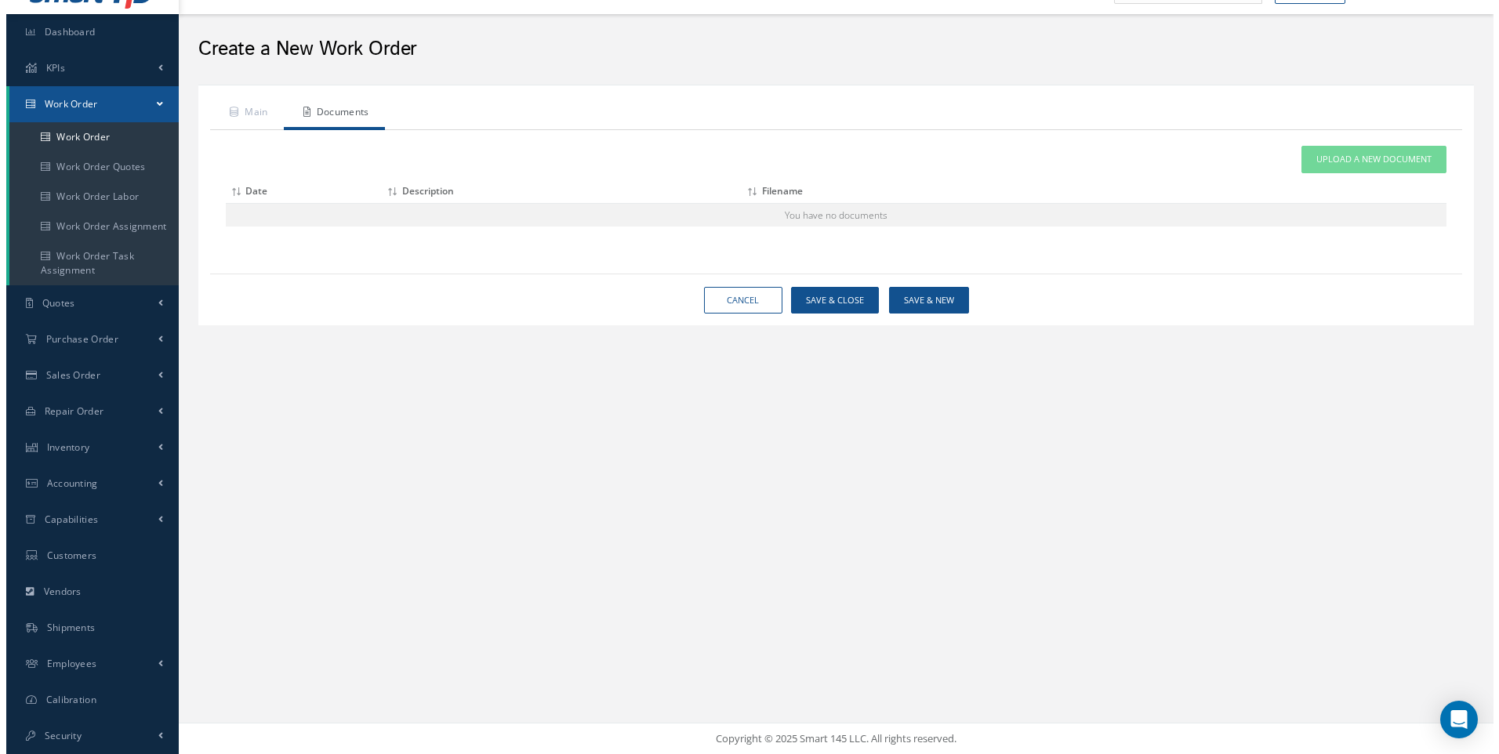
scroll to position [34, 0]
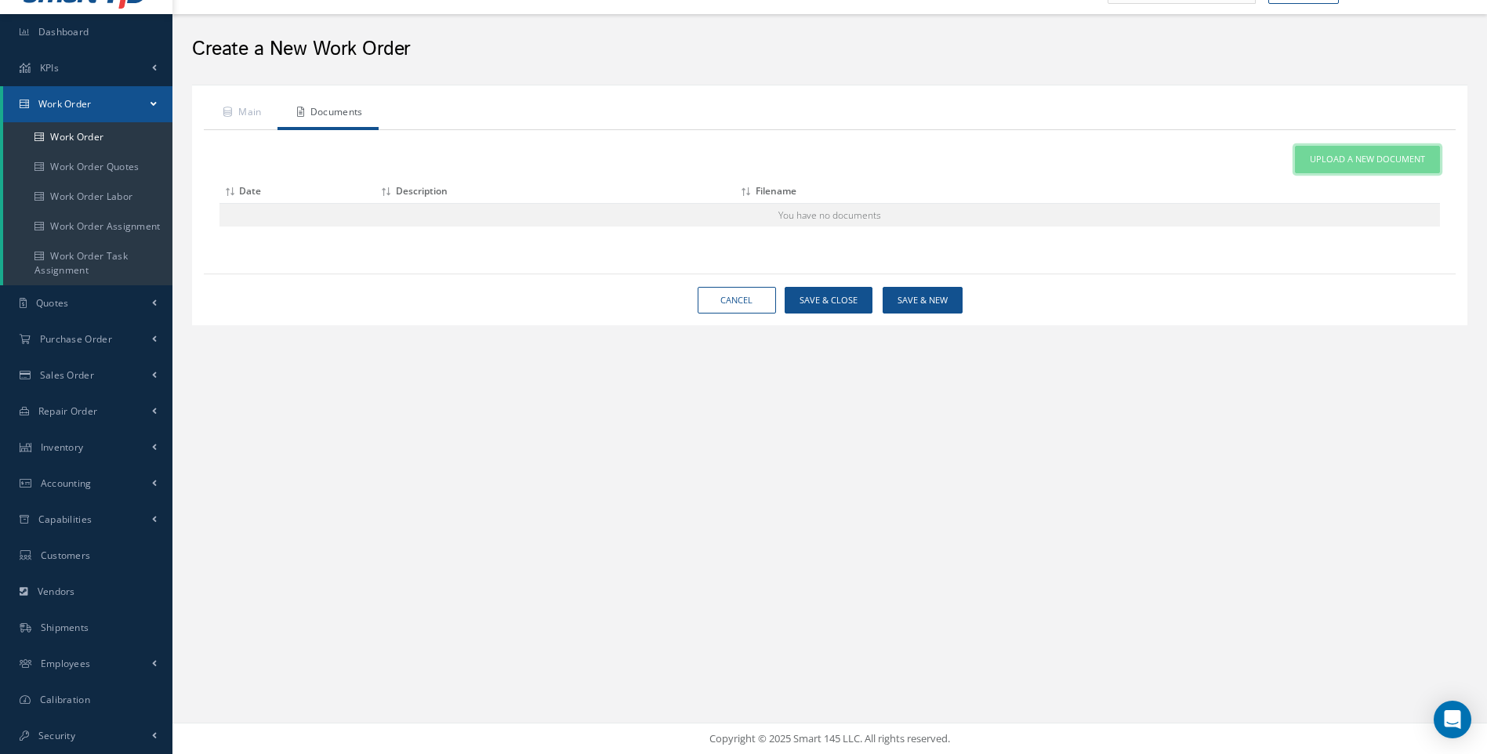
drag, startPoint x: 1374, startPoint y: 165, endPoint x: 906, endPoint y: 320, distance: 492.7
click at [1373, 165] on span "Upload a New Document" at bounding box center [1367, 159] width 115 height 13
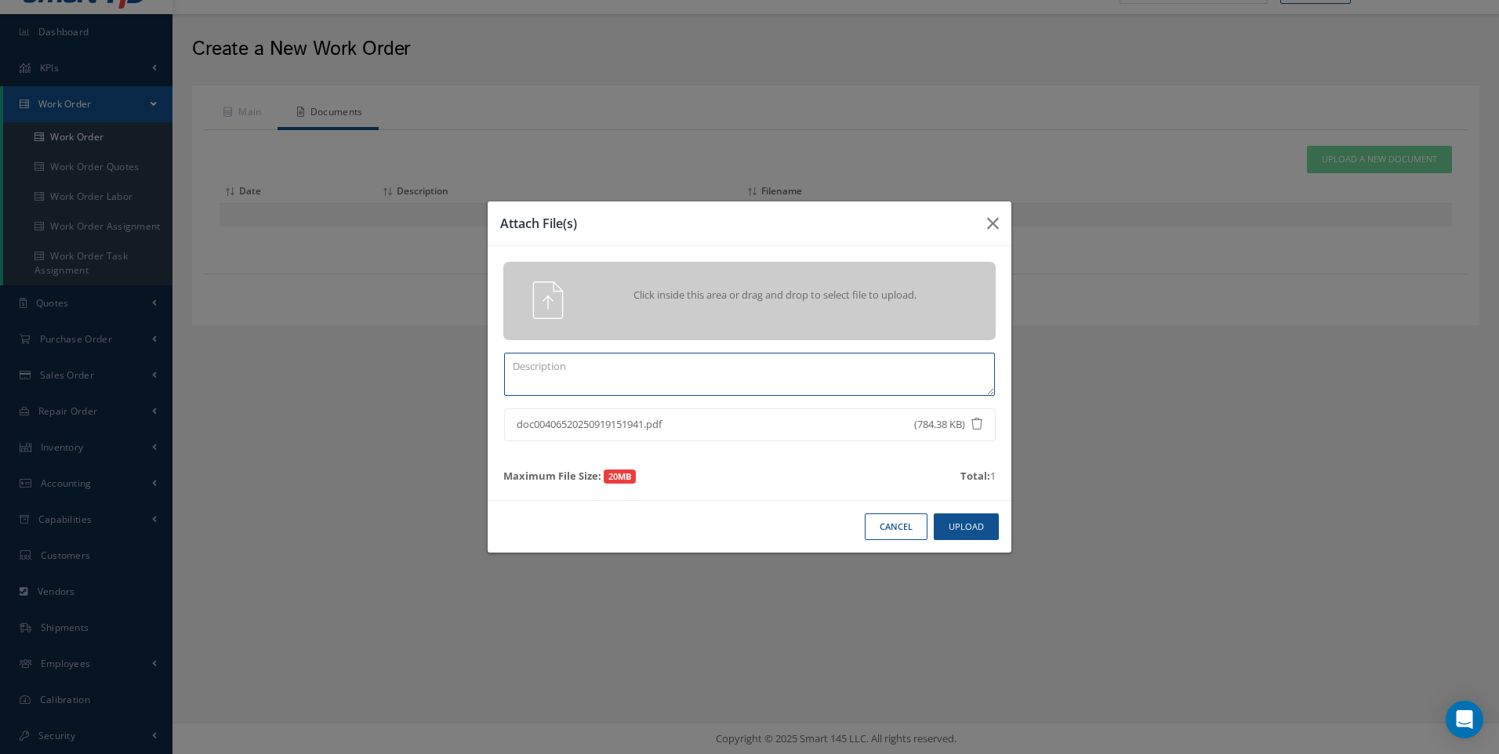
click at [654, 368] on textarea at bounding box center [749, 374] width 491 height 43
type textarea "023418"
click at [960, 525] on button "Upload" at bounding box center [965, 526] width 65 height 27
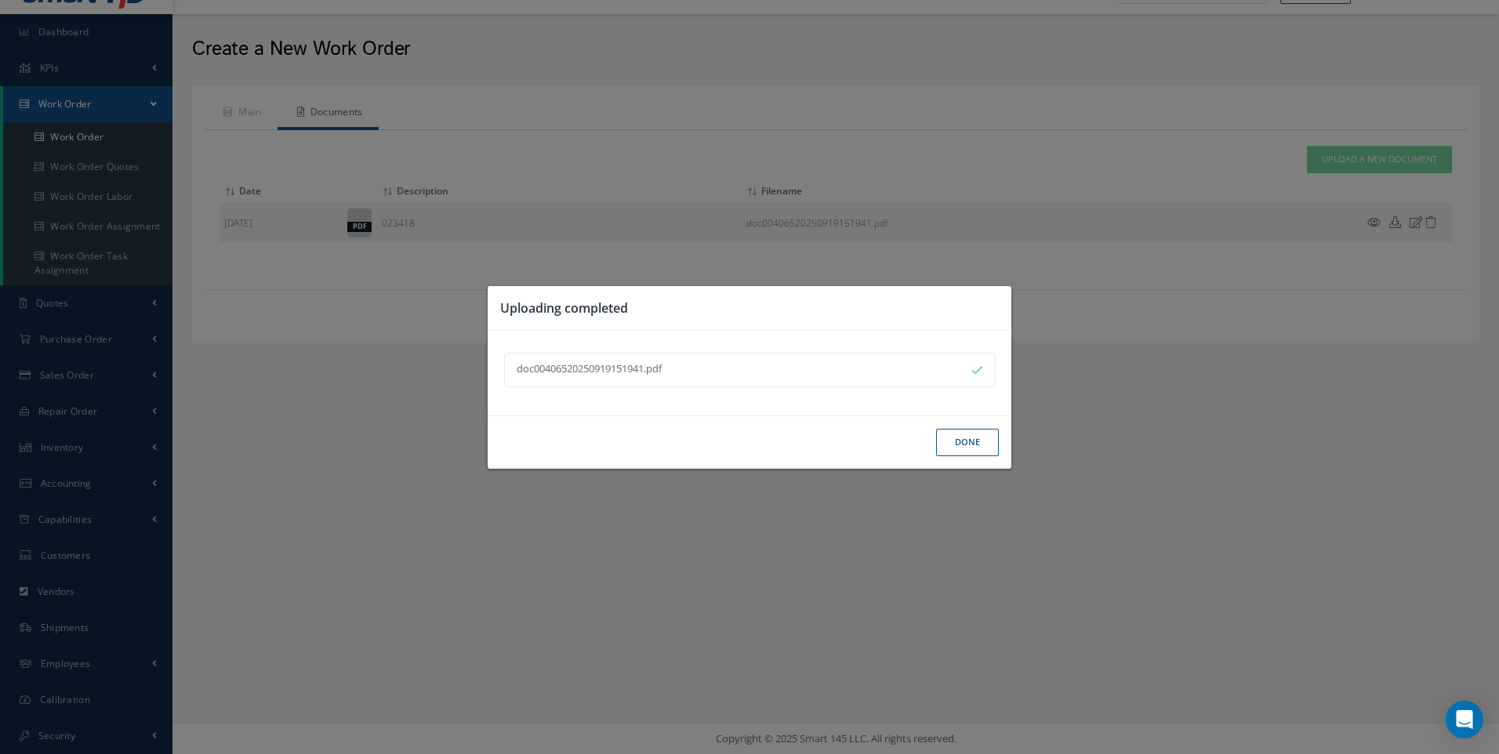
click at [965, 453] on button "Done" at bounding box center [967, 442] width 63 height 27
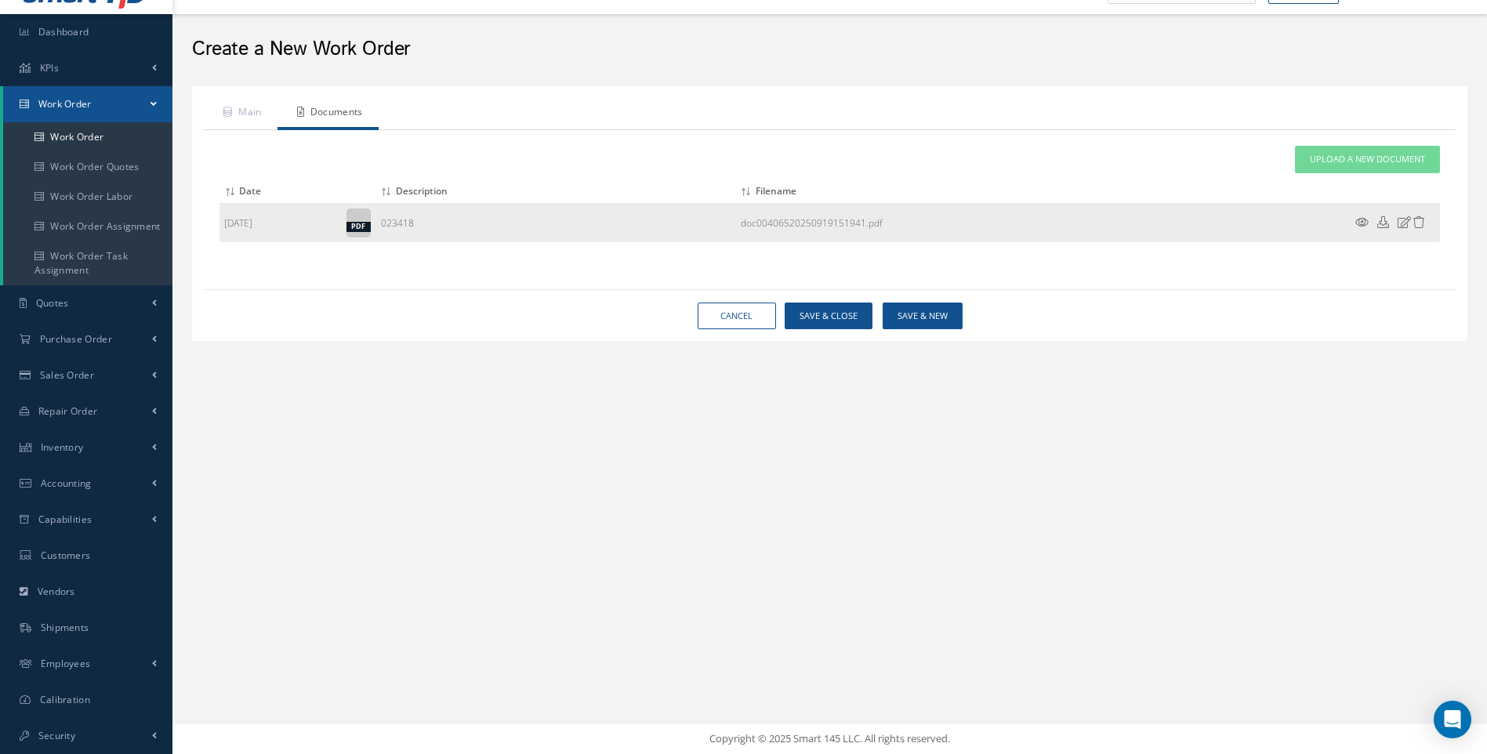
click at [1358, 219] on icon at bounding box center [1361, 222] width 13 height 12
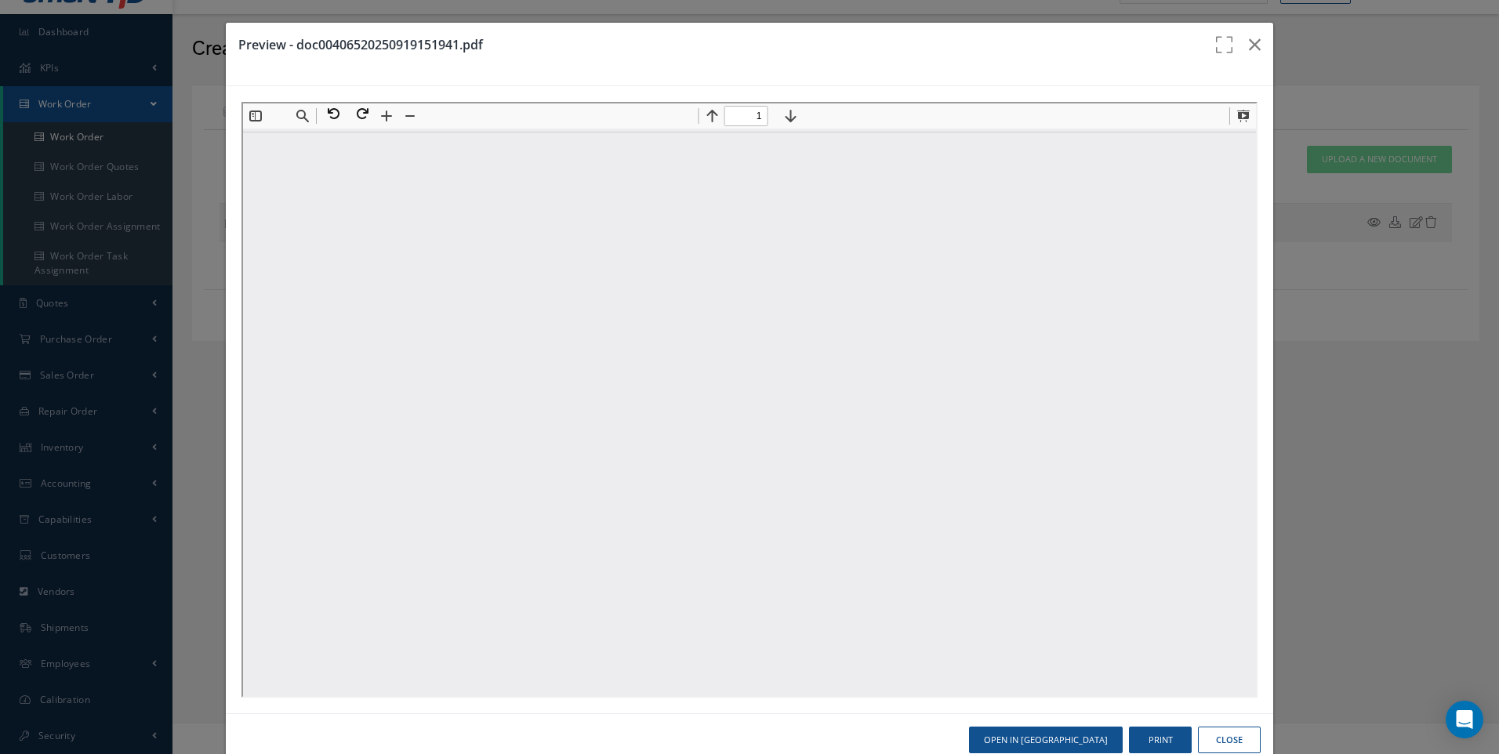
scroll to position [0, 0]
type input "1"
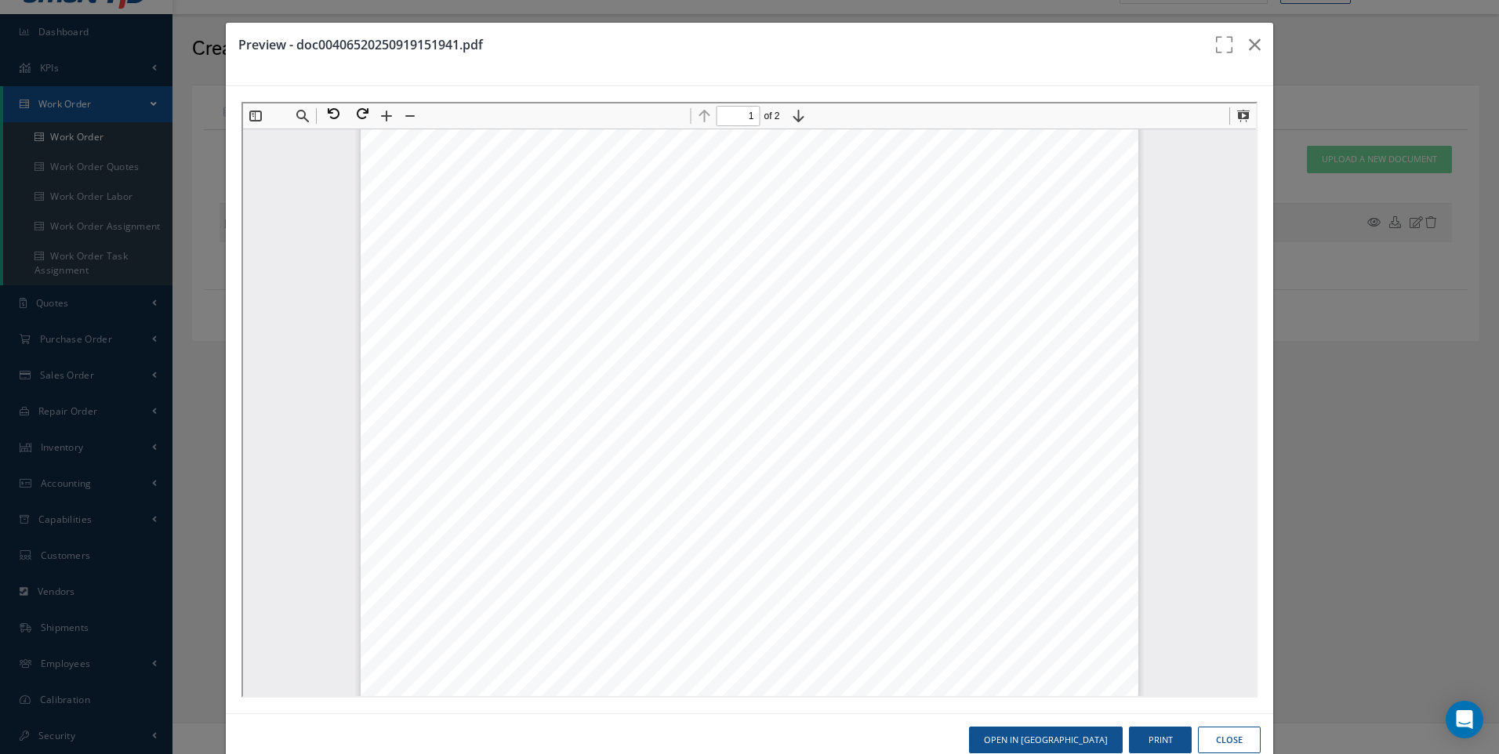
scroll to position [321, 0]
click at [1226, 743] on button "Close" at bounding box center [1229, 740] width 63 height 27
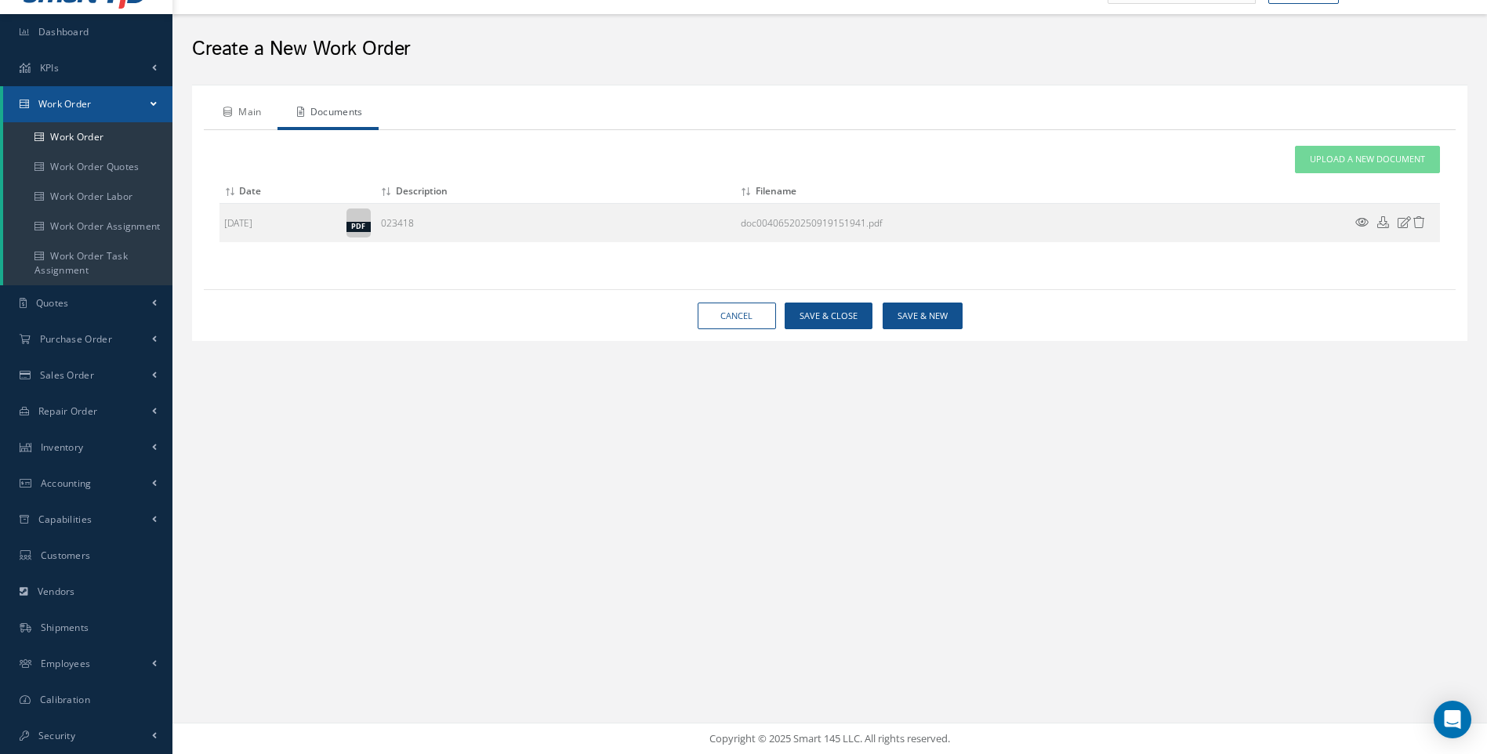
click at [255, 109] on link "Main" at bounding box center [241, 113] width 74 height 33
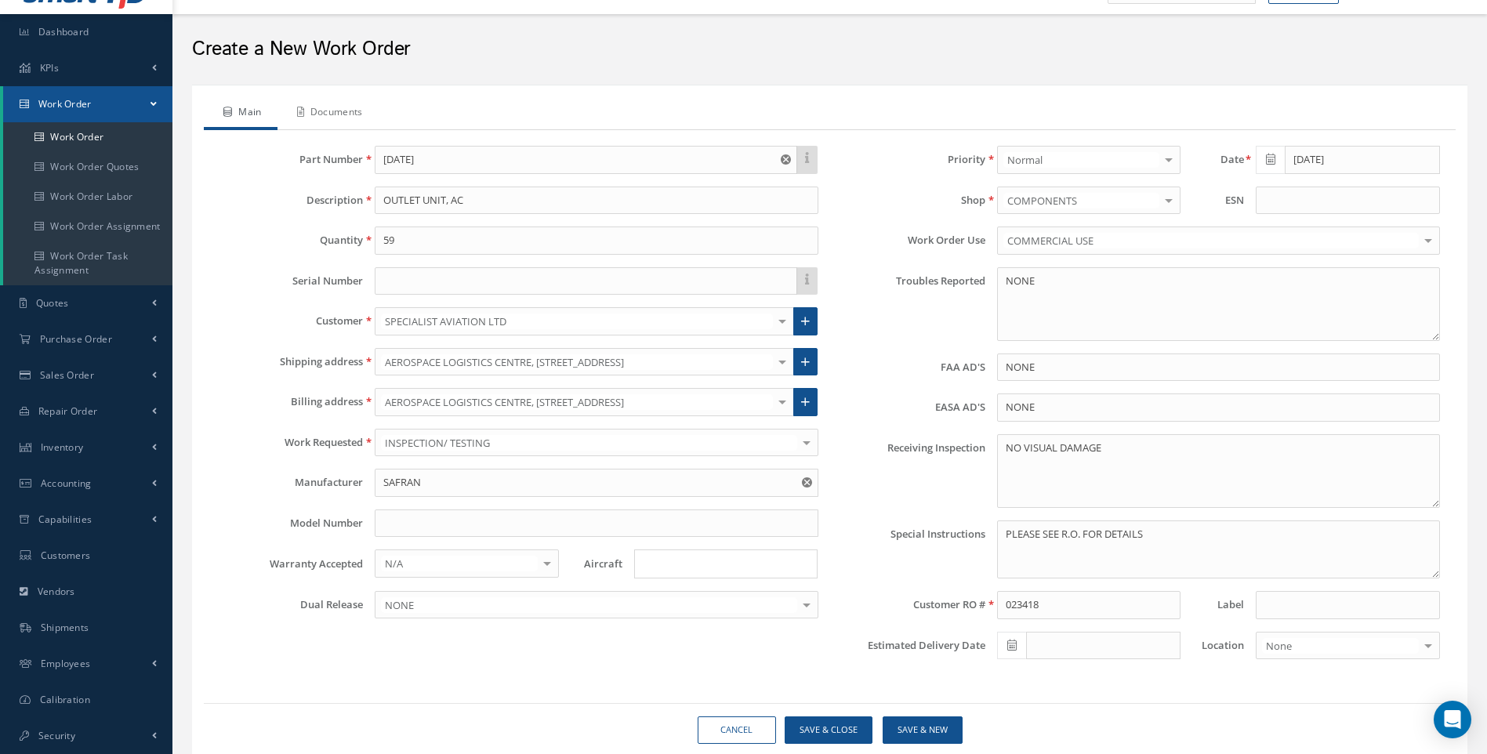
click at [362, 108] on link "Documents" at bounding box center [327, 113] width 101 height 33
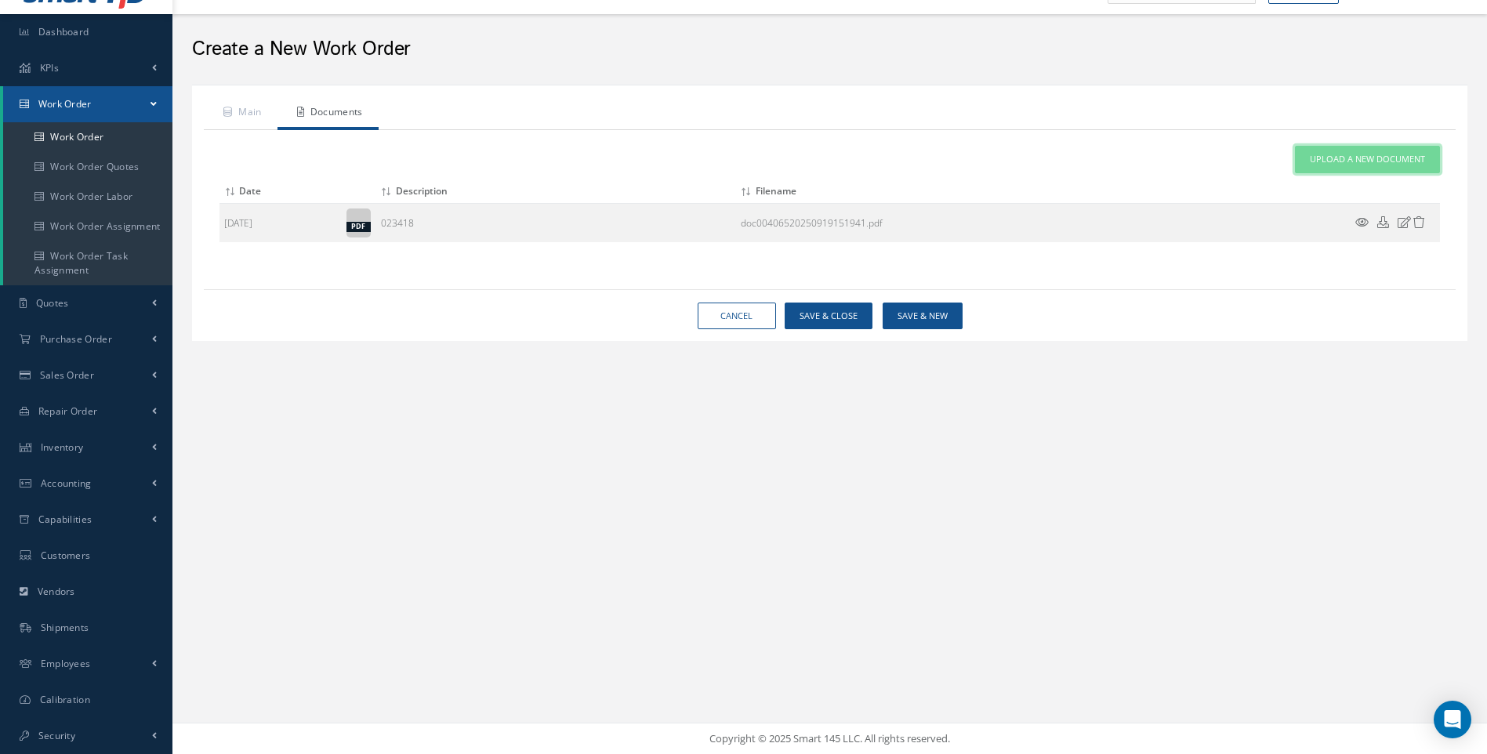
click at [1368, 157] on span "Upload a New Document" at bounding box center [1367, 159] width 115 height 13
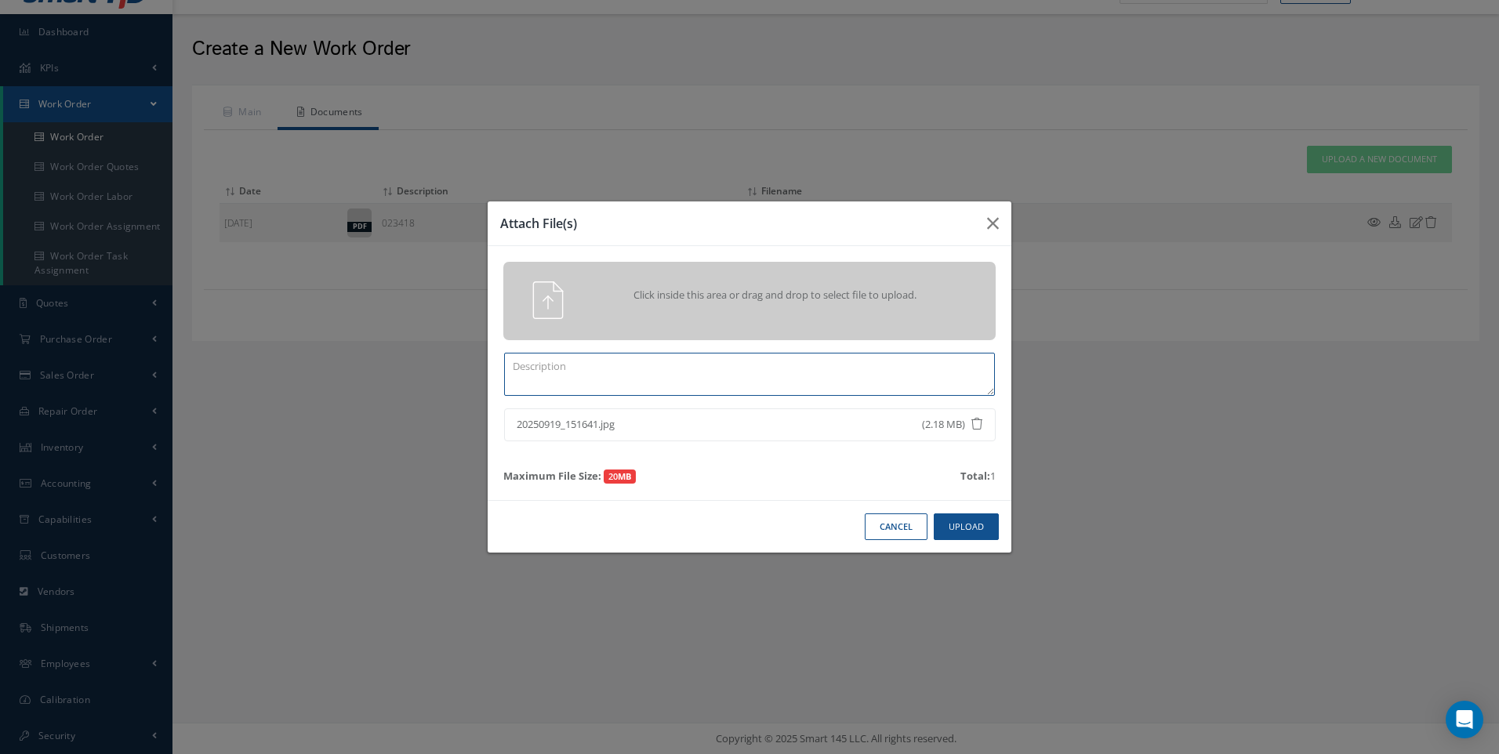
click at [605, 378] on textarea at bounding box center [749, 374] width 491 height 43
type textarea "INB PICT"
click at [972, 523] on button "Upload" at bounding box center [965, 526] width 65 height 27
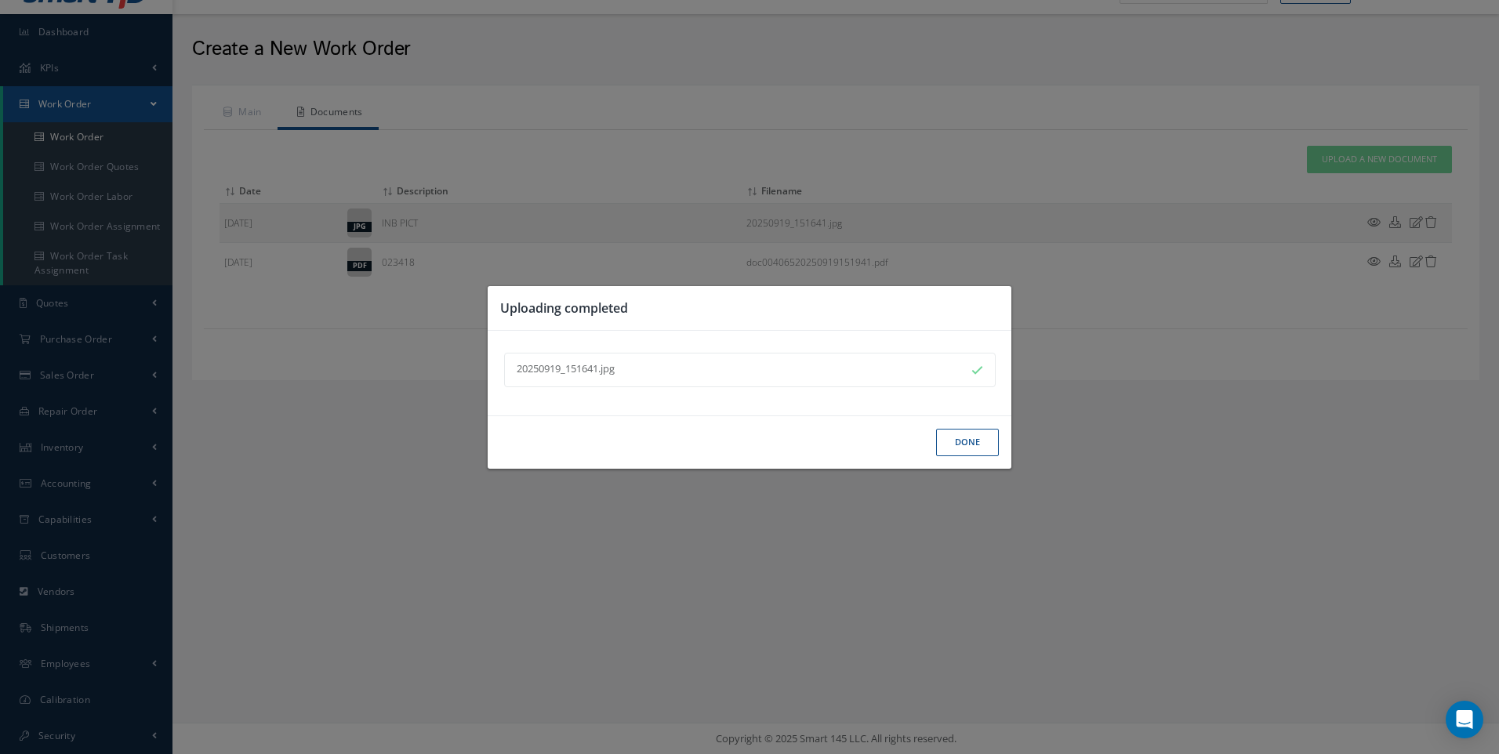
click at [962, 440] on button "Done" at bounding box center [967, 442] width 63 height 27
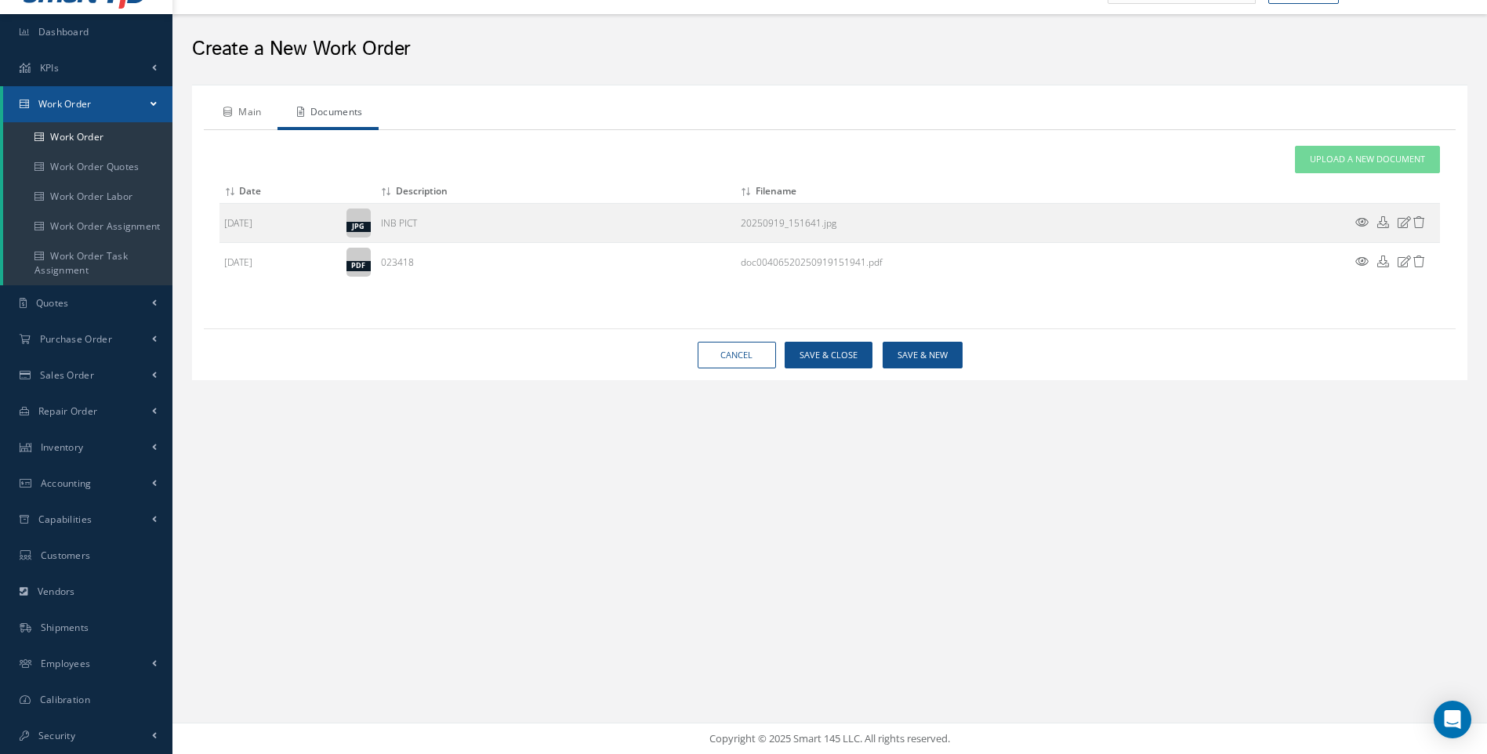
click at [246, 113] on link "Main" at bounding box center [241, 113] width 74 height 33
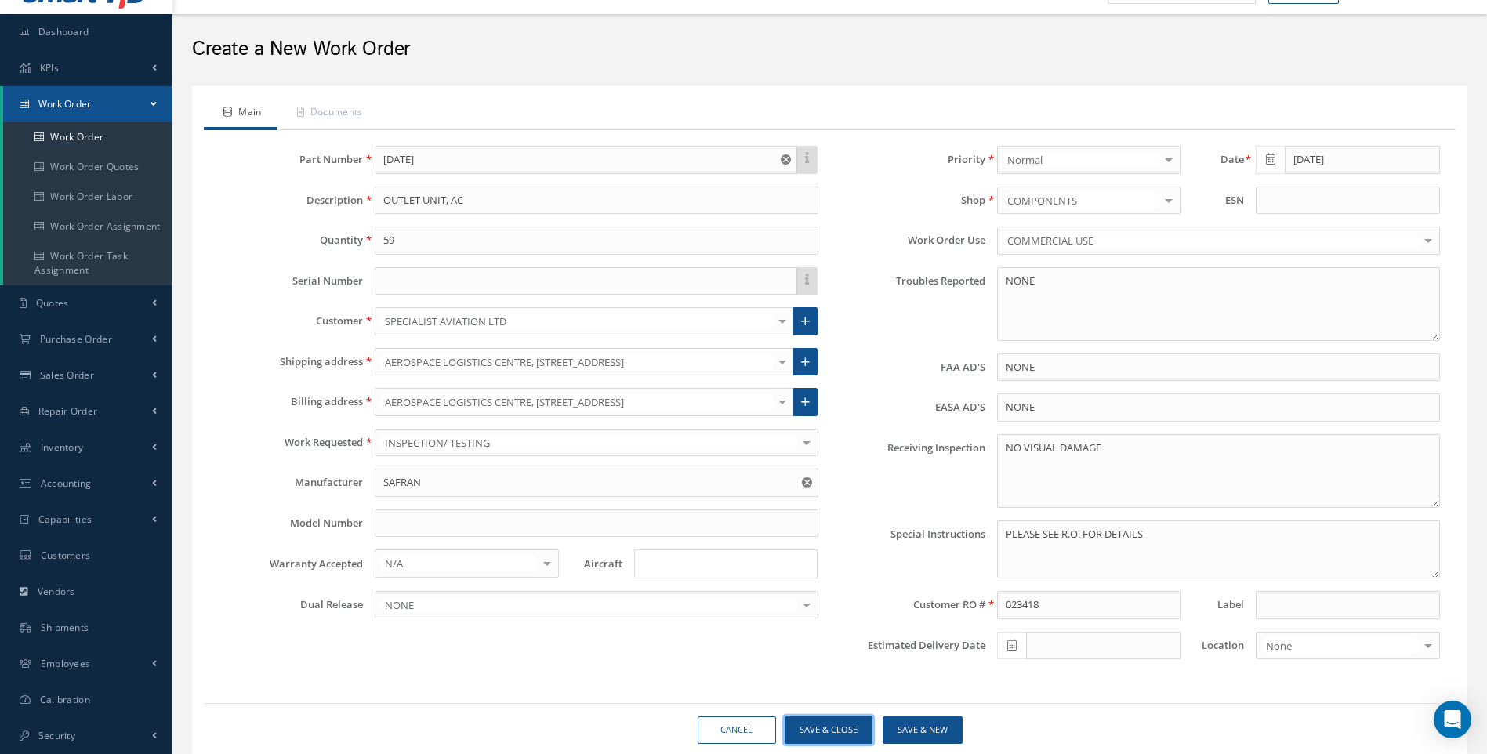
click at [849, 731] on button "Save & Close" at bounding box center [829, 729] width 88 height 27
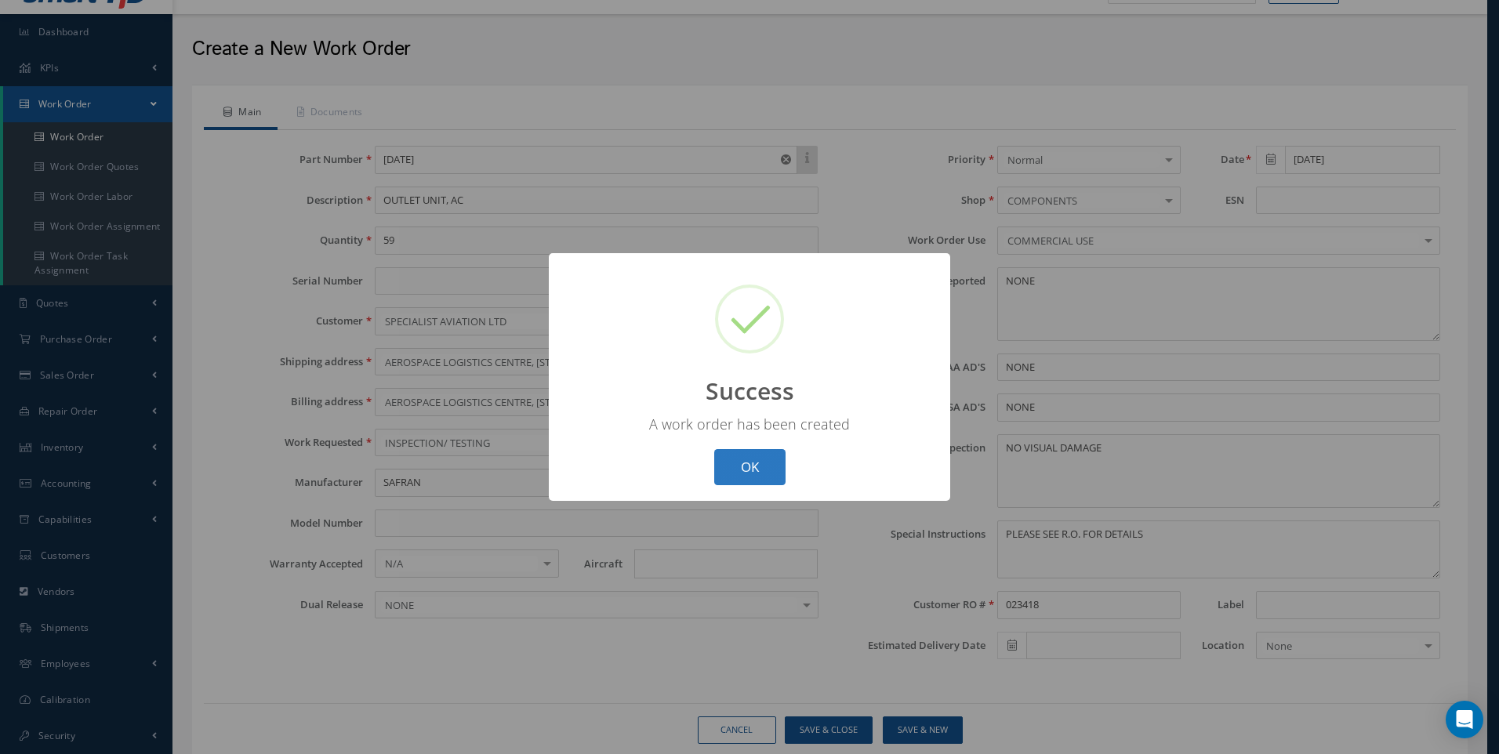
click at [745, 464] on button "OK" at bounding box center [749, 467] width 71 height 37
select select "25"
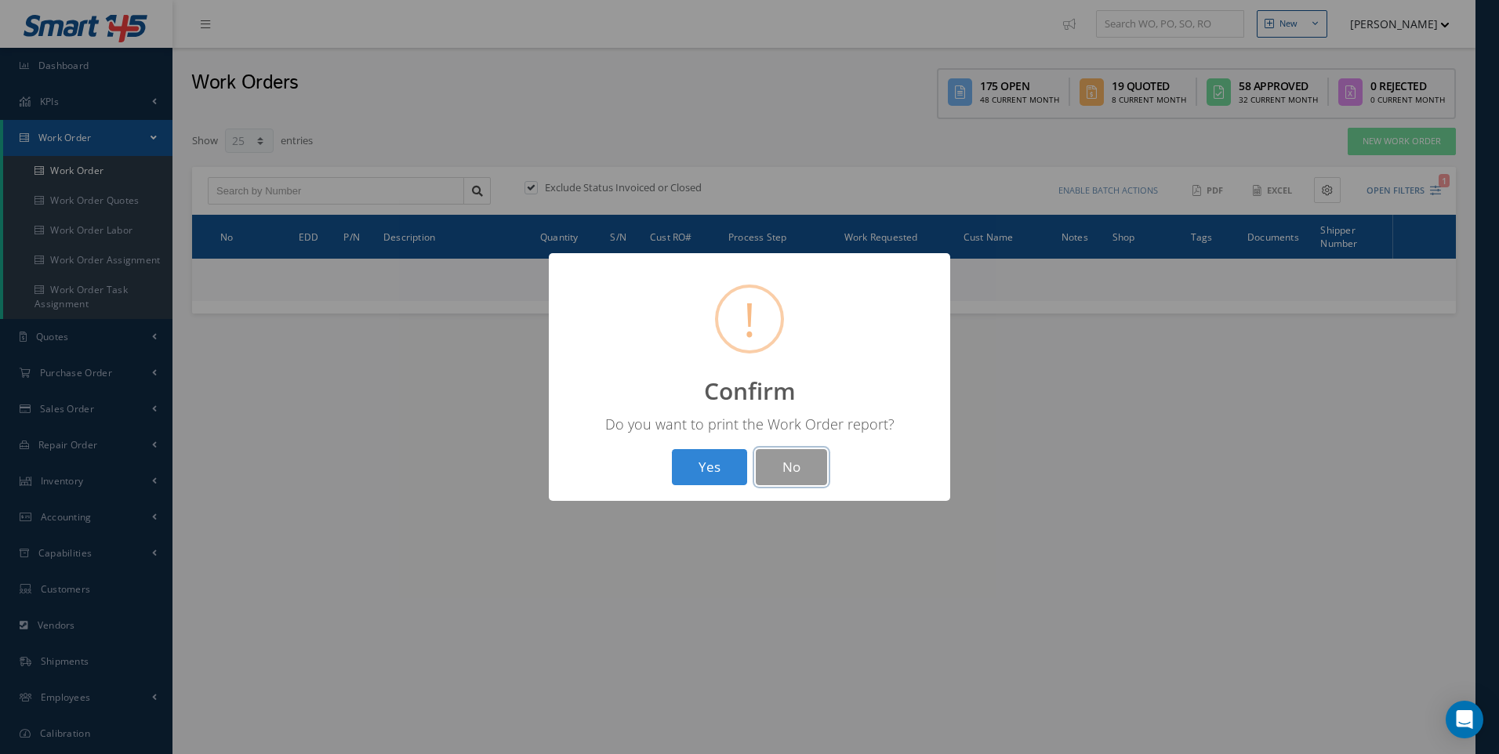
drag, startPoint x: 792, startPoint y: 473, endPoint x: 787, endPoint y: 466, distance: 8.5
click at [790, 473] on button "No" at bounding box center [791, 467] width 71 height 37
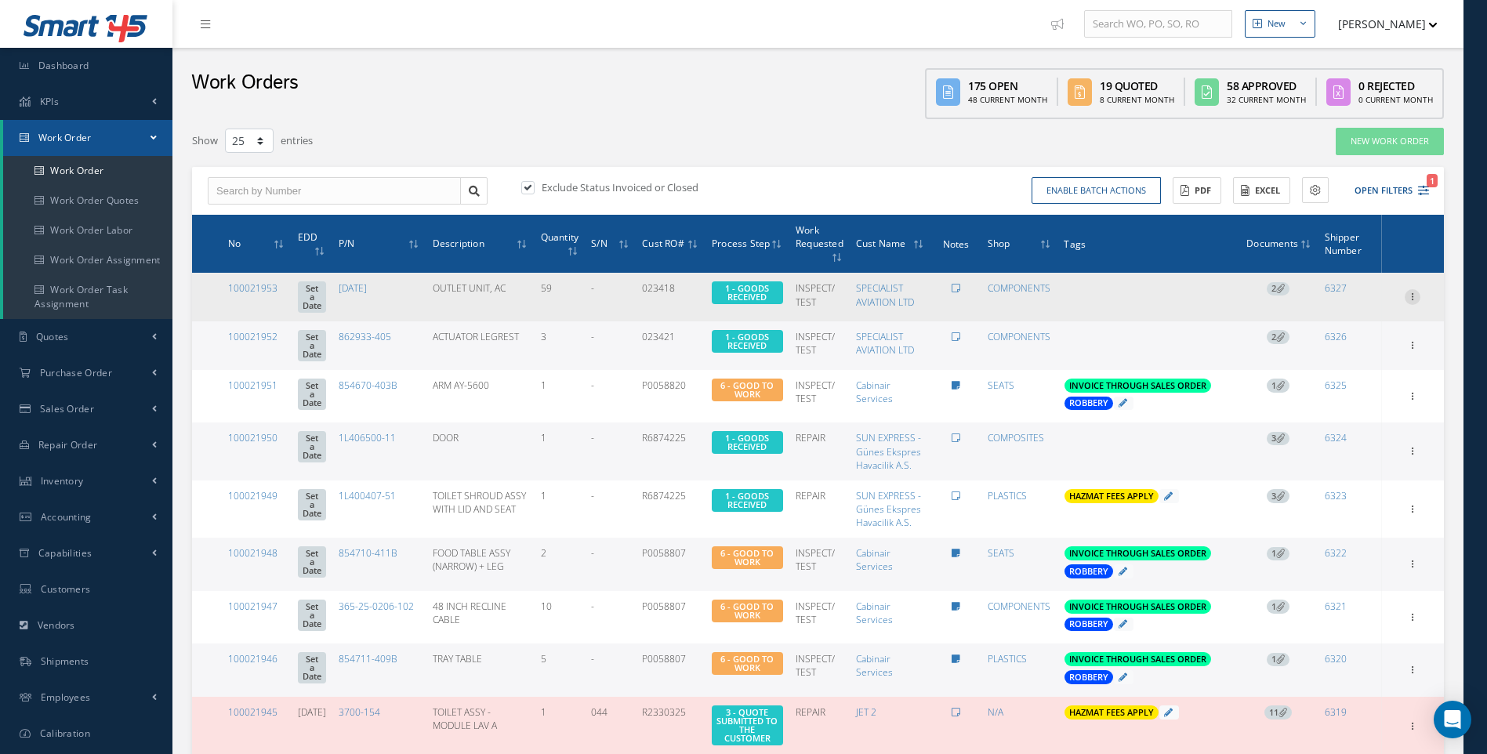
click at [1414, 297] on icon at bounding box center [1413, 295] width 16 height 13
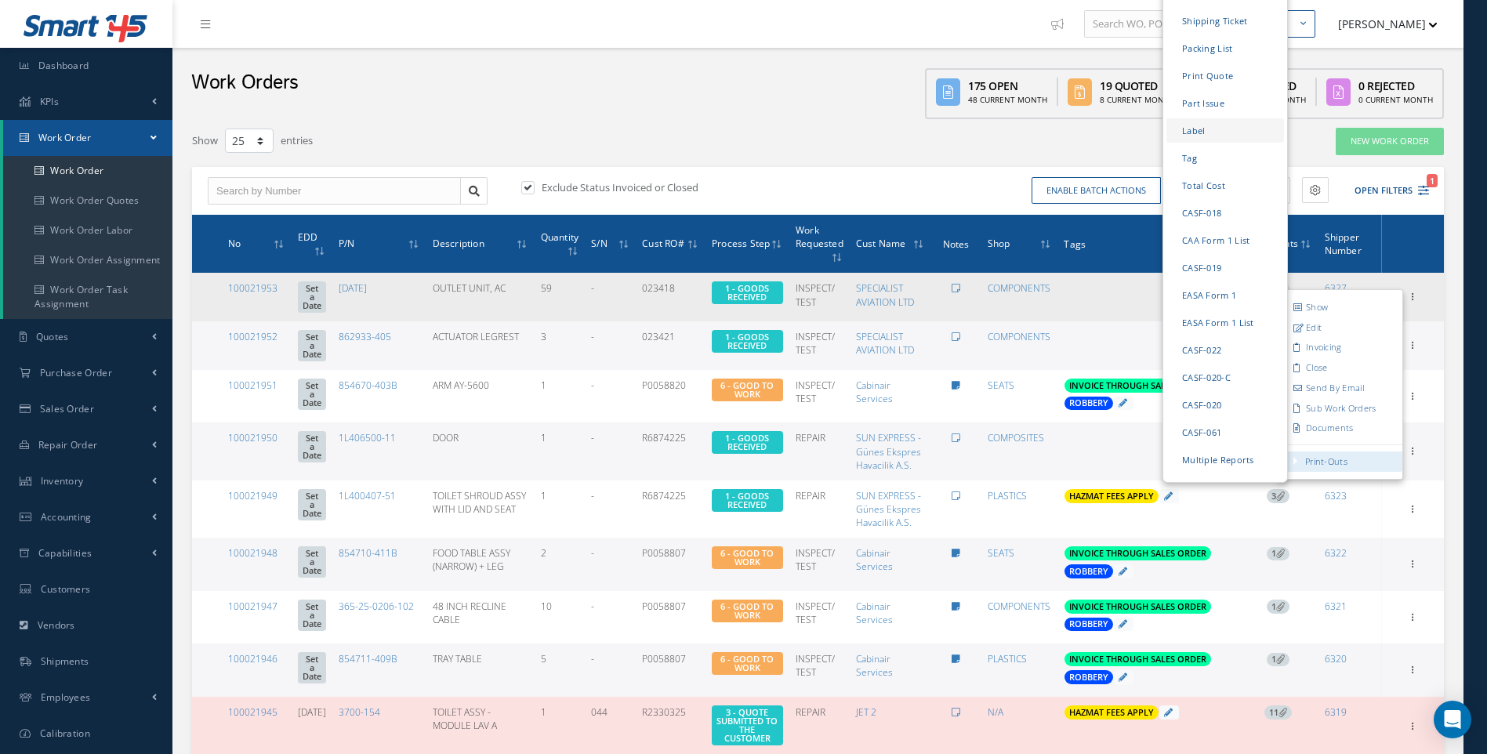
click at [1194, 118] on link "Label" at bounding box center [1225, 130] width 118 height 24
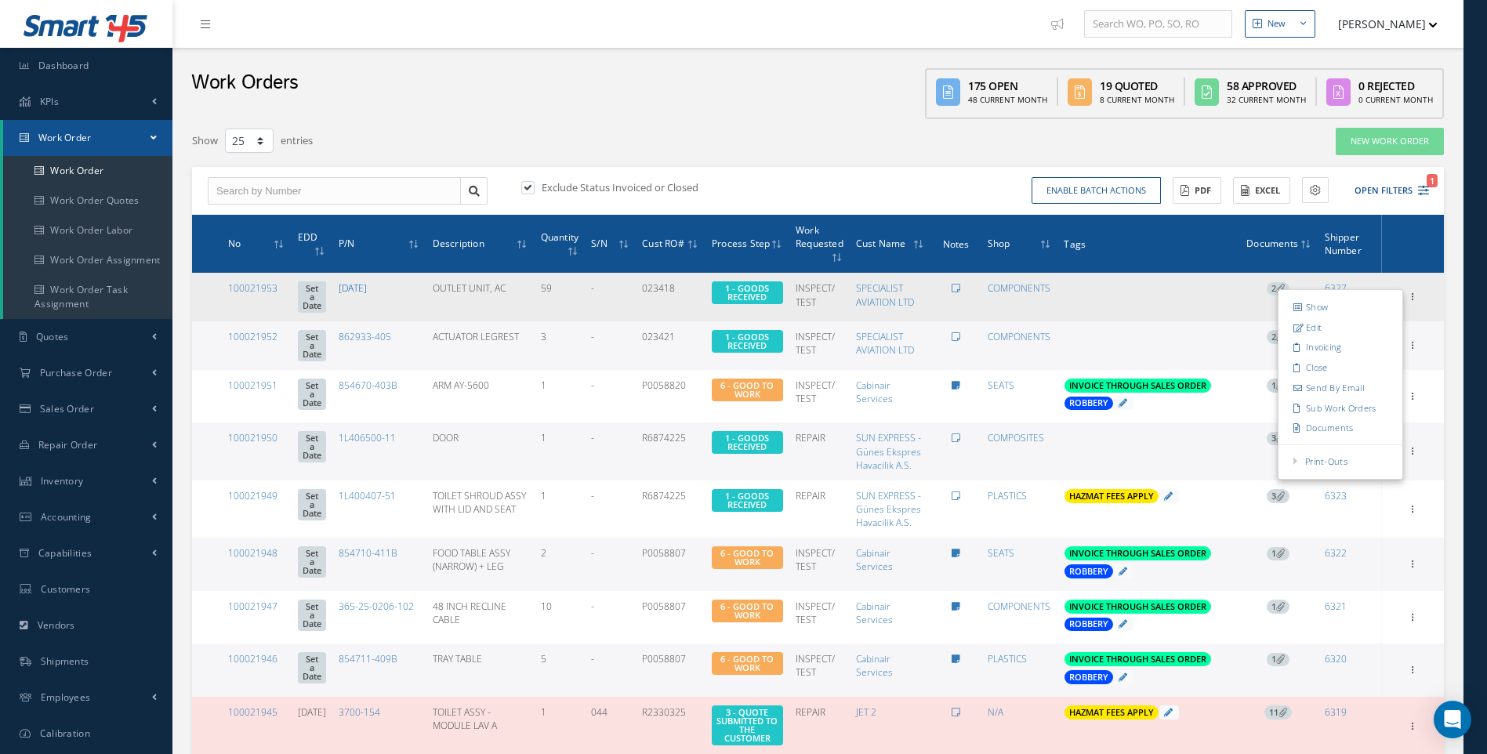
click at [367, 288] on link "[DATE]" at bounding box center [353, 287] width 28 height 13
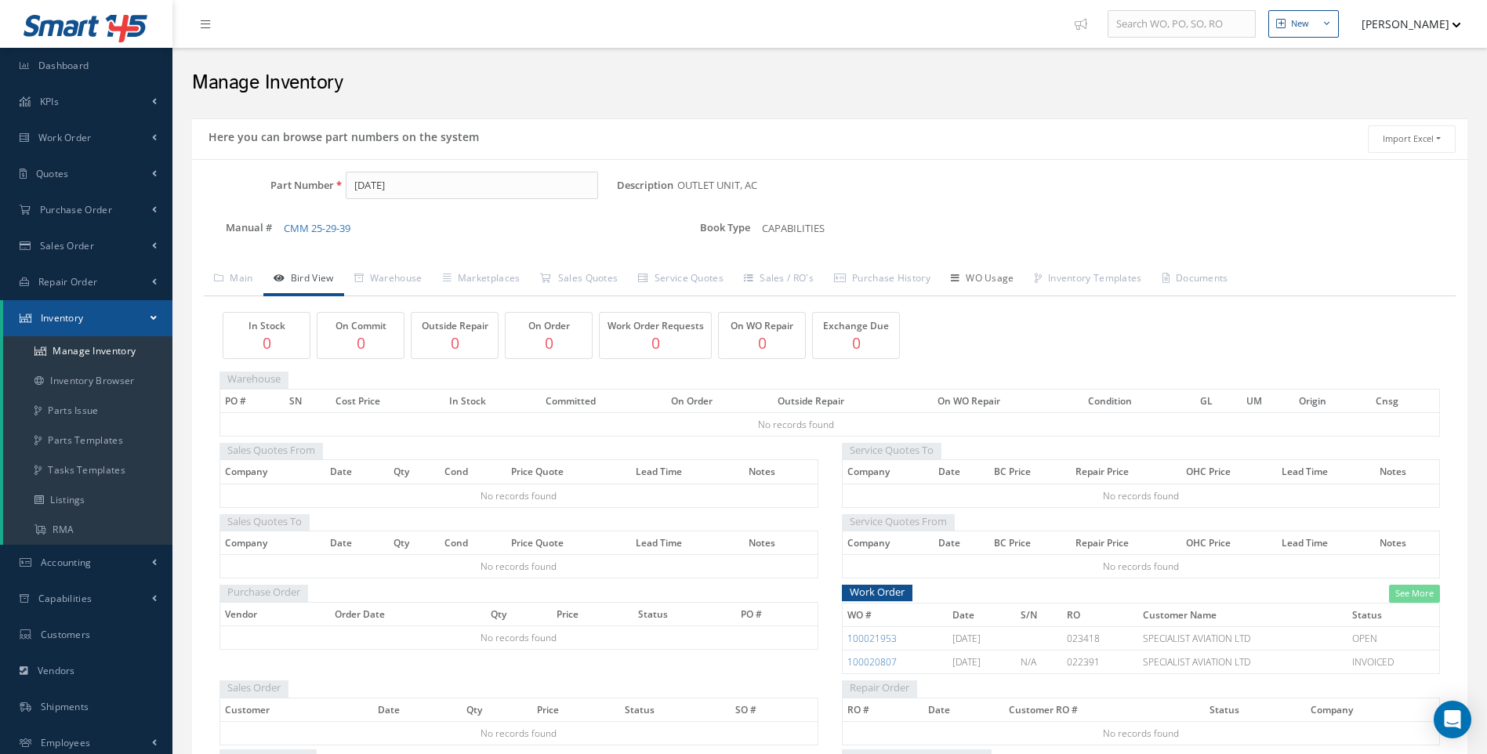
click at [986, 277] on link "WO Usage" at bounding box center [983, 279] width 84 height 33
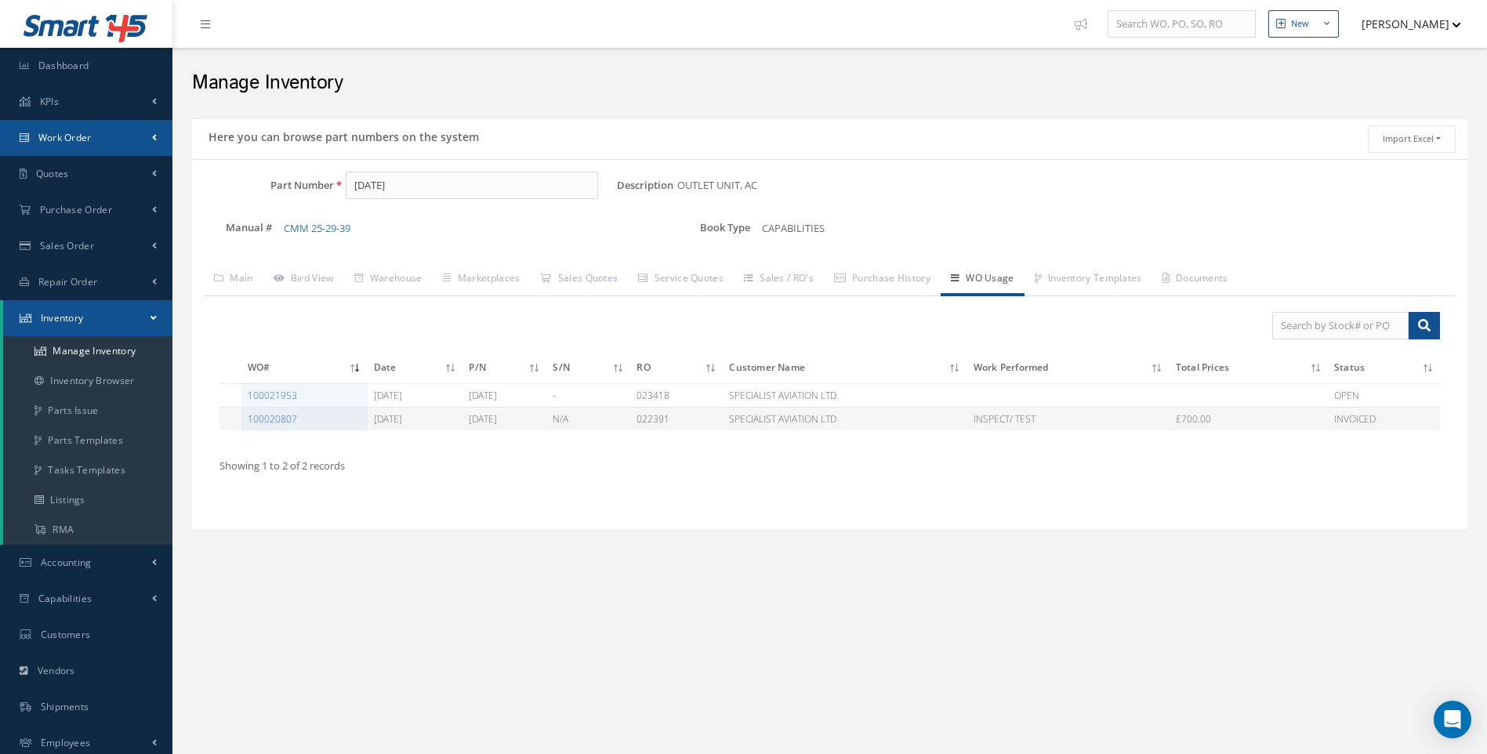
click at [75, 137] on span "Work Order" at bounding box center [64, 137] width 53 height 13
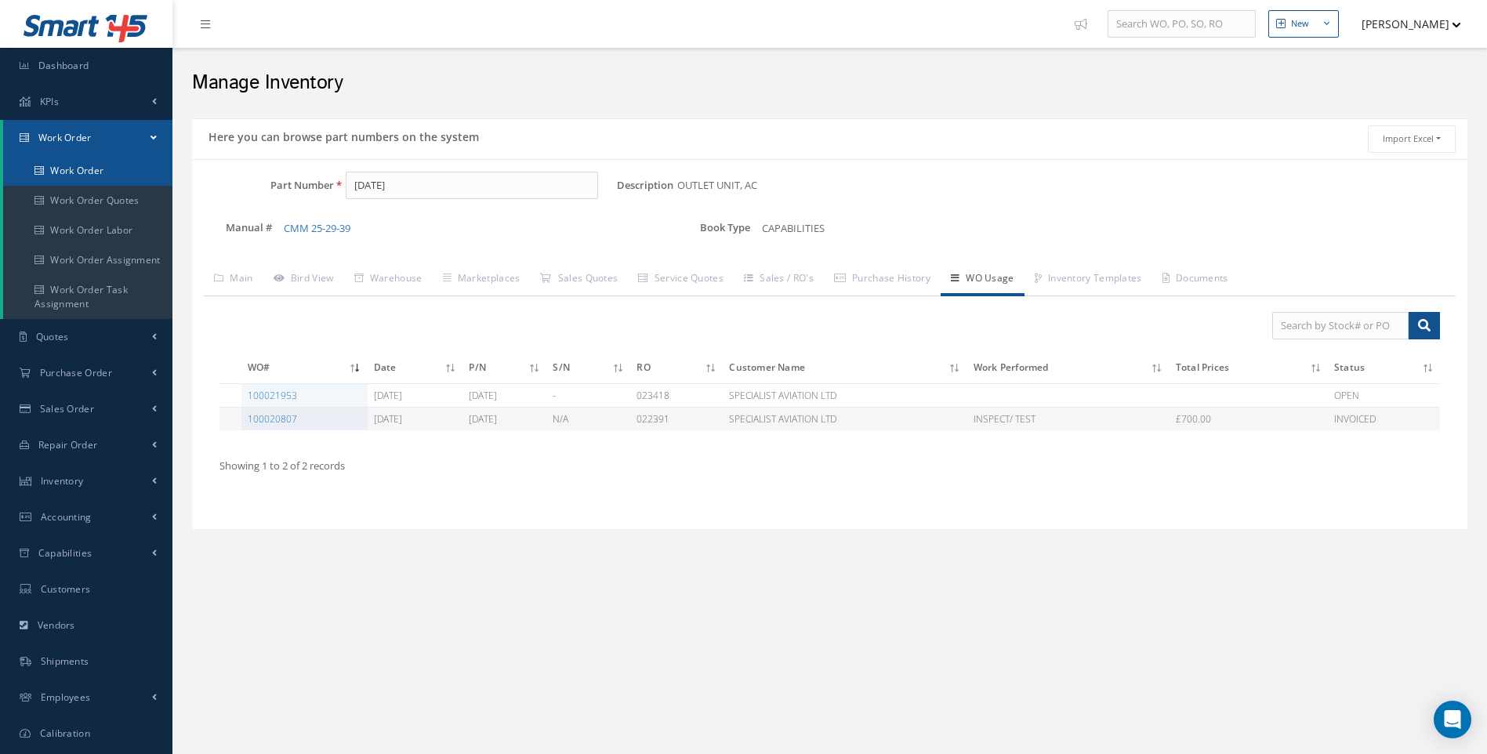
click at [84, 175] on link "Work Order" at bounding box center [87, 171] width 169 height 30
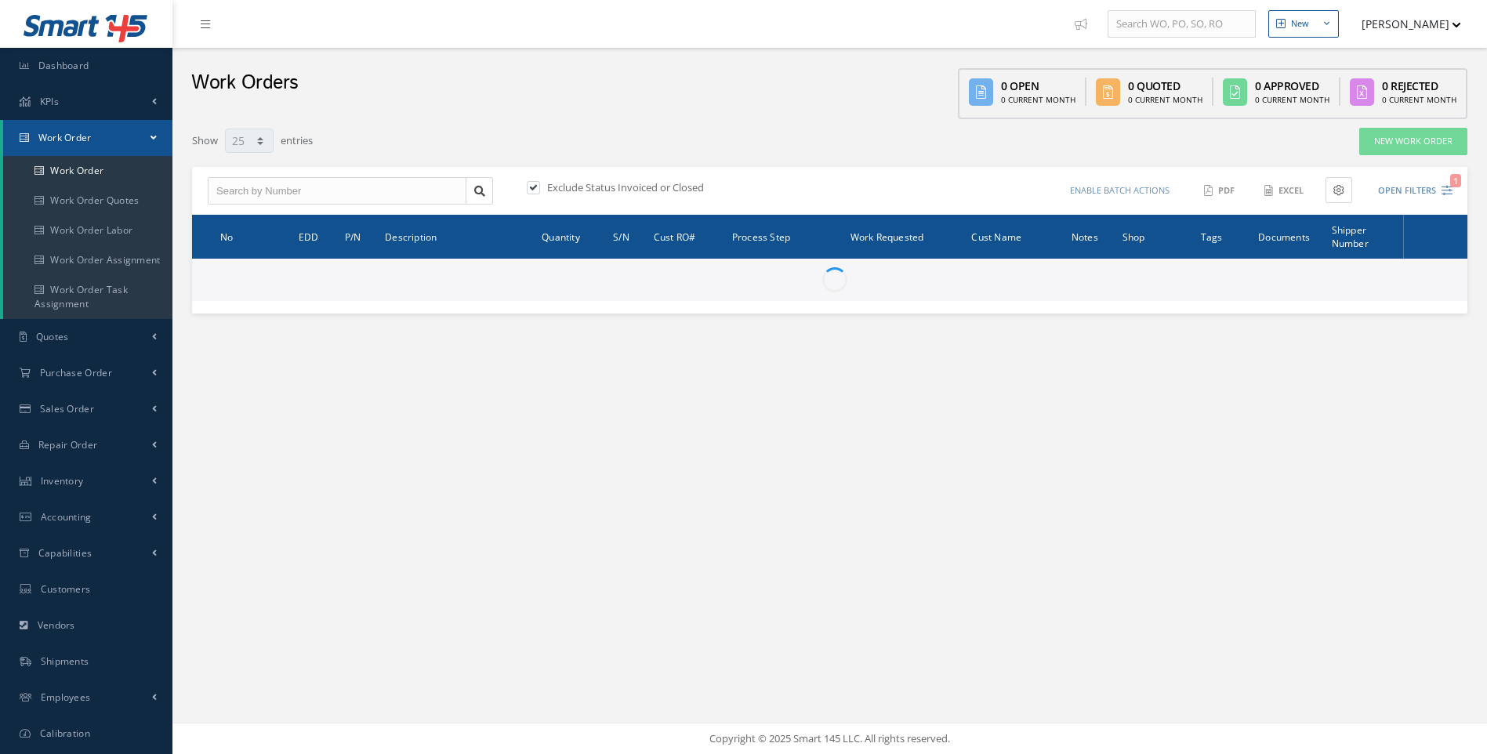
select select "25"
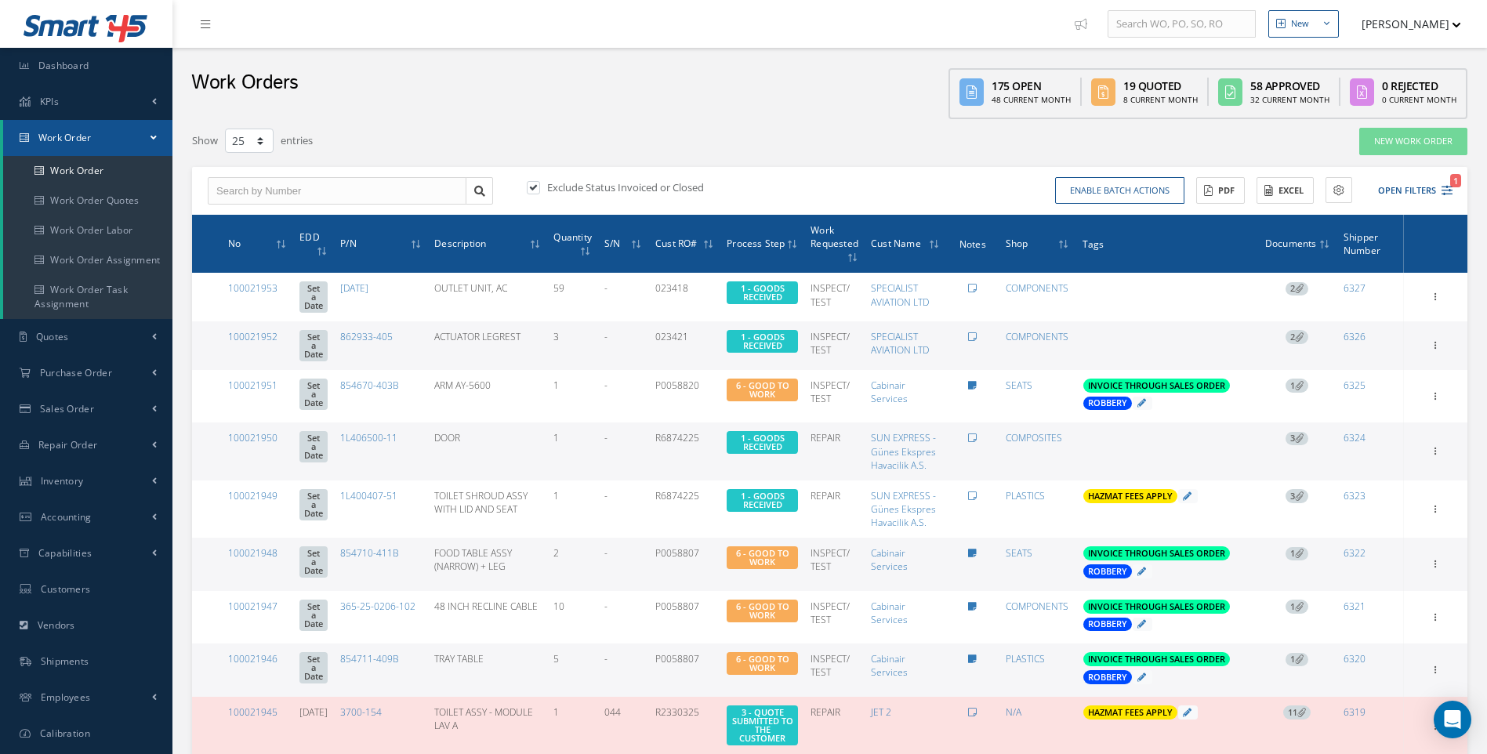
click at [1299, 335] on icon at bounding box center [1299, 336] width 9 height 9
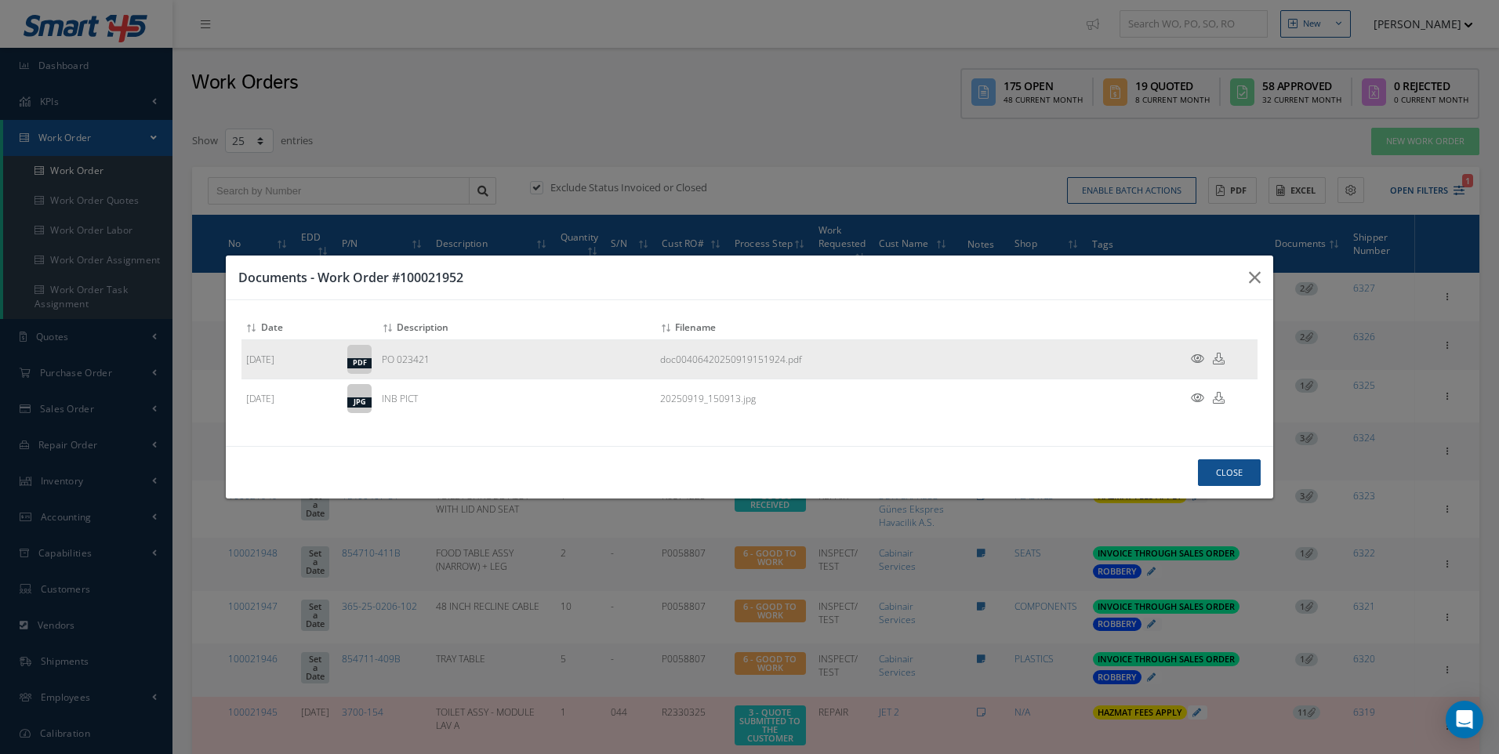
click at [1202, 354] on icon at bounding box center [1197, 359] width 13 height 12
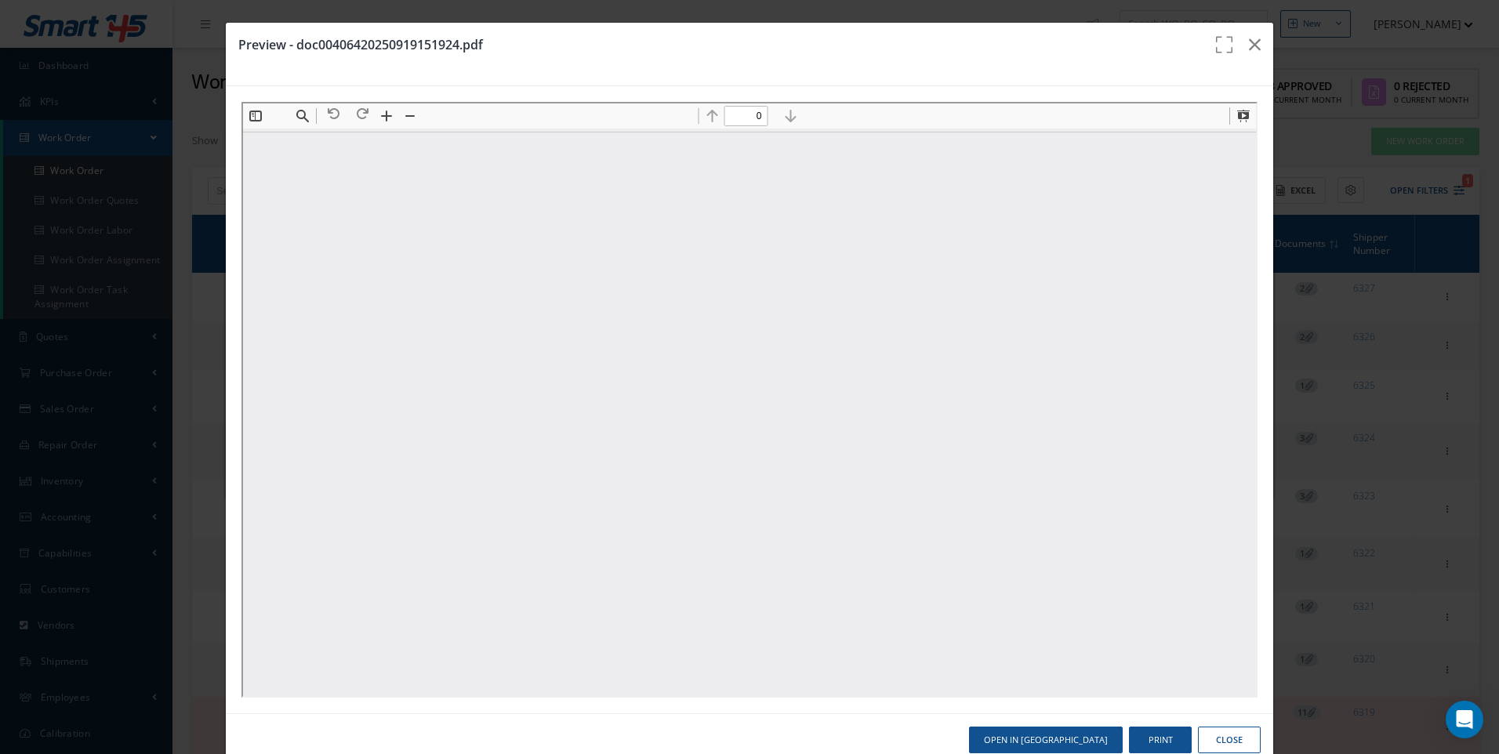
type input "1"
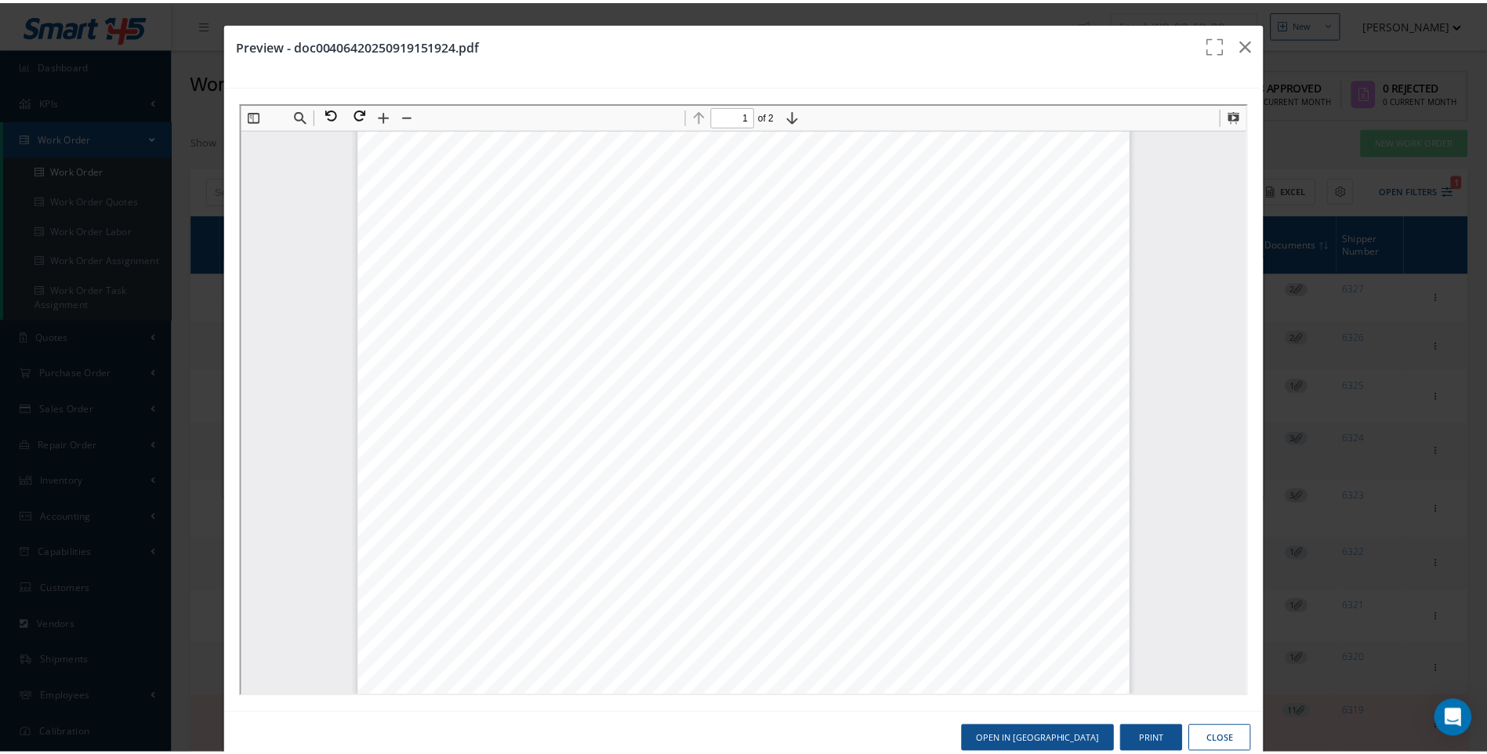
scroll to position [478, 0]
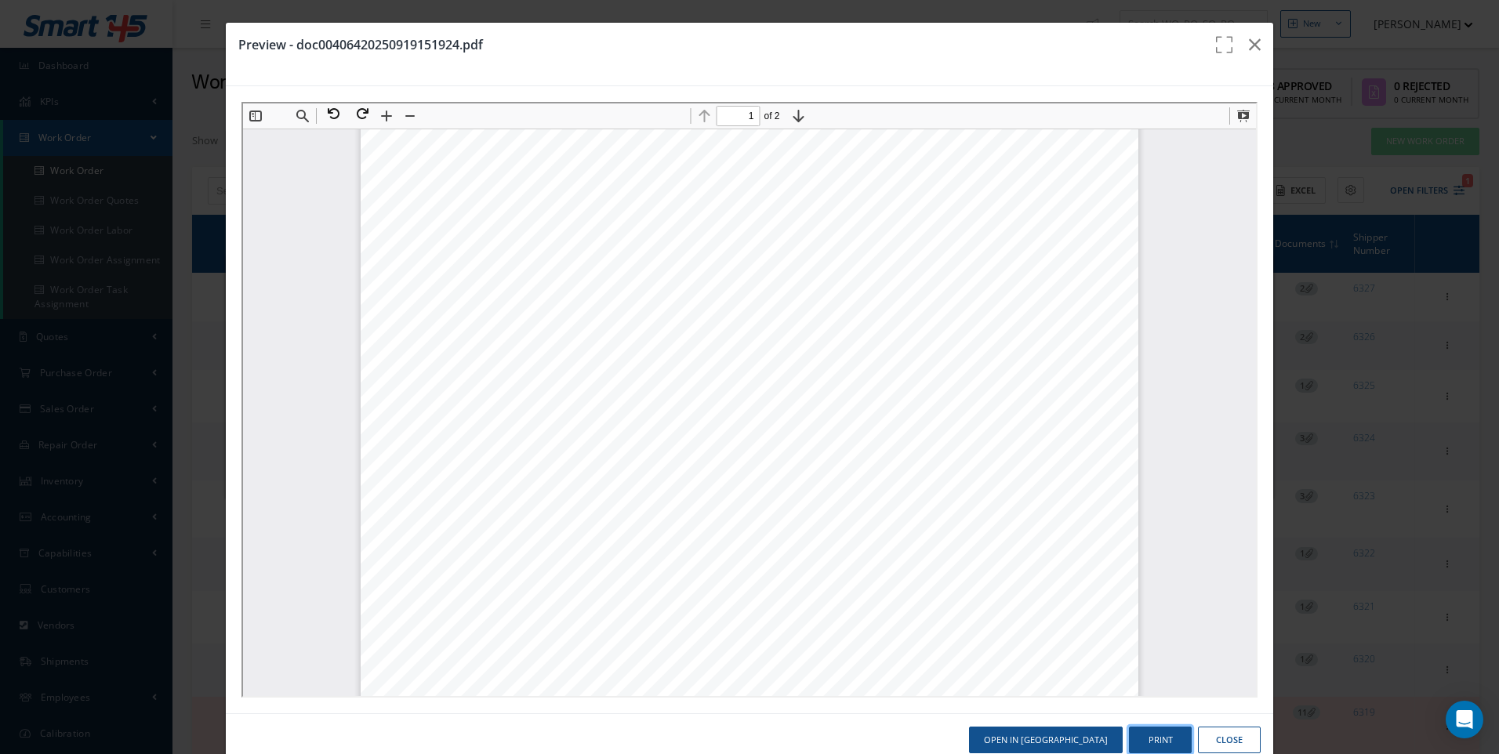
click at [1145, 734] on button "Print" at bounding box center [1160, 740] width 63 height 27
click at [1218, 729] on button "Close" at bounding box center [1229, 740] width 63 height 27
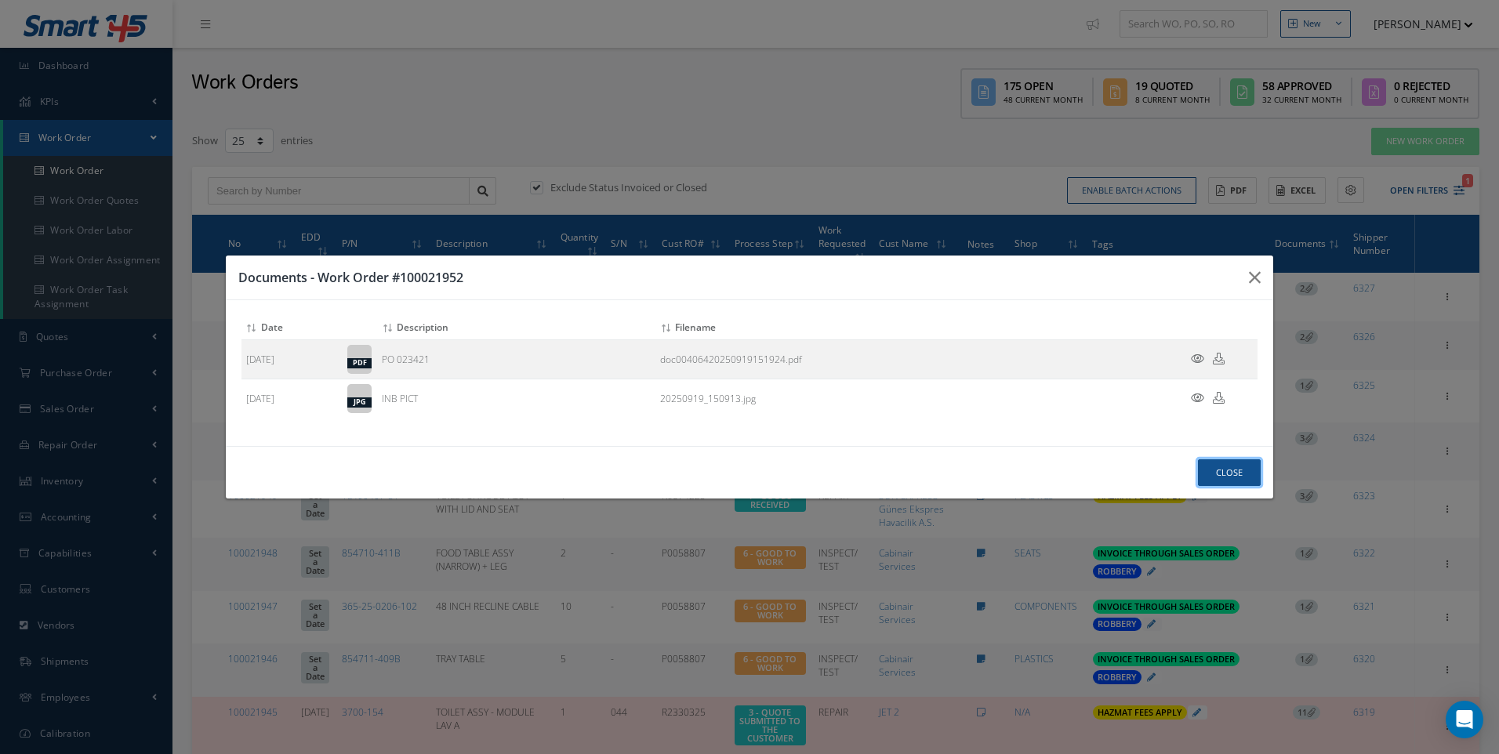
click at [1223, 471] on button "Close" at bounding box center [1229, 472] width 63 height 27
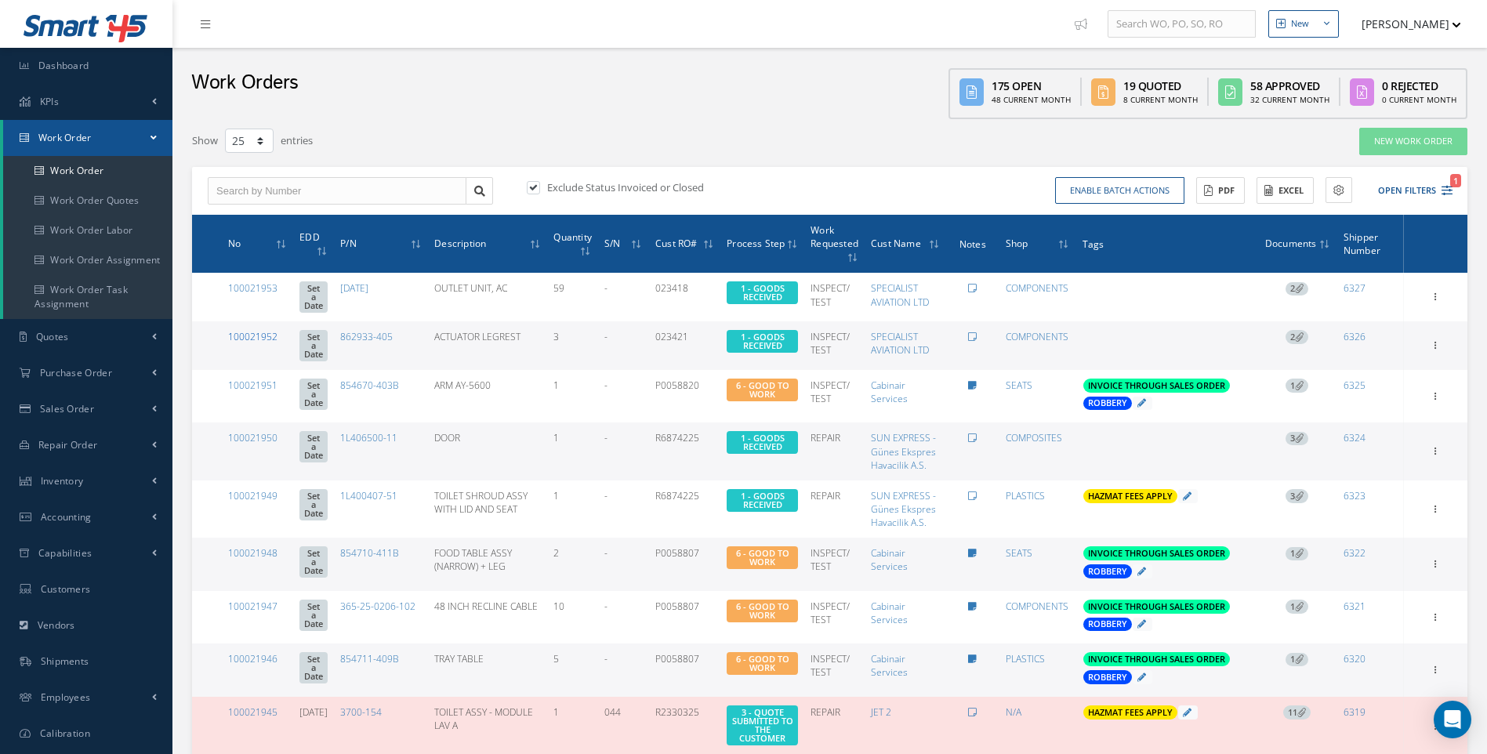
click at [257, 330] on link "100021952" at bounding box center [252, 336] width 49 height 13
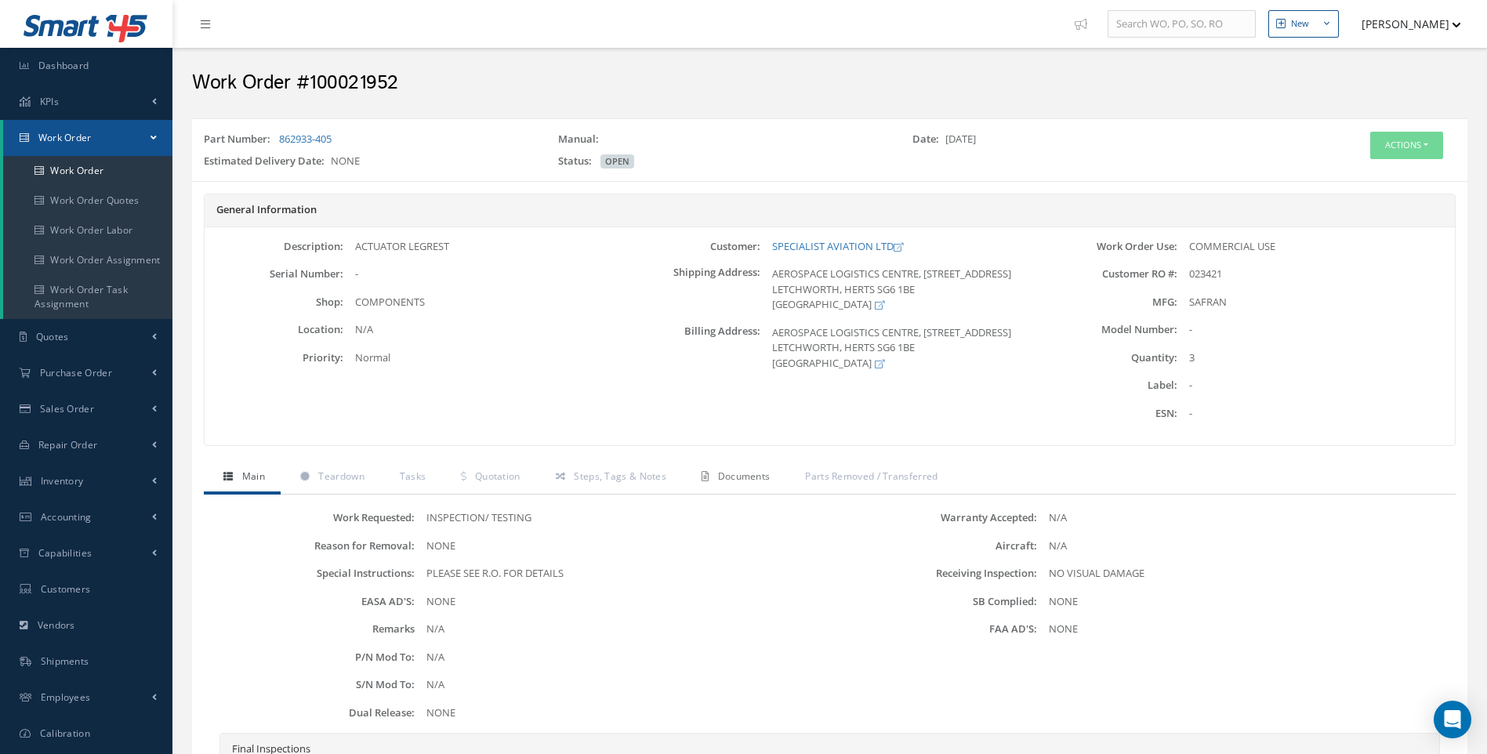
click at [745, 480] on span "Documents" at bounding box center [744, 475] width 53 height 13
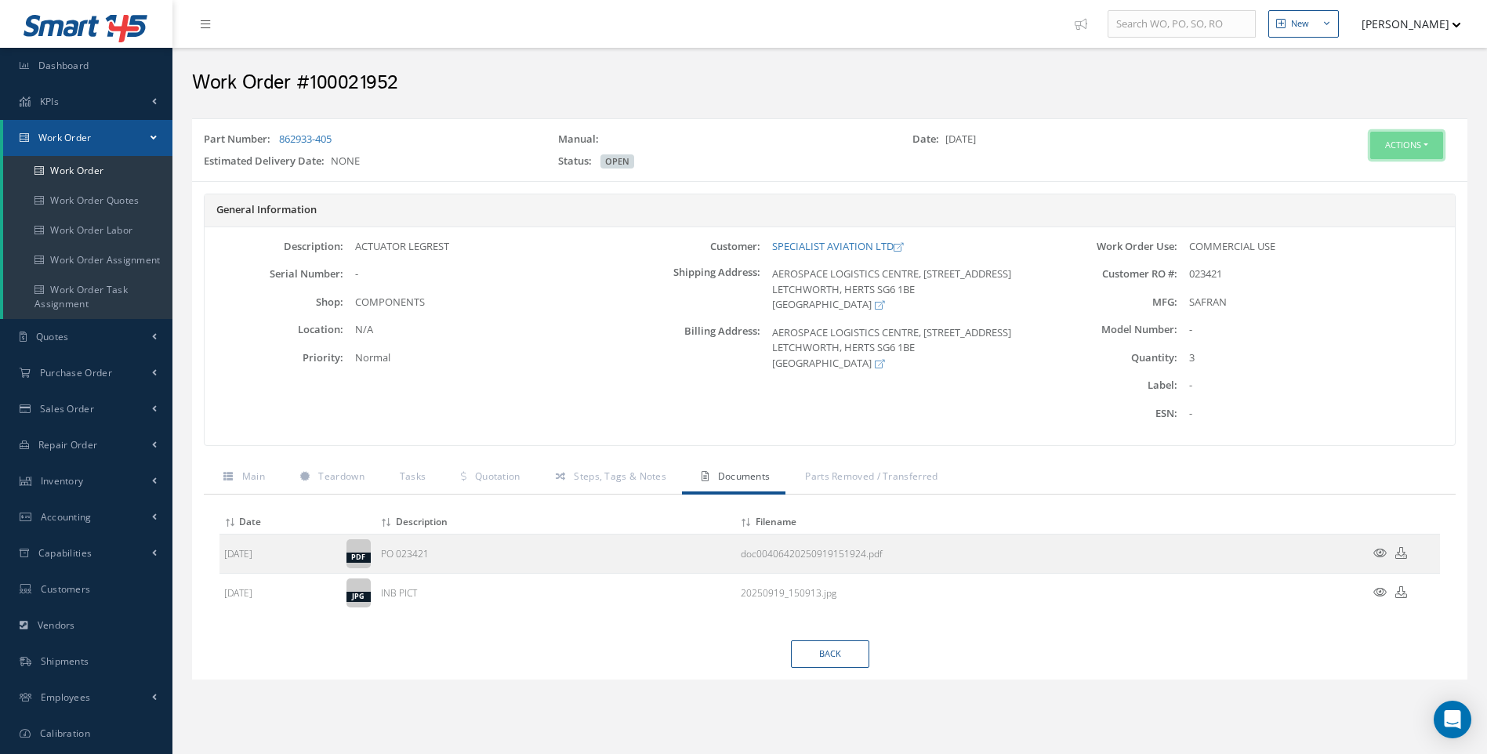
click at [1434, 146] on button "Actions" at bounding box center [1406, 145] width 73 height 27
click at [1354, 172] on link "Edit" at bounding box center [1382, 175] width 125 height 21
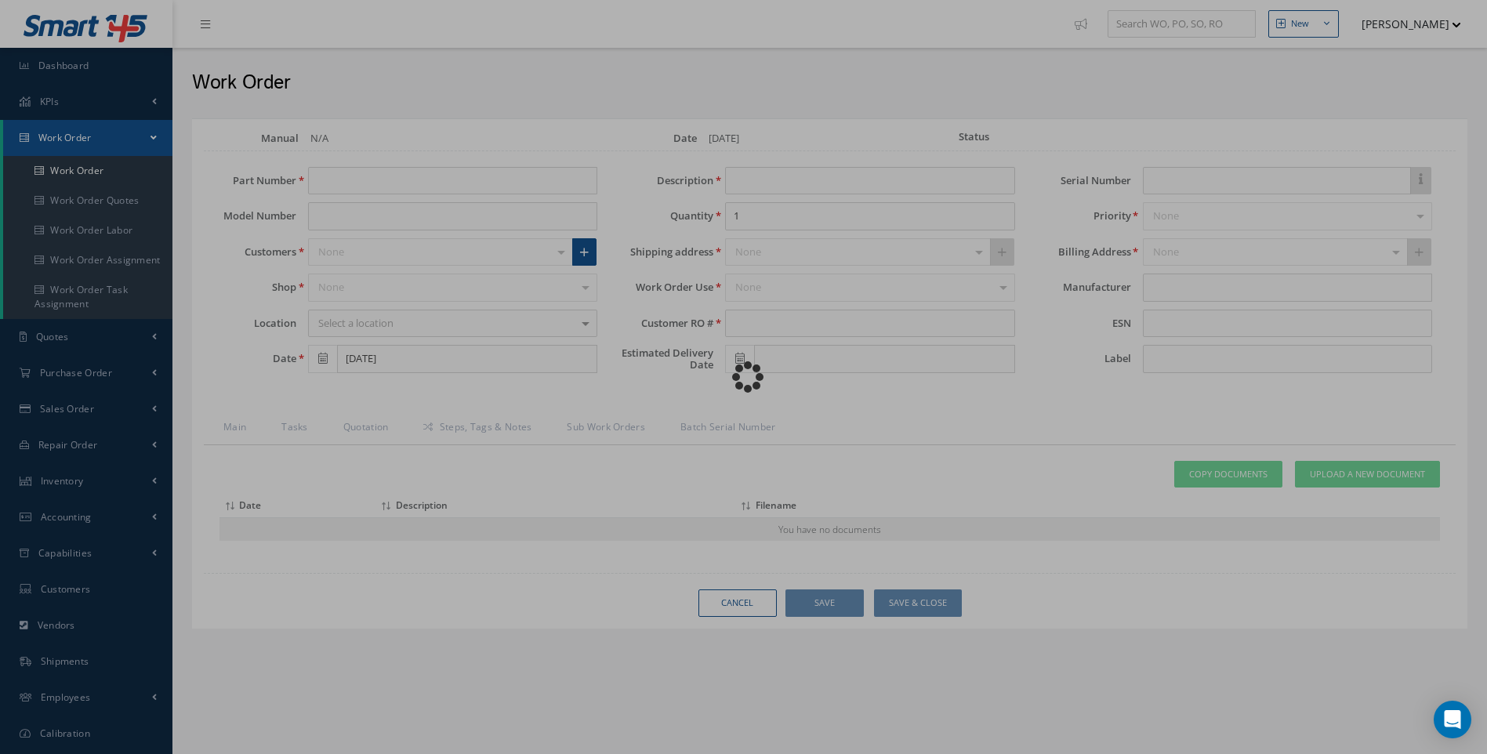
type input "862933-405"
type input "ACTUATOR LEGREST"
type input "3"
type input "023421"
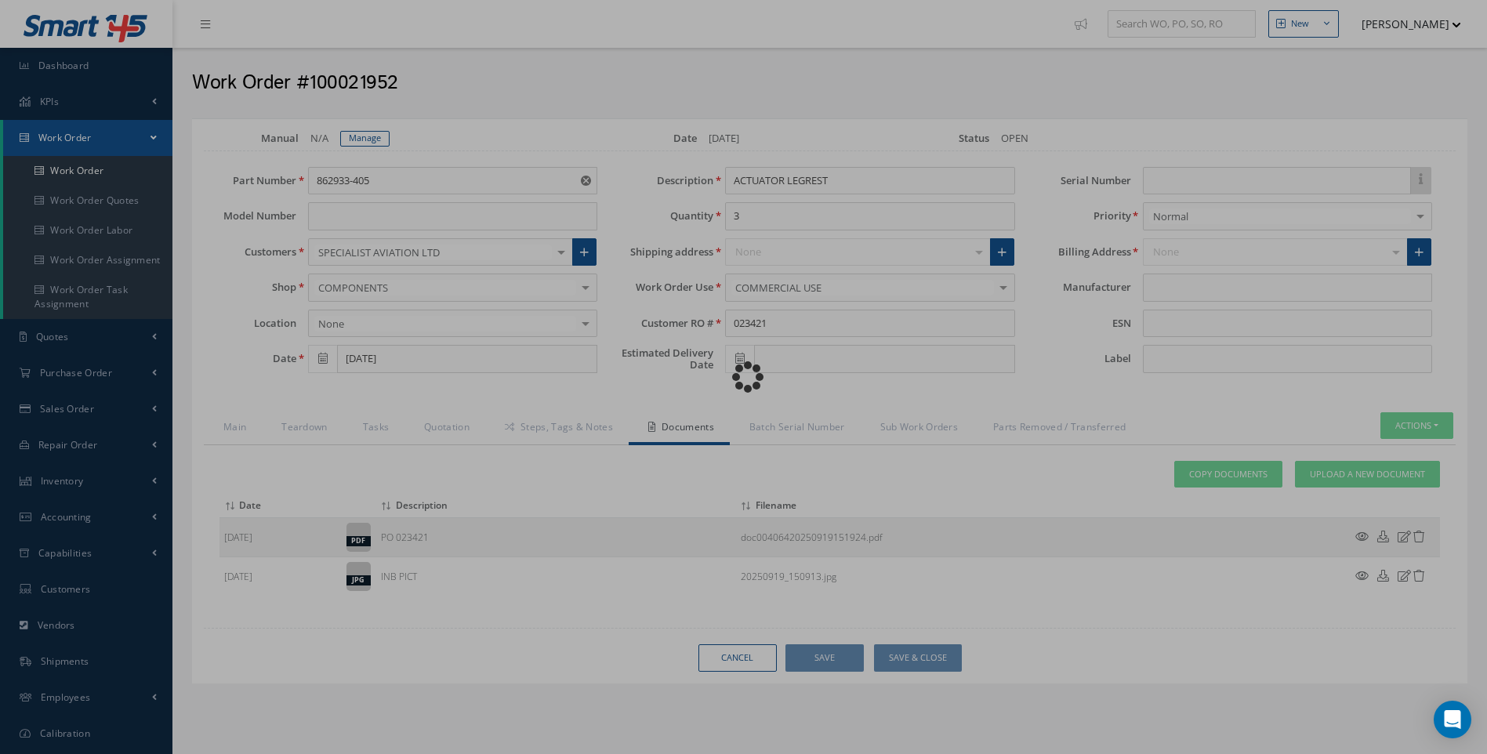
type input "SAFRAN"
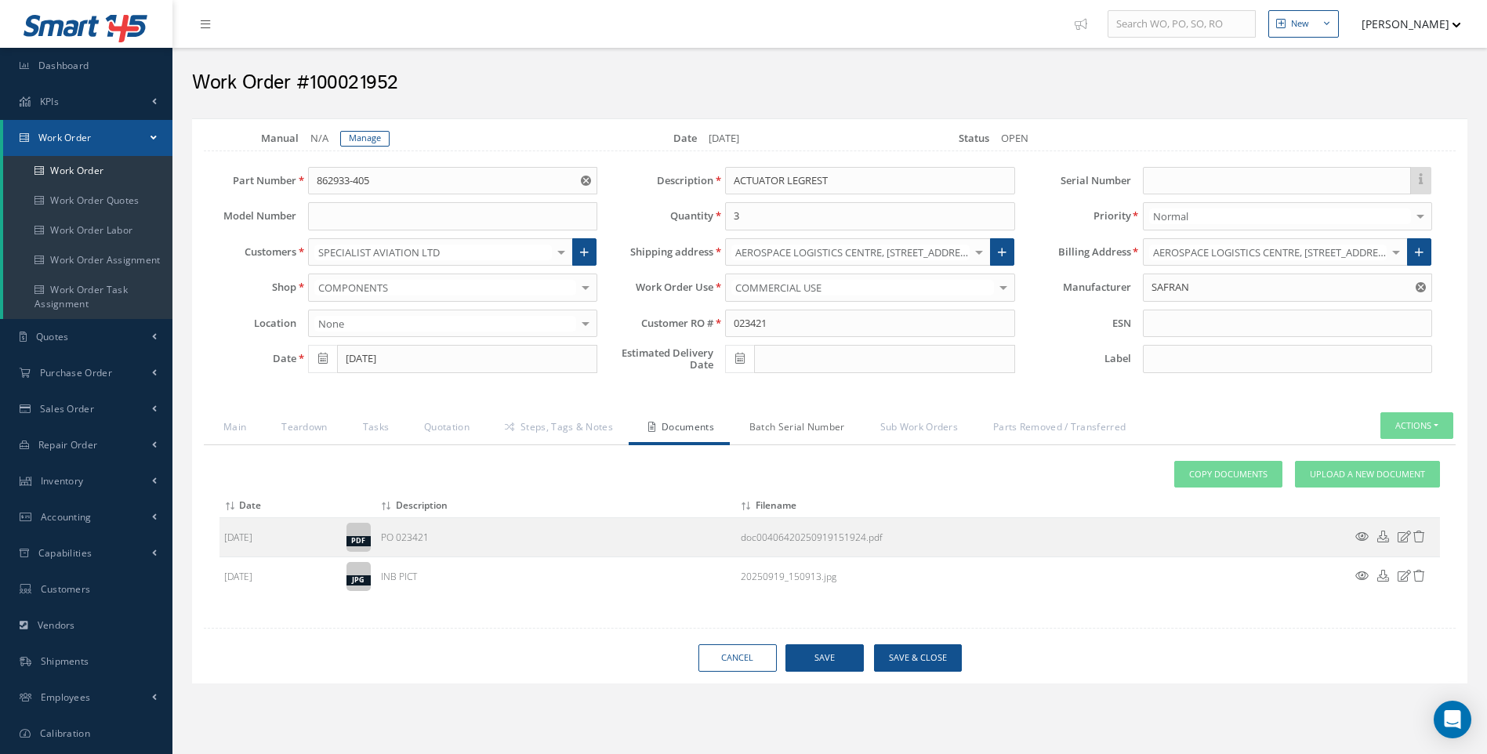
click at [800, 430] on link "Batch Serial Number" at bounding box center [795, 428] width 131 height 33
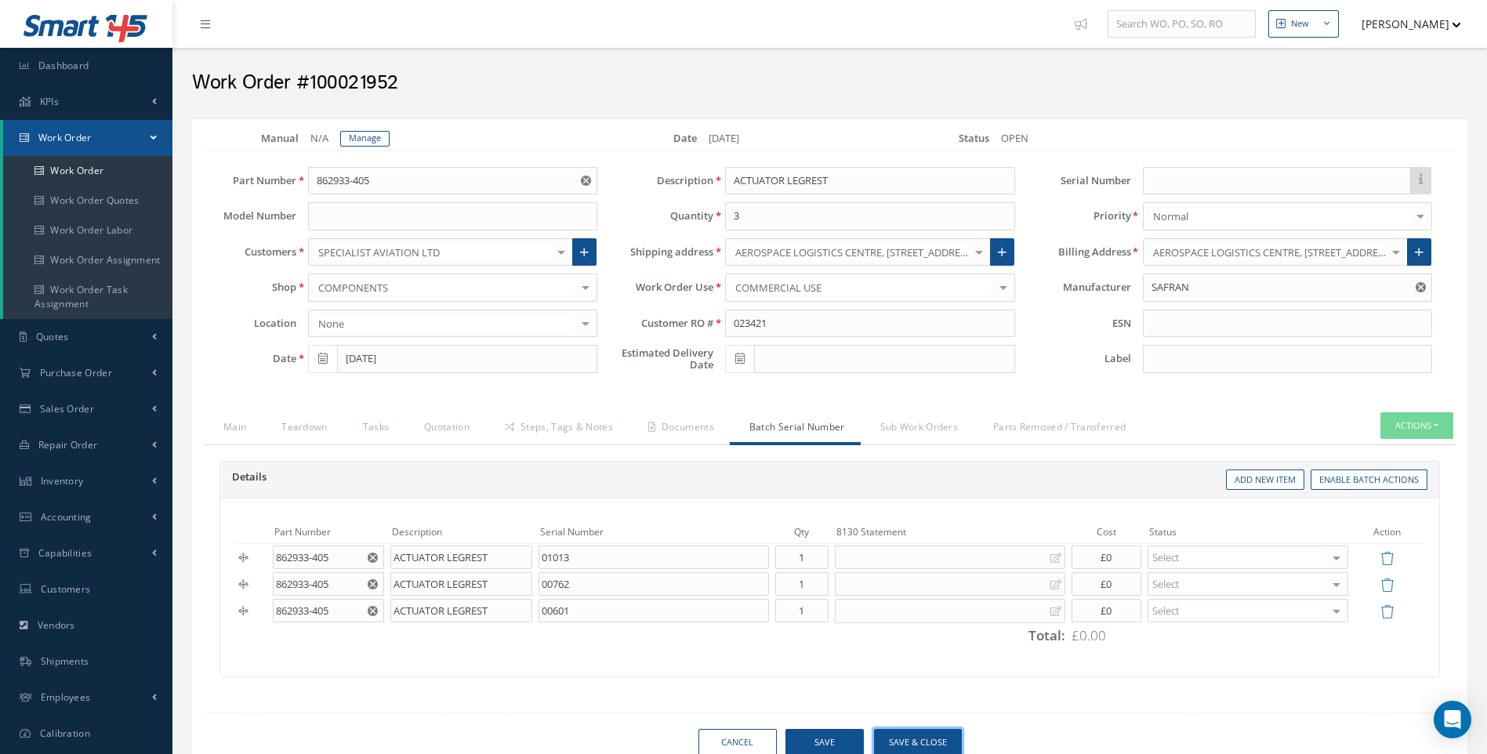
click at [909, 741] on button "Save & Close" at bounding box center [918, 742] width 88 height 27
type input "SAFRAN"
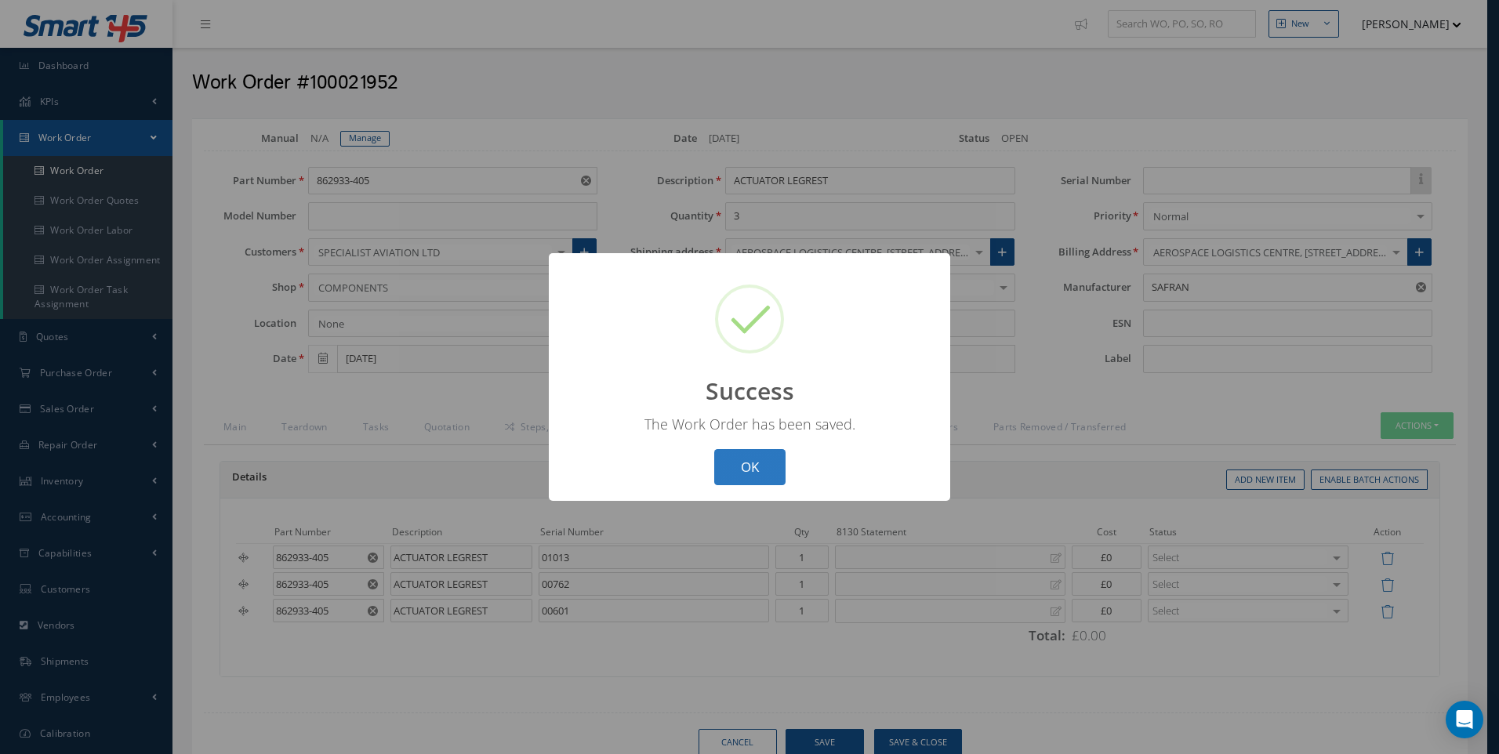
click at [757, 470] on button "OK" at bounding box center [749, 467] width 71 height 37
select select "25"
